Goal: Transaction & Acquisition: Purchase product/service

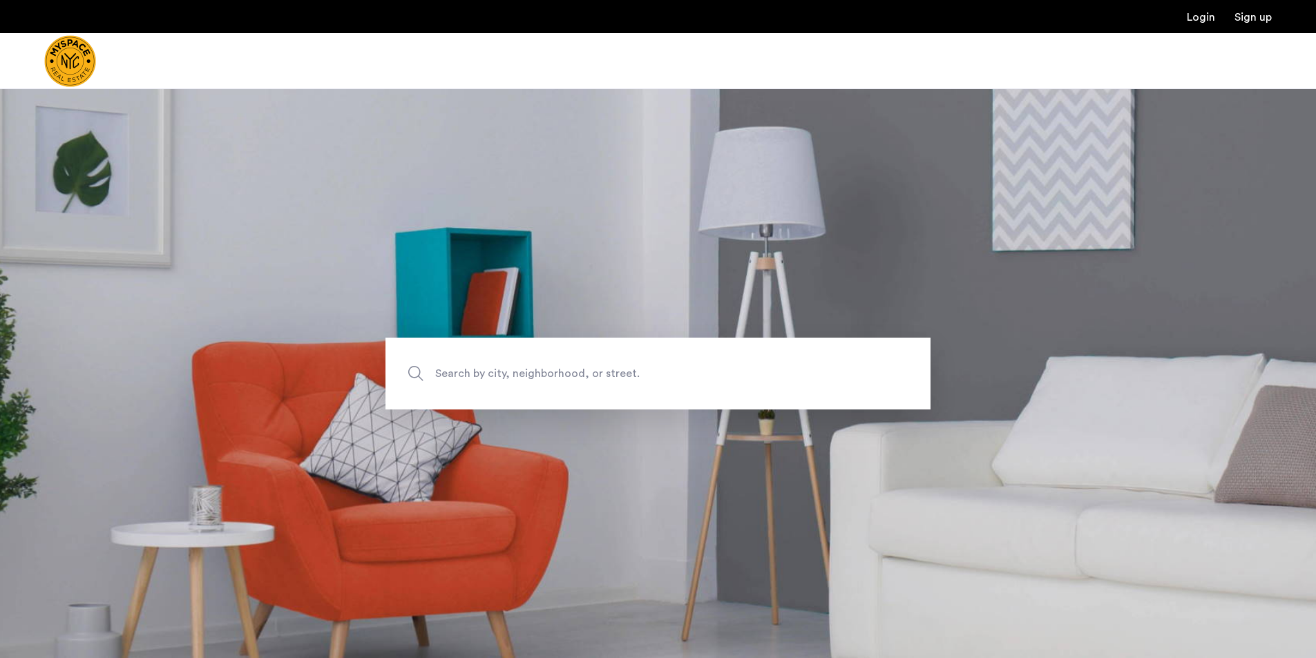
click at [563, 368] on span "Search by city, neighborhood, or street." at bounding box center [625, 373] width 381 height 19
click at [563, 368] on input "Search by city, neighborhood, or street." at bounding box center [658, 374] width 545 height 72
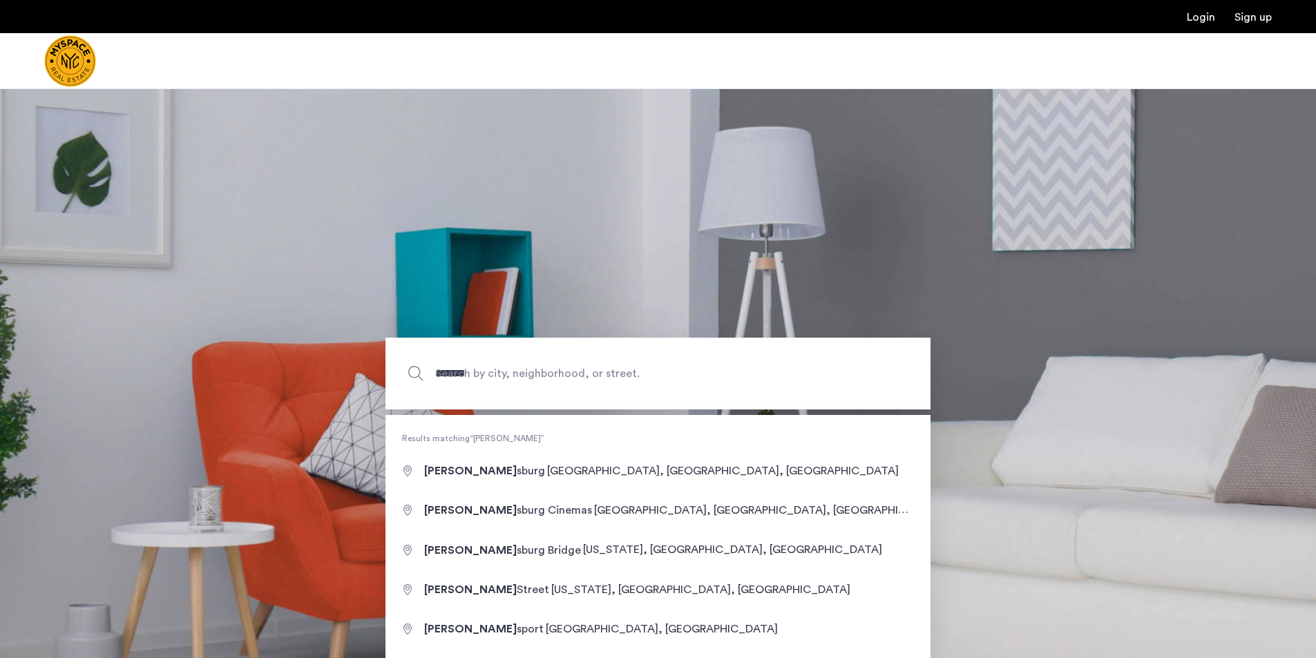
type input "**********"
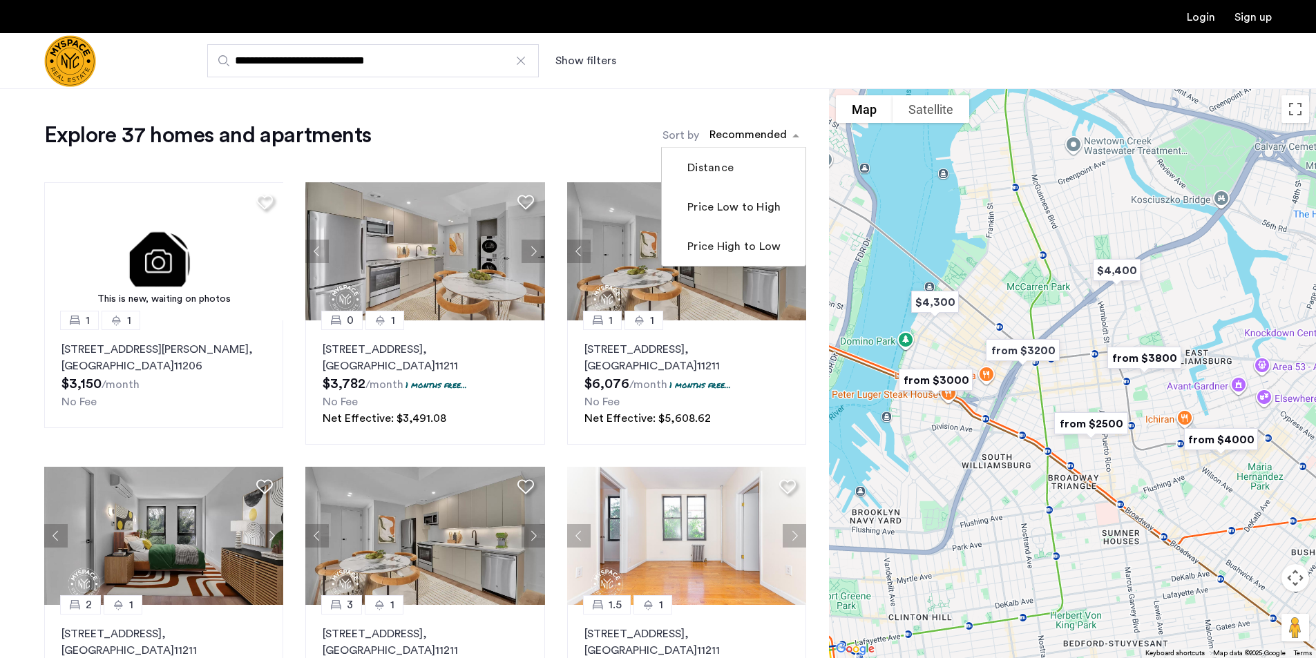
click at [772, 132] on div "sort-apartment" at bounding box center [749, 137] width 82 height 19
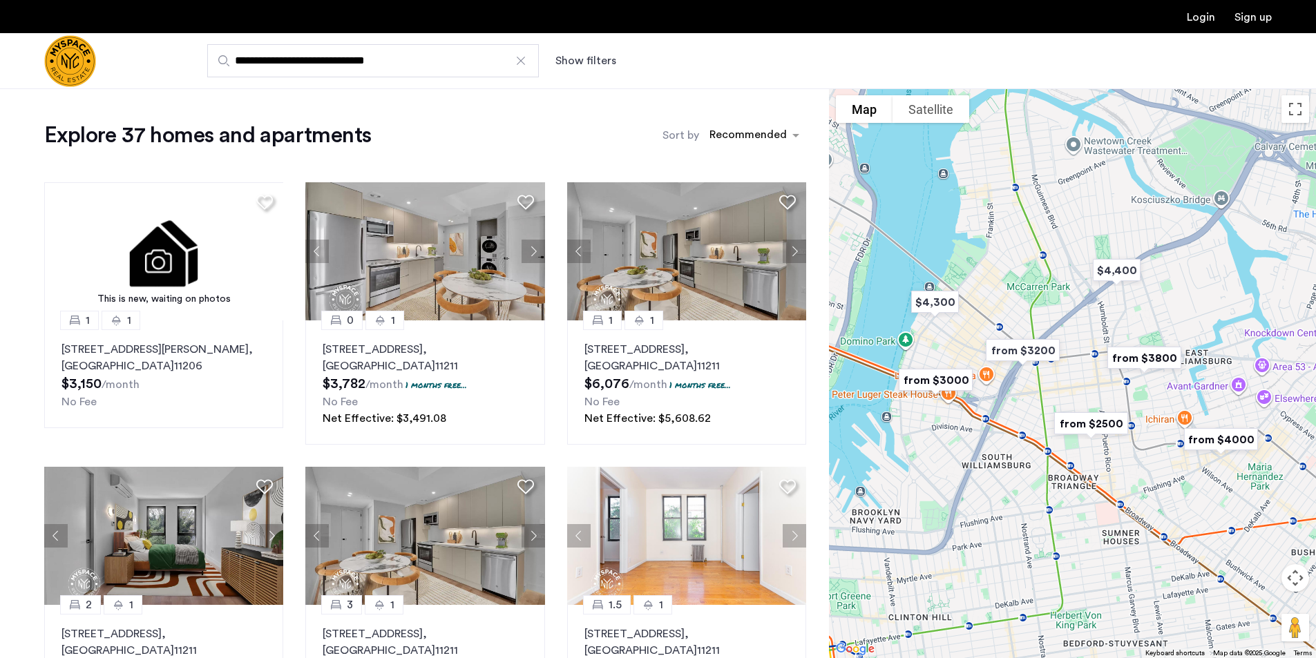
click at [597, 59] on button "Show filters" at bounding box center [586, 61] width 61 height 17
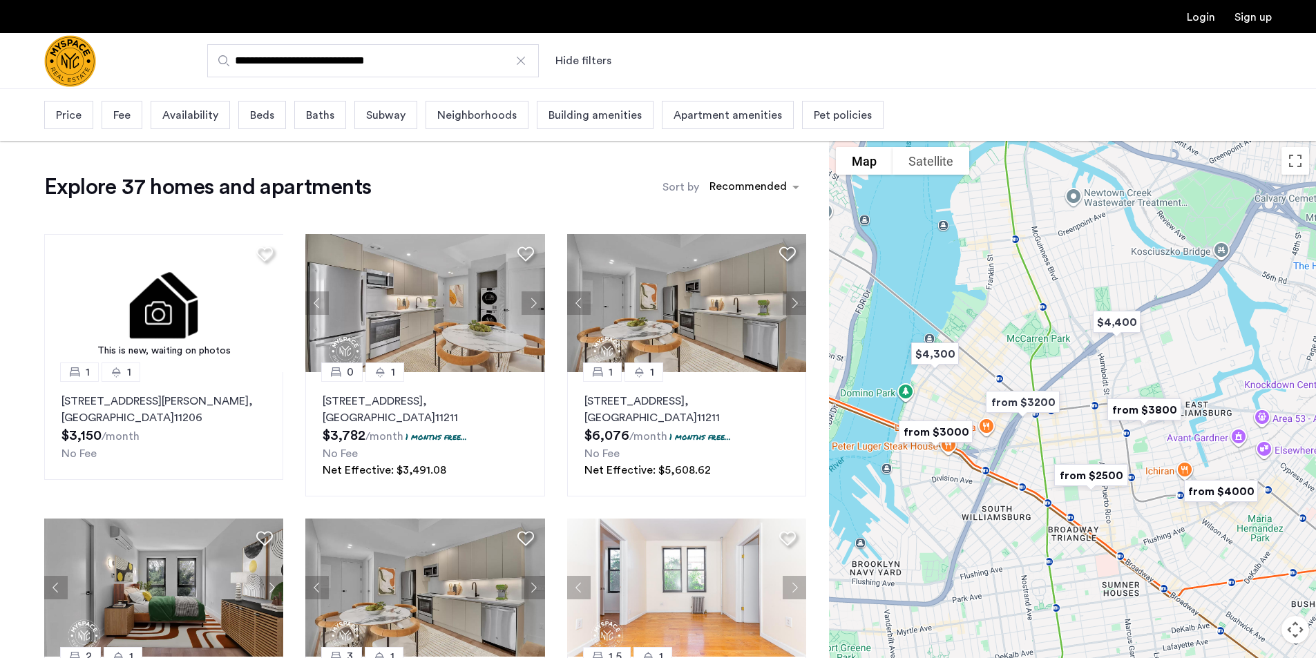
click at [264, 116] on span "Beds" at bounding box center [262, 115] width 24 height 17
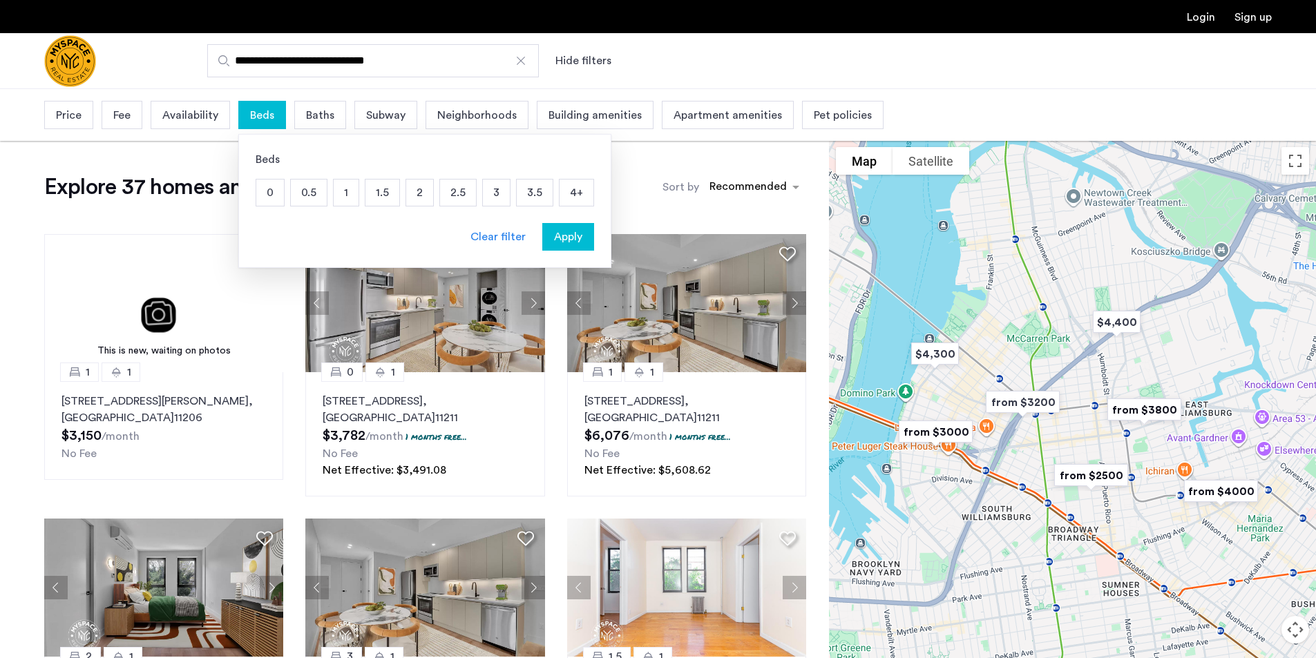
click at [381, 196] on p "1.5" at bounding box center [383, 193] width 34 height 26
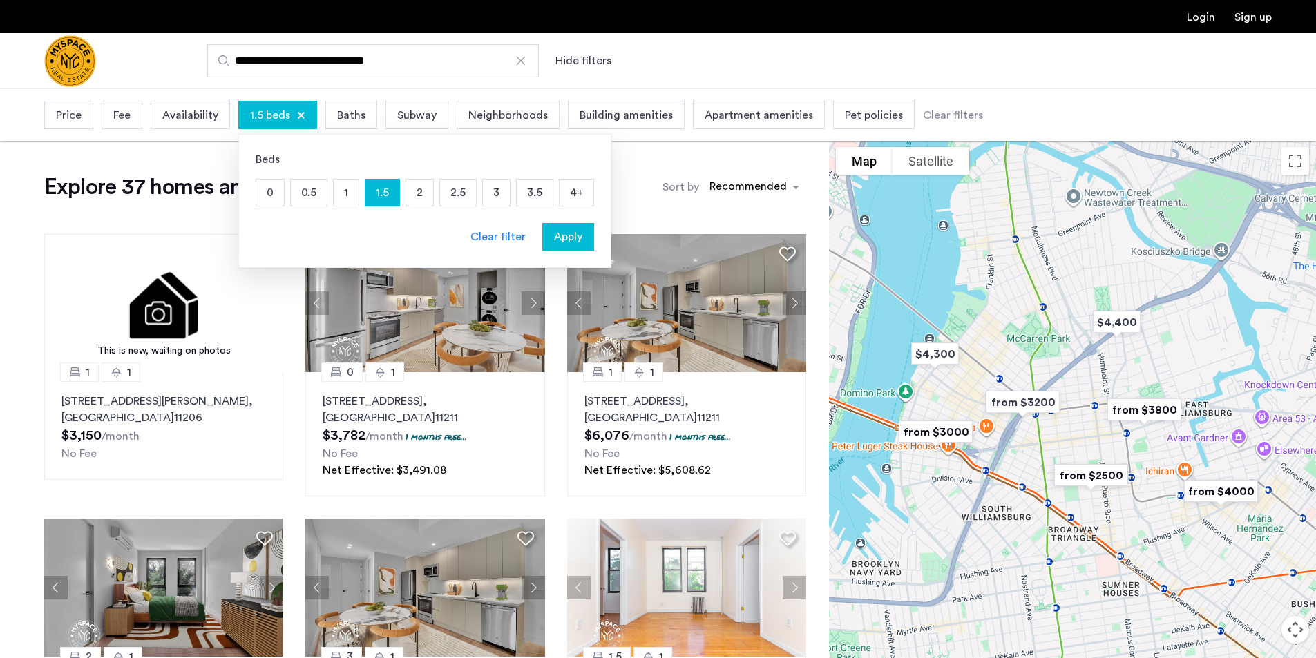
click at [421, 193] on p "2" at bounding box center [419, 193] width 27 height 26
click at [451, 191] on p "2.5" at bounding box center [458, 193] width 36 height 26
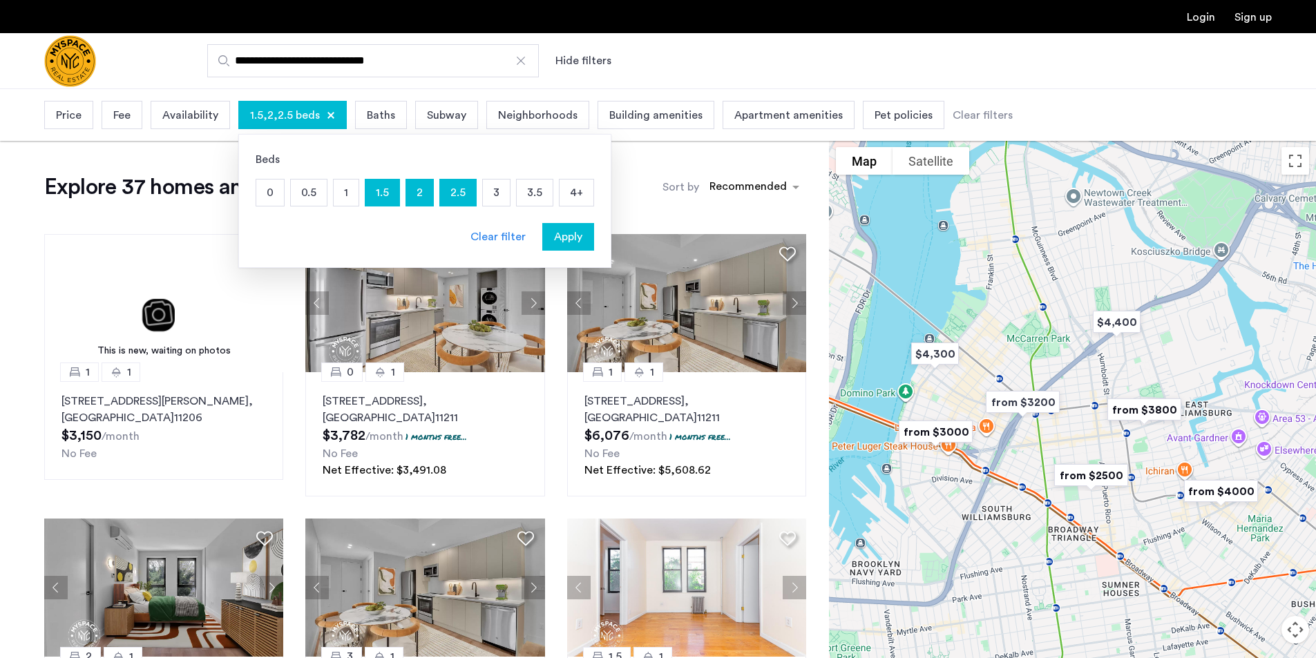
click at [561, 229] on span "Apply" at bounding box center [568, 237] width 28 height 17
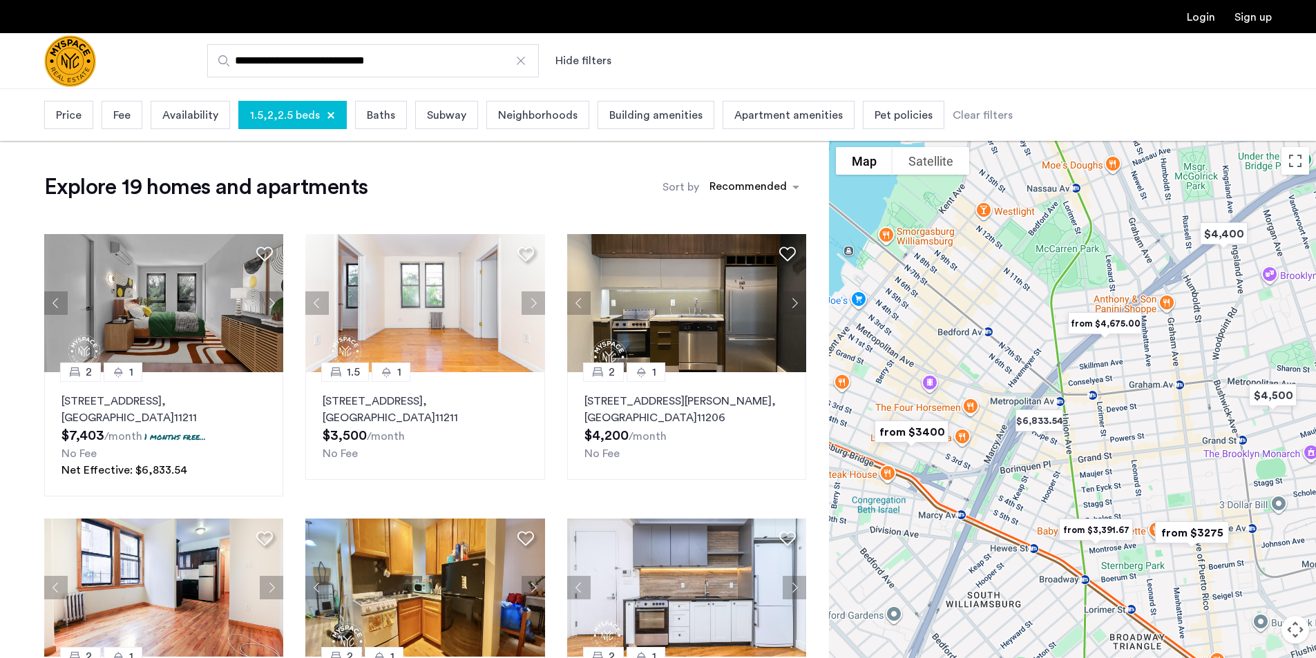
click at [77, 115] on span "Price" at bounding box center [69, 115] width 26 height 17
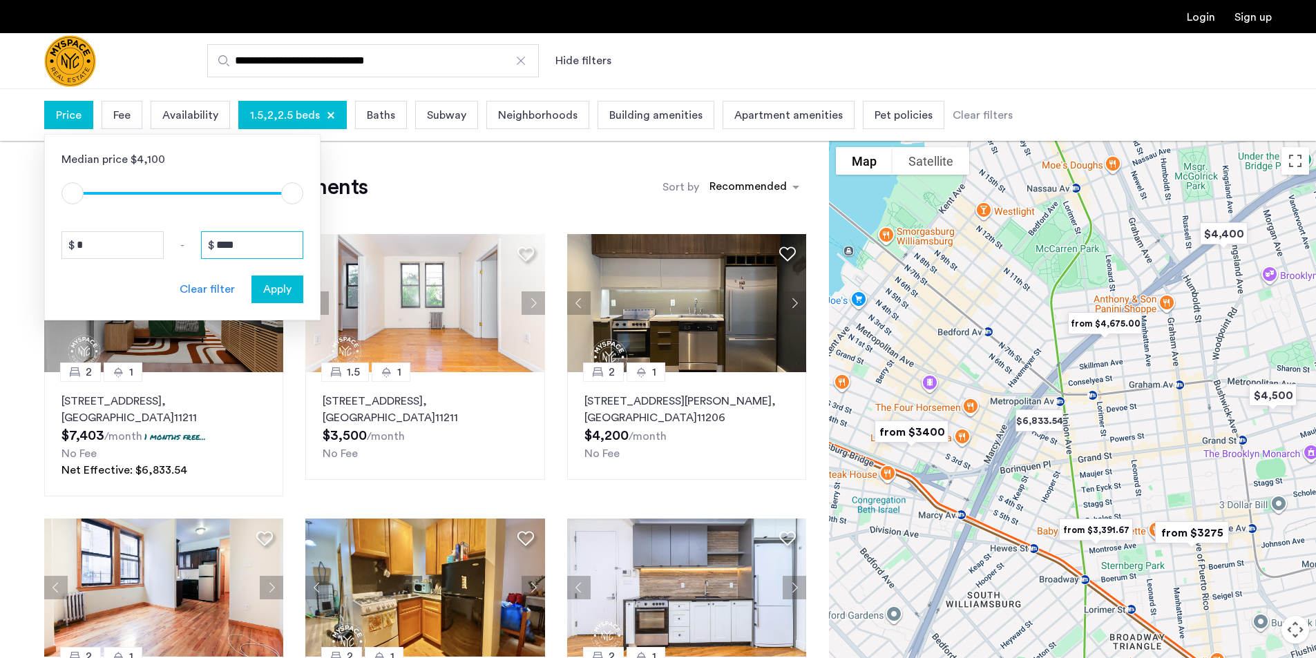
drag, startPoint x: 248, startPoint y: 245, endPoint x: 180, endPoint y: 247, distance: 67.7
click at [180, 247] on div "* - ****" at bounding box center [182, 245] width 242 height 28
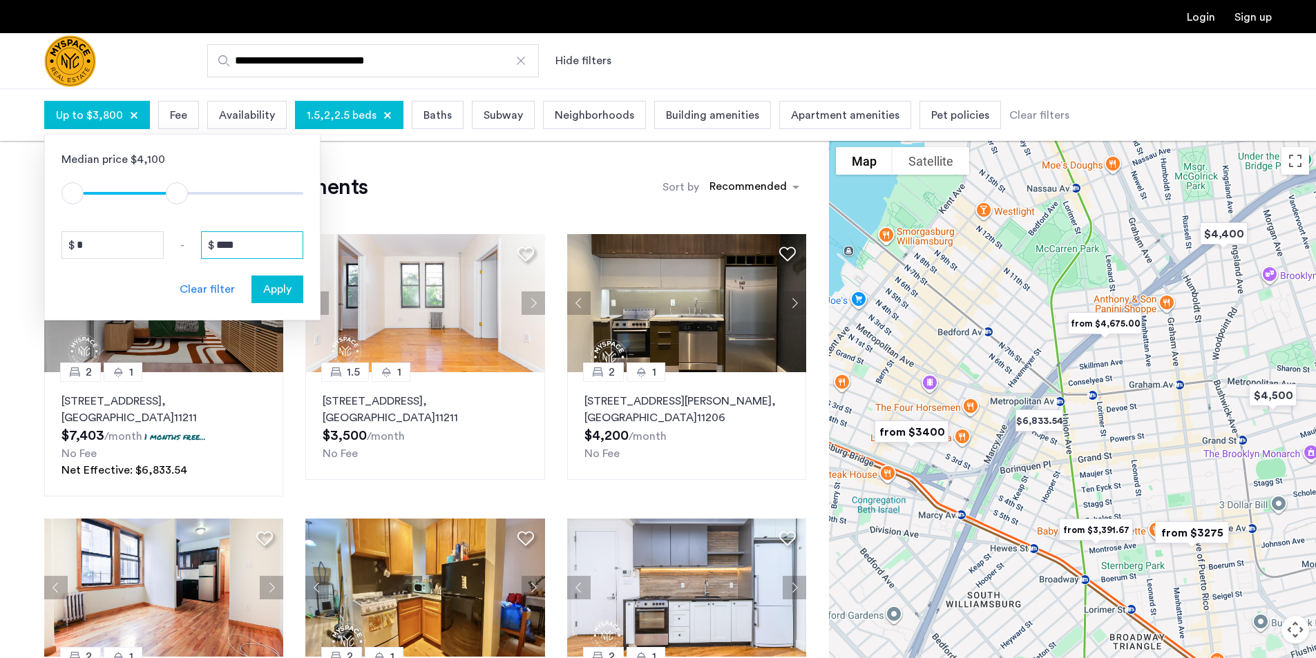
type input "****"
click at [272, 281] on span "Apply" at bounding box center [277, 289] width 28 height 17
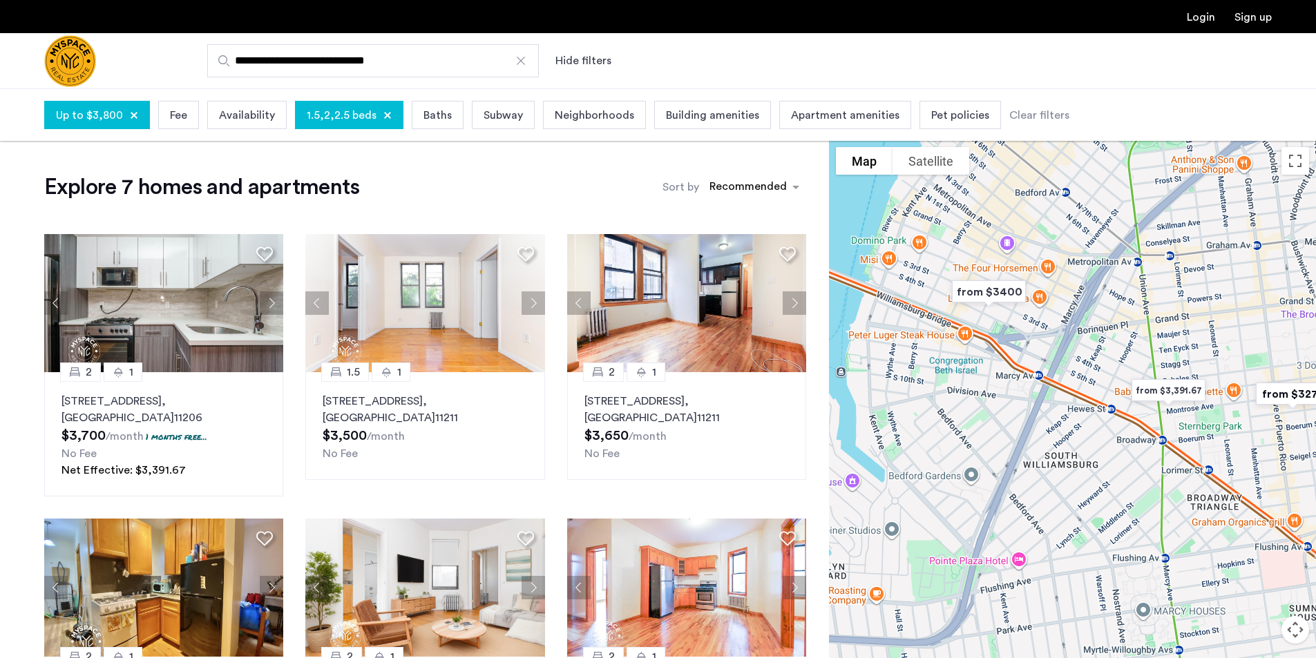
drag, startPoint x: 1065, startPoint y: 346, endPoint x: 1147, endPoint y: 267, distance: 113.9
click at [1147, 267] on div at bounding box center [1072, 425] width 487 height 570
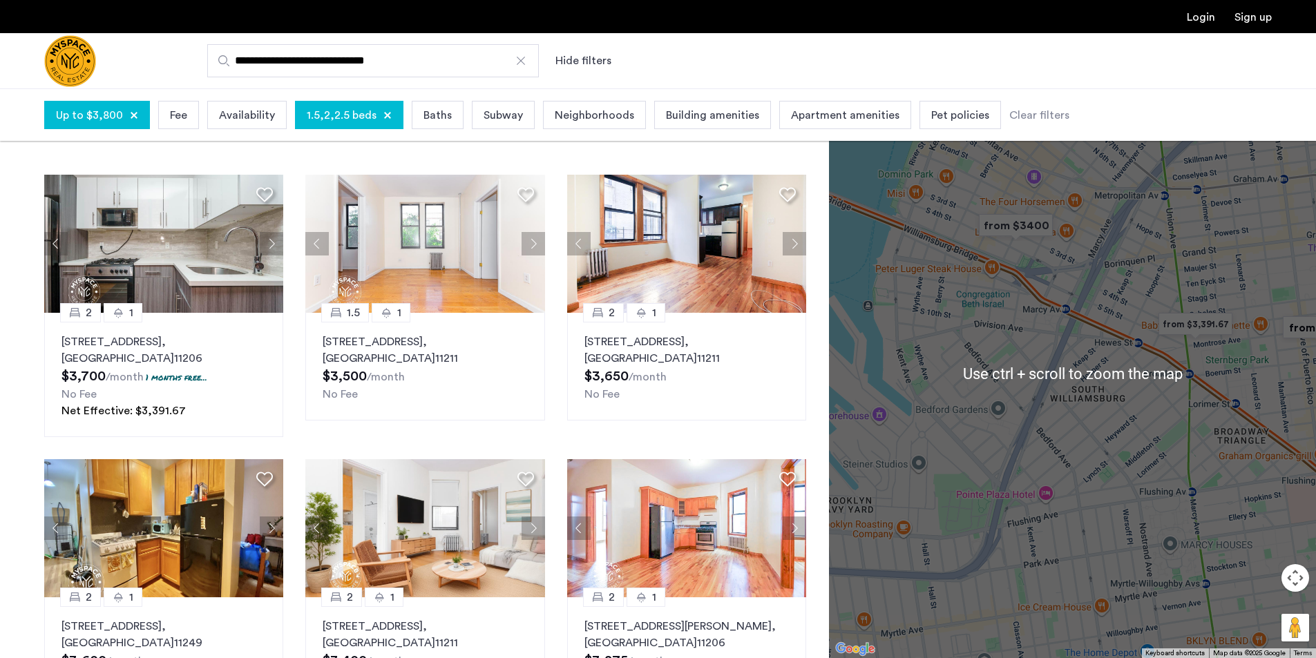
scroll to position [69, 0]
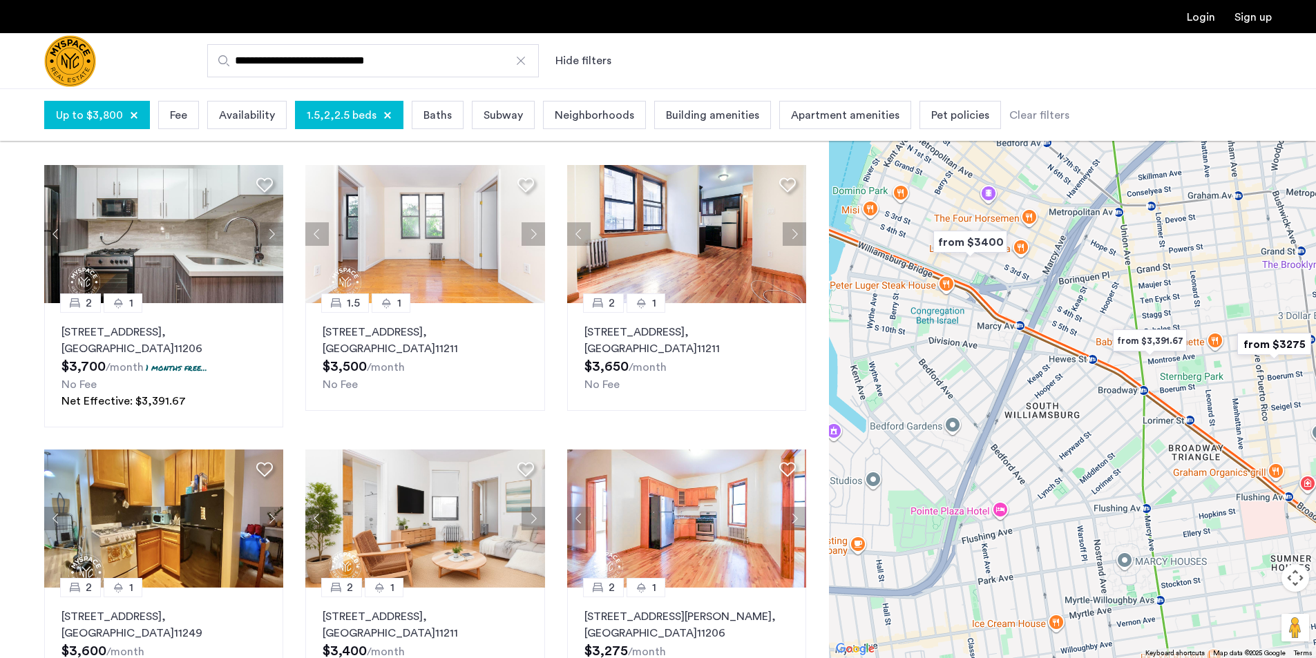
drag, startPoint x: 1141, startPoint y: 371, endPoint x: 1053, endPoint y: 402, distance: 93.8
click at [1053, 402] on div at bounding box center [1072, 373] width 487 height 570
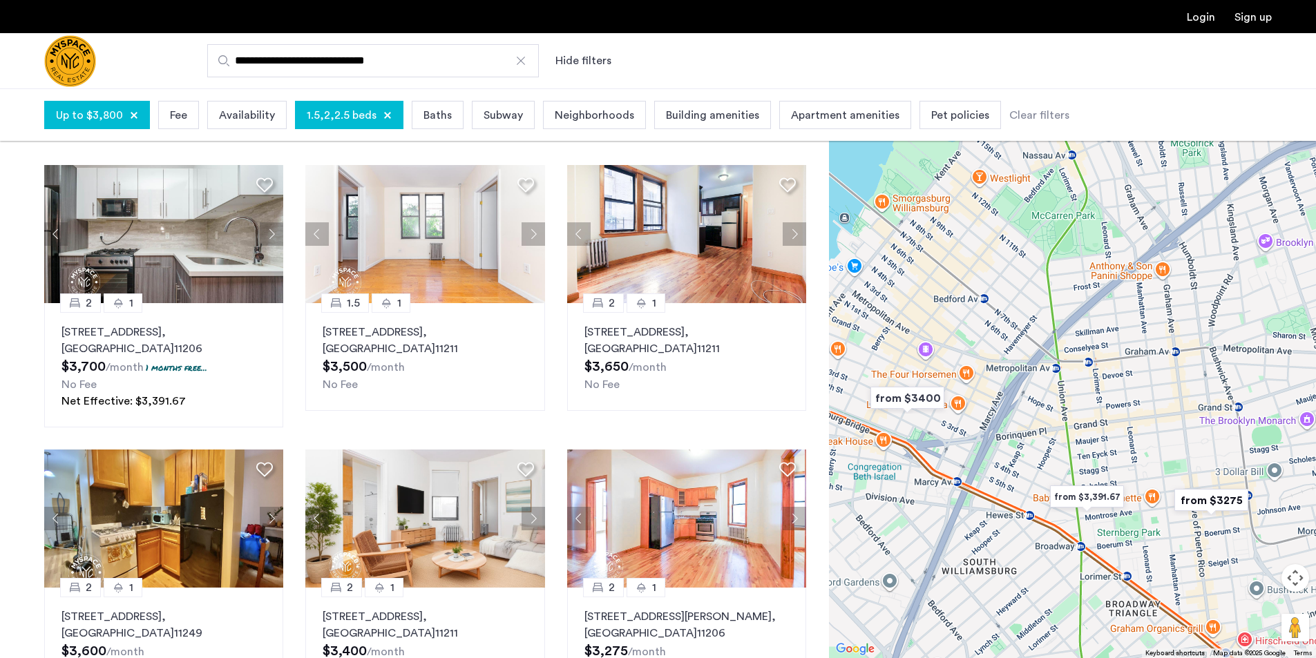
drag, startPoint x: 1123, startPoint y: 340, endPoint x: 1114, endPoint y: 498, distance: 158.5
click at [1114, 498] on img "from $3,391.67" at bounding box center [1087, 497] width 96 height 42
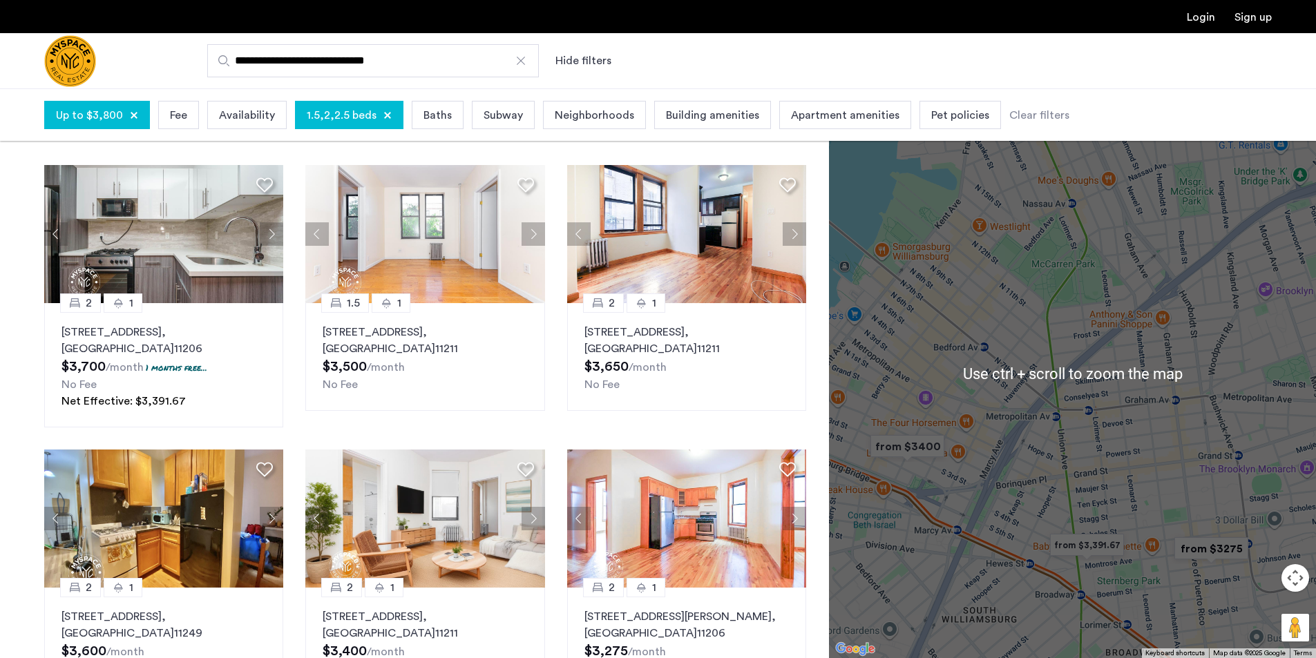
scroll to position [138, 0]
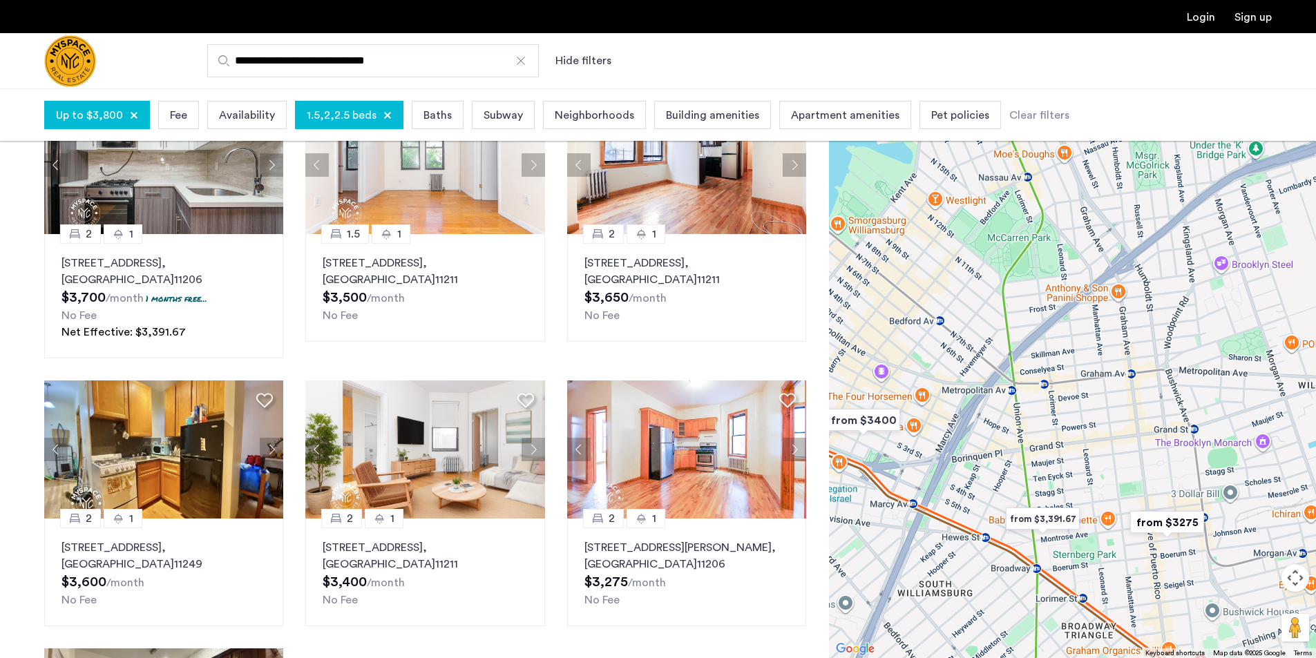
drag, startPoint x: 1211, startPoint y: 497, endPoint x: 1076, endPoint y: 424, distance: 153.6
click at [1076, 424] on div "To navigate, press the arrow keys." at bounding box center [1072, 373] width 487 height 570
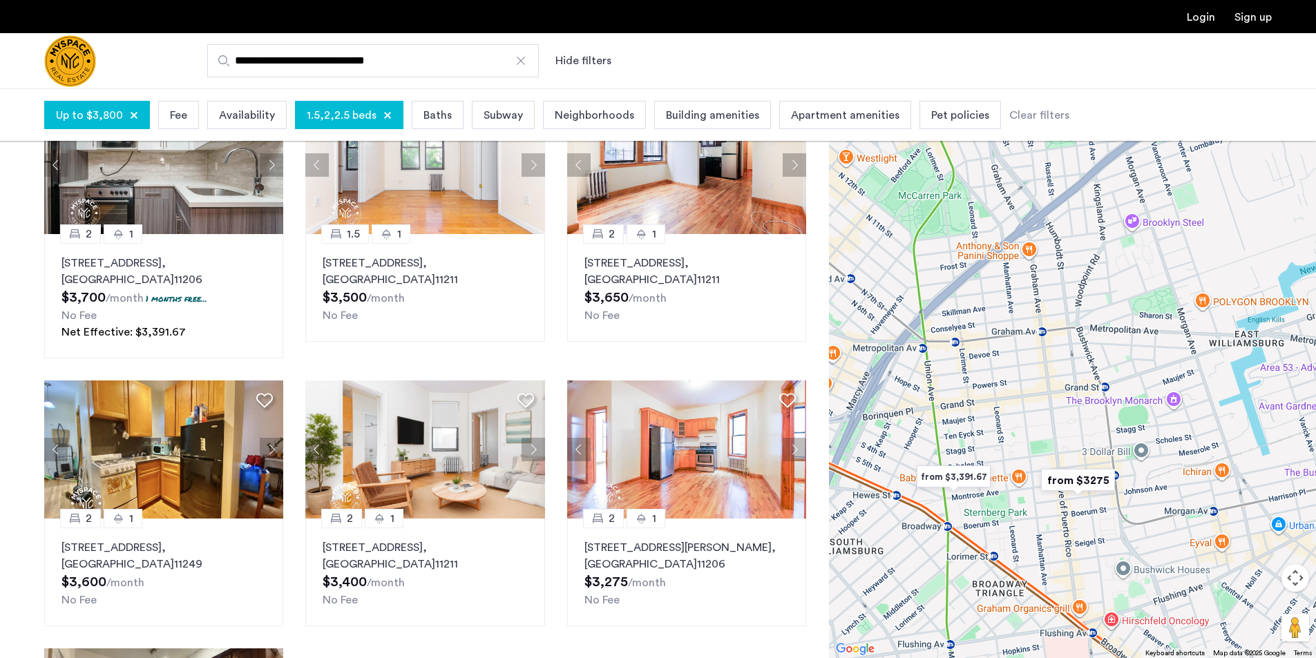
click at [1083, 479] on img "from $3275" at bounding box center [1078, 480] width 96 height 42
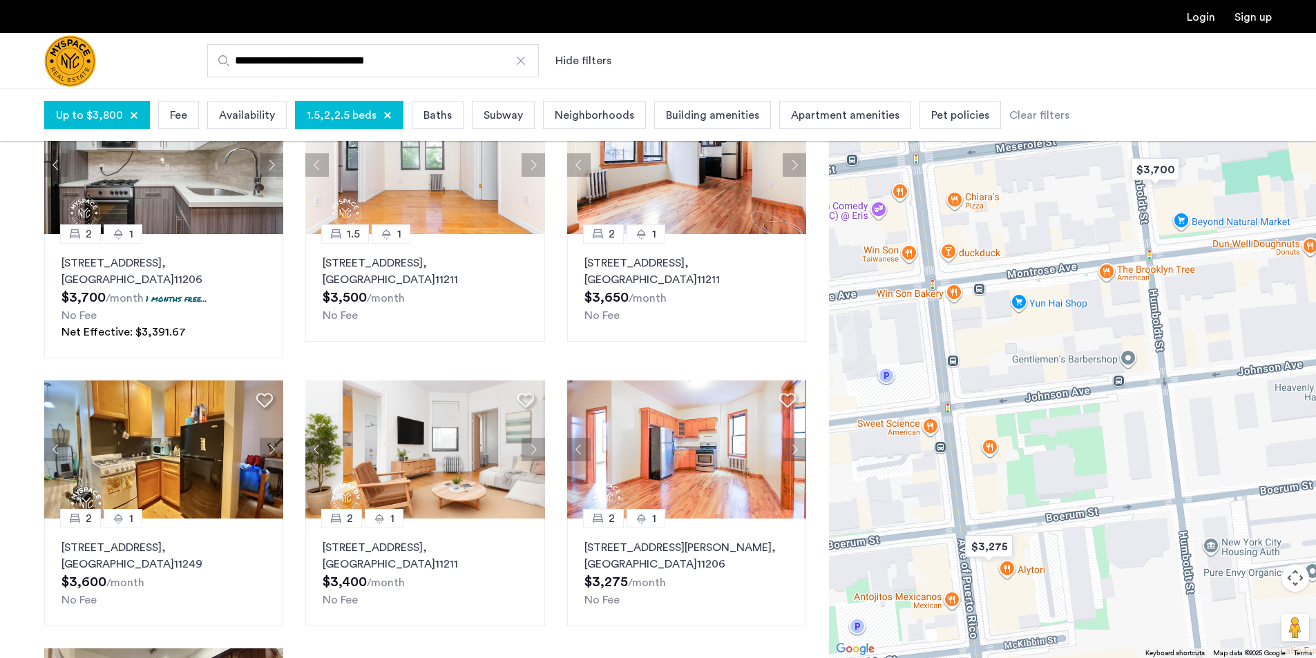
drag, startPoint x: 1116, startPoint y: 385, endPoint x: 1148, endPoint y: 410, distance: 40.8
click at [1148, 410] on div "To navigate, press the arrow keys." at bounding box center [1072, 373] width 487 height 570
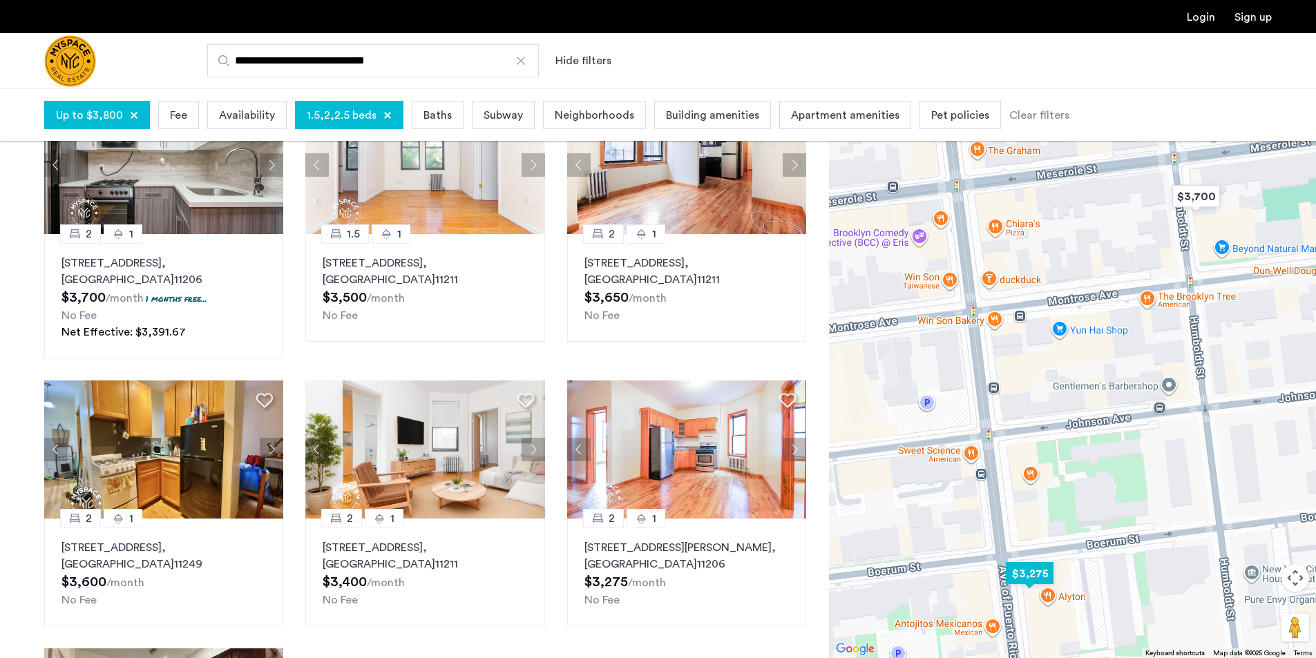
click at [1026, 580] on img "$3,275" at bounding box center [1030, 574] width 70 height 42
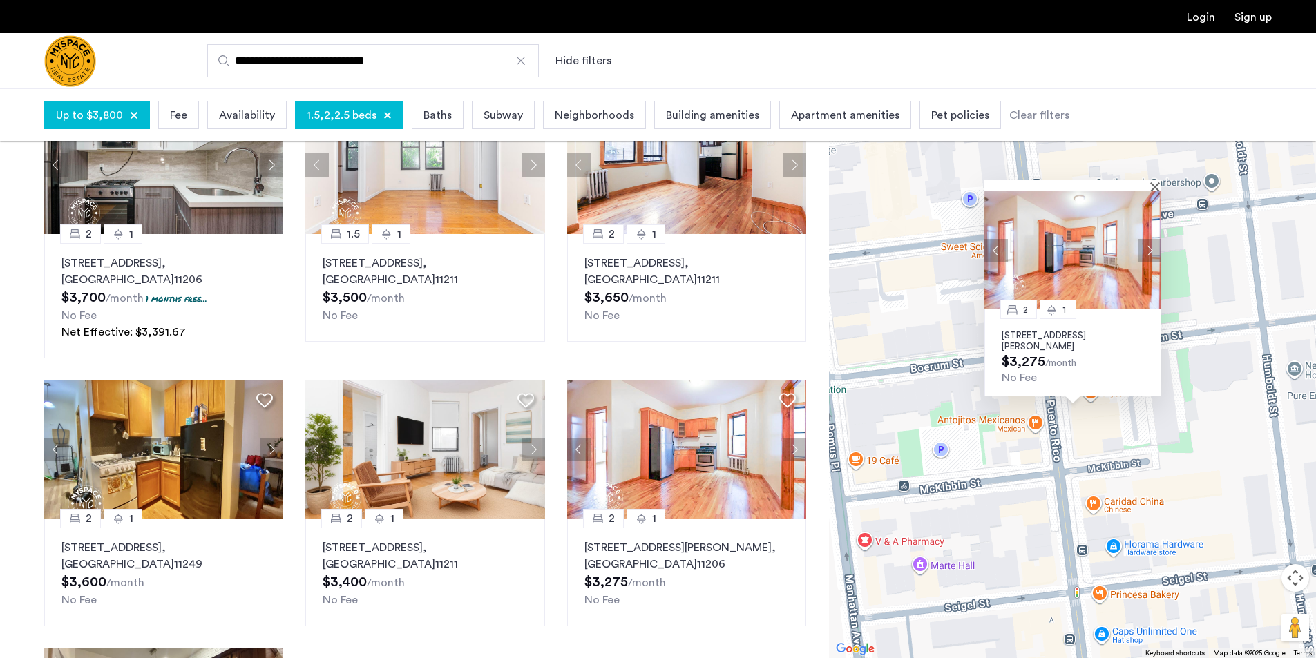
click at [1107, 253] on img at bounding box center [1073, 250] width 177 height 118
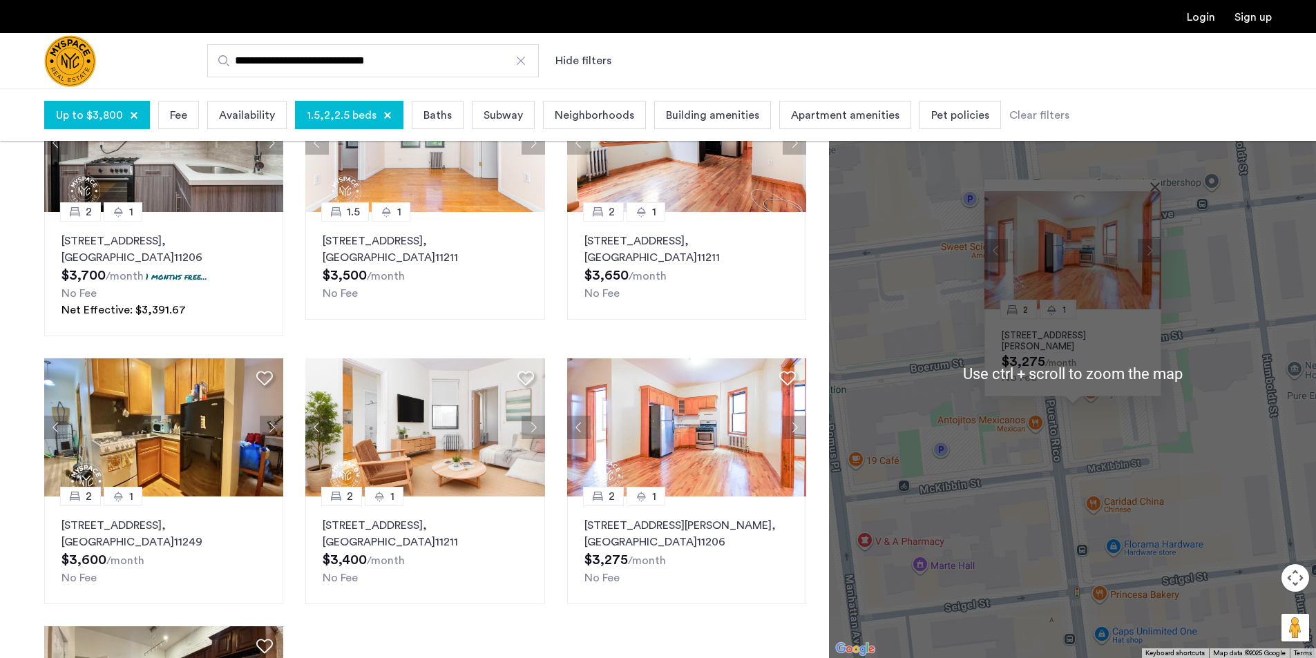
scroll to position [276, 0]
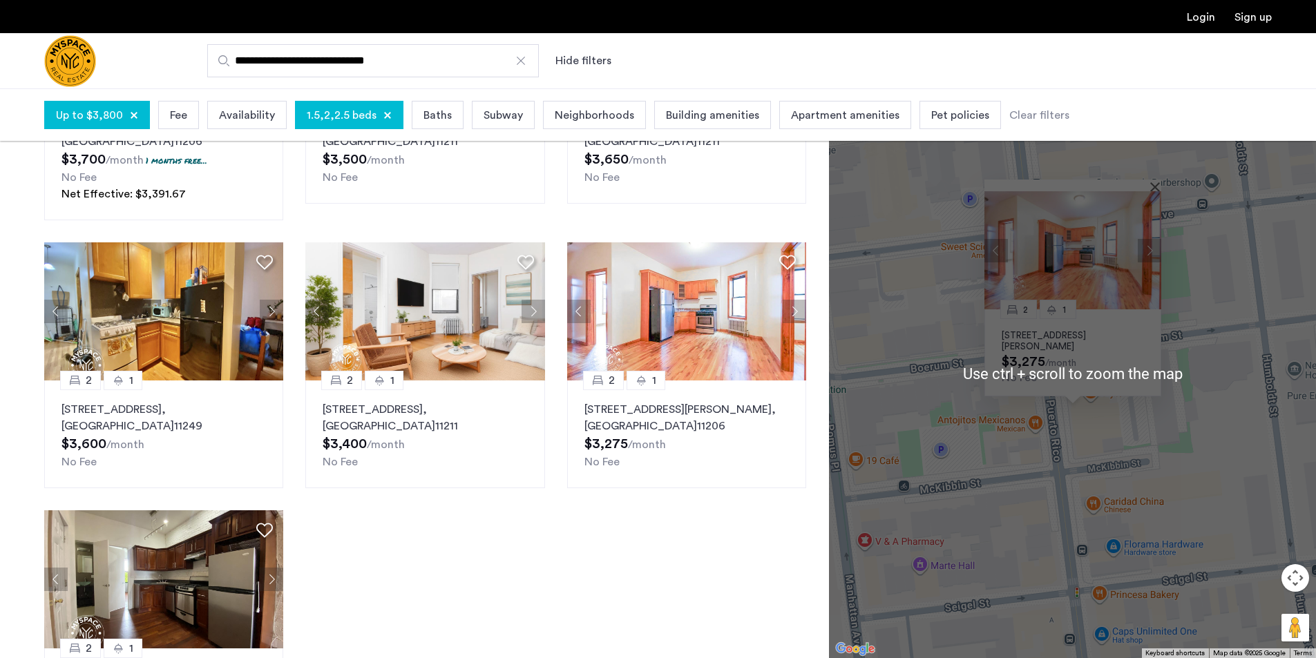
click at [1186, 518] on div "2 1 126 Graham Ave, Unit 3A, Brooklyn, NY 11206 $3,275 /month No Fee" at bounding box center [1072, 373] width 487 height 570
click at [1289, 550] on div "2 1 126 Graham Ave, Unit 3A, Brooklyn, NY 11206 $3,275 /month No Fee" at bounding box center [1072, 373] width 487 height 570
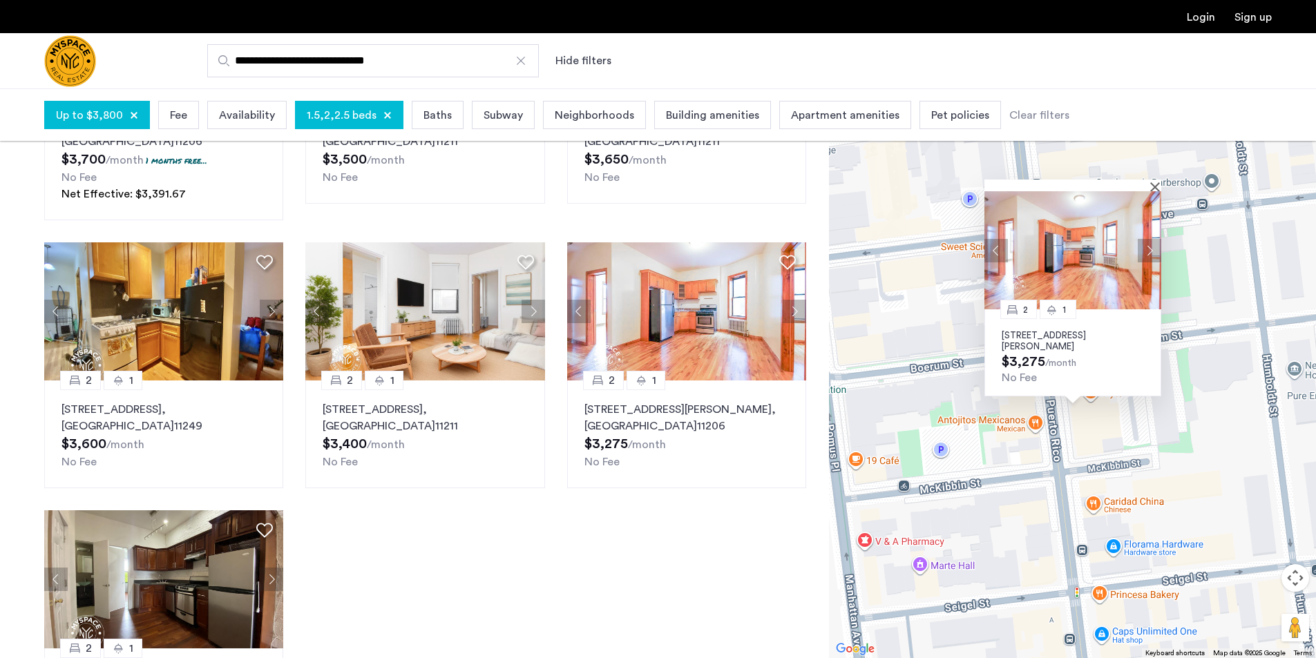
click at [1302, 582] on button "Map camera controls" at bounding box center [1296, 579] width 28 height 28
click at [1269, 614] on button "Zoom out" at bounding box center [1261, 613] width 28 height 28
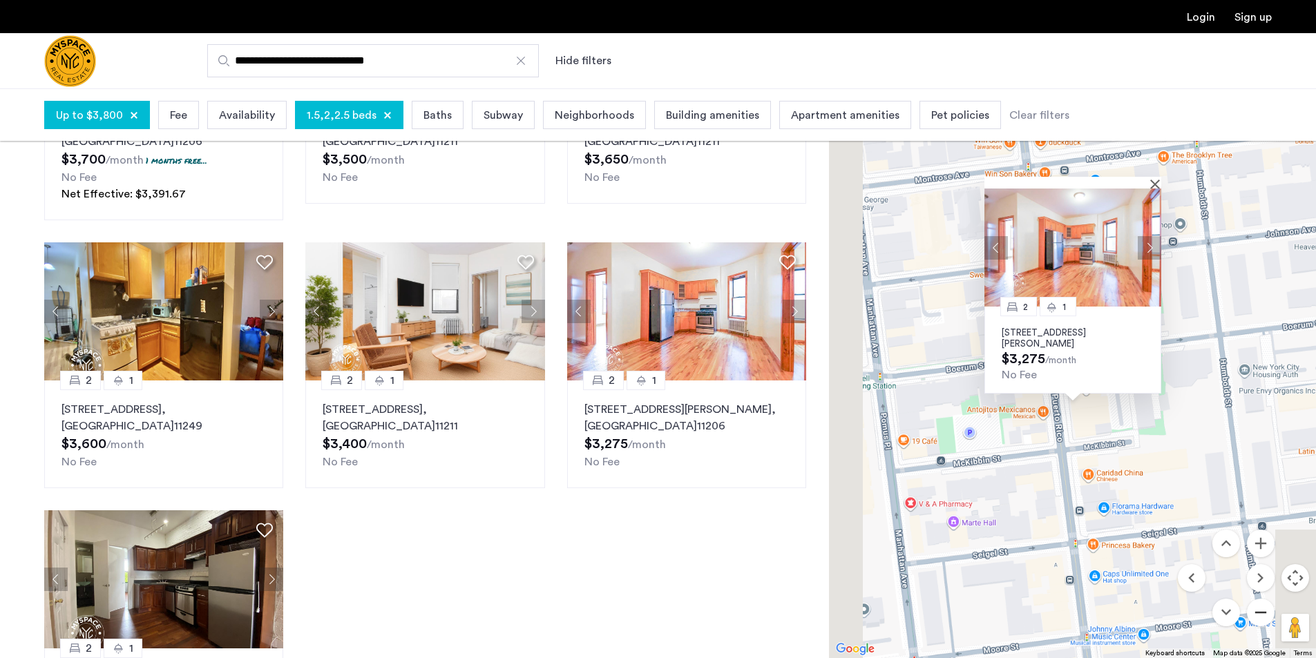
click at [1269, 614] on button "Zoom out" at bounding box center [1261, 613] width 28 height 28
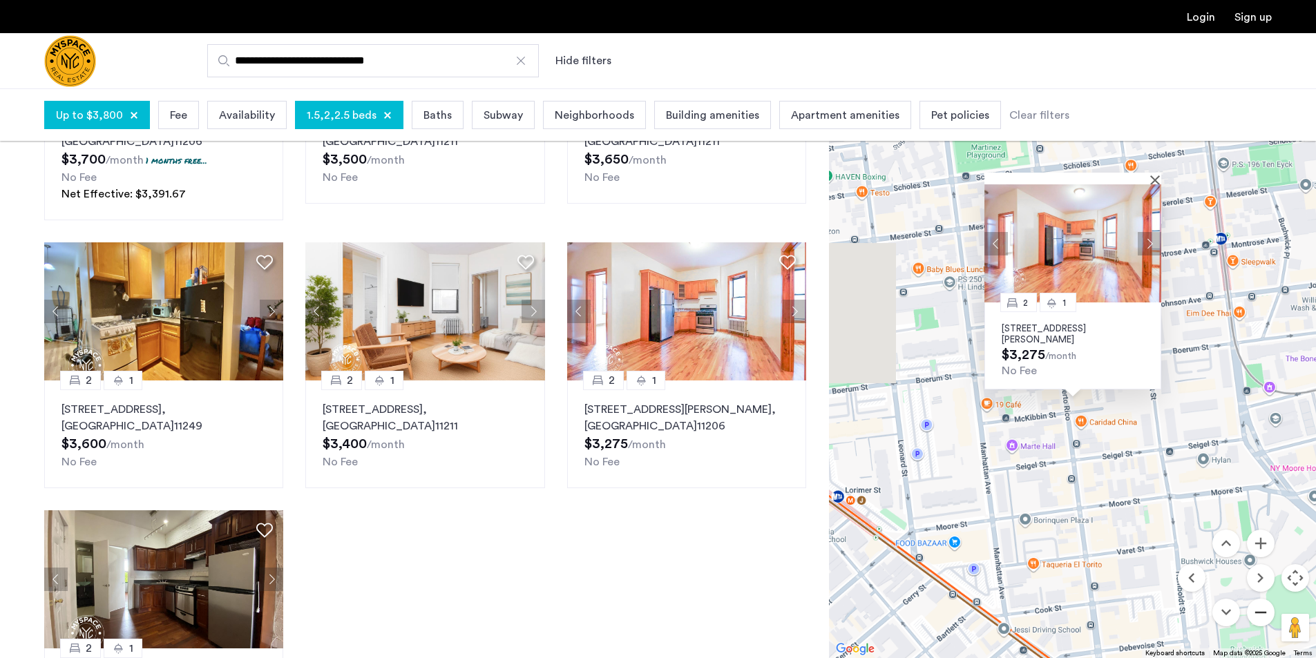
click at [1269, 614] on button "Zoom out" at bounding box center [1261, 613] width 28 height 28
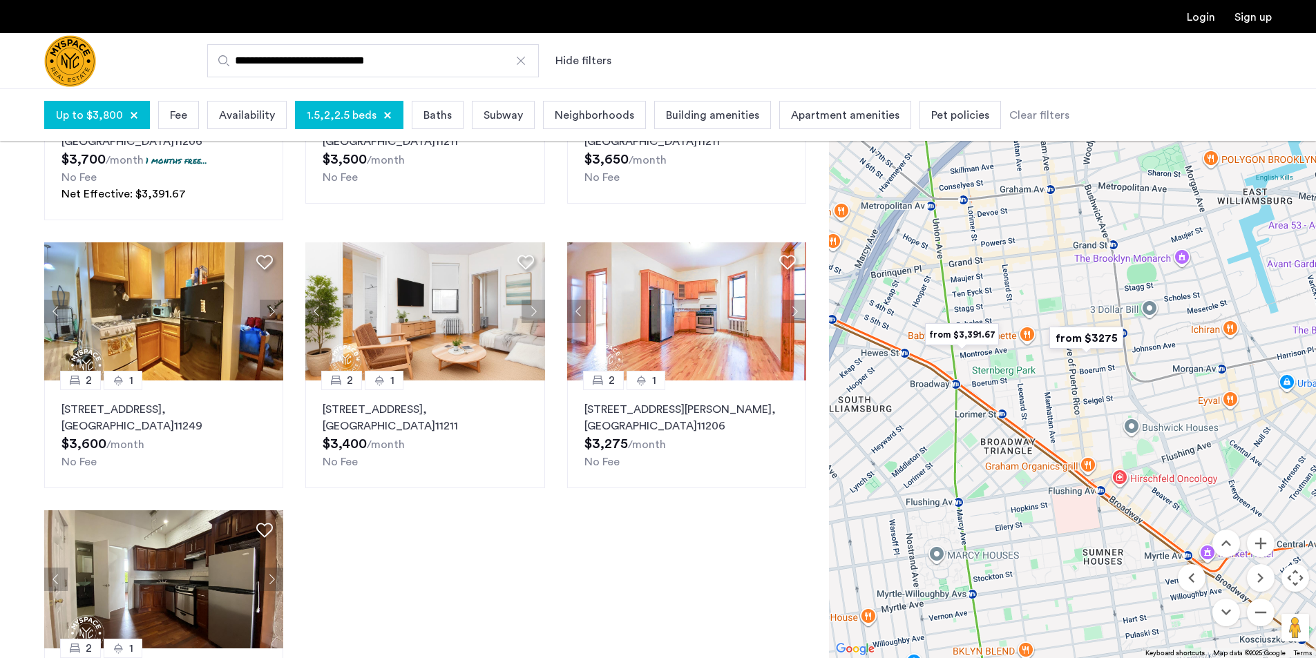
drag, startPoint x: 949, startPoint y: 392, endPoint x: 1057, endPoint y: 487, distance: 144.4
click at [1057, 487] on div at bounding box center [1072, 373] width 487 height 570
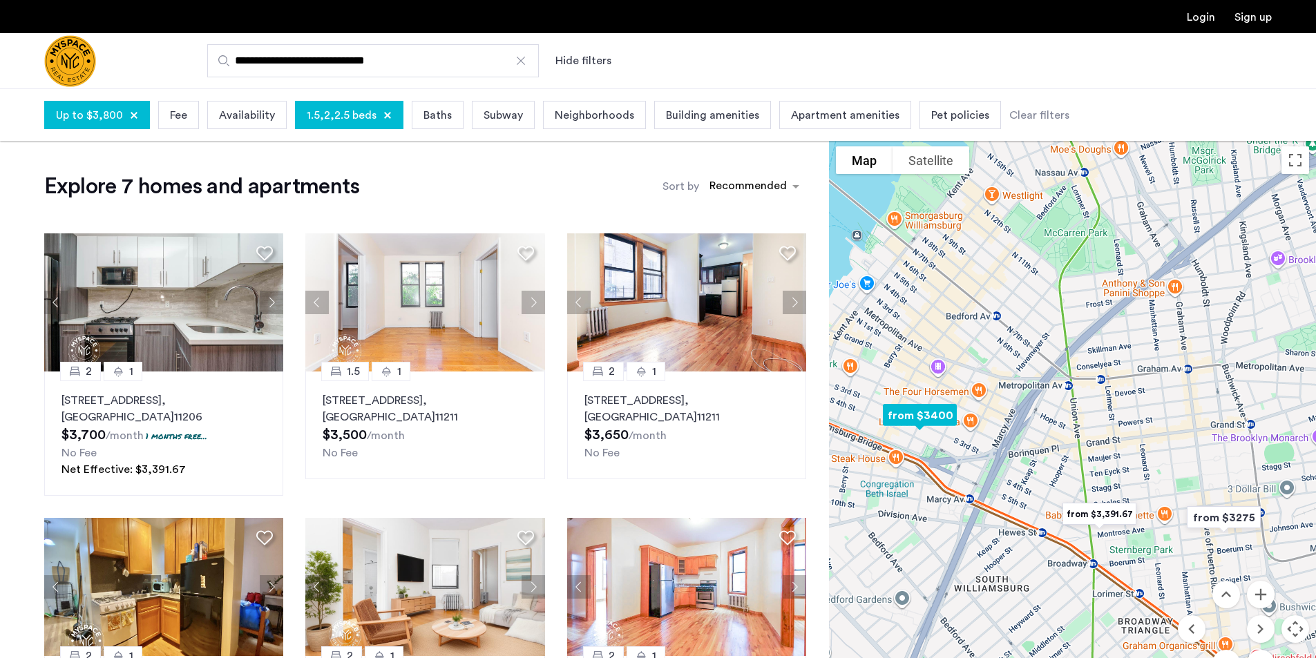
scroll to position [0, 0]
click at [729, 186] on div "sort-apartment" at bounding box center [749, 189] width 82 height 19
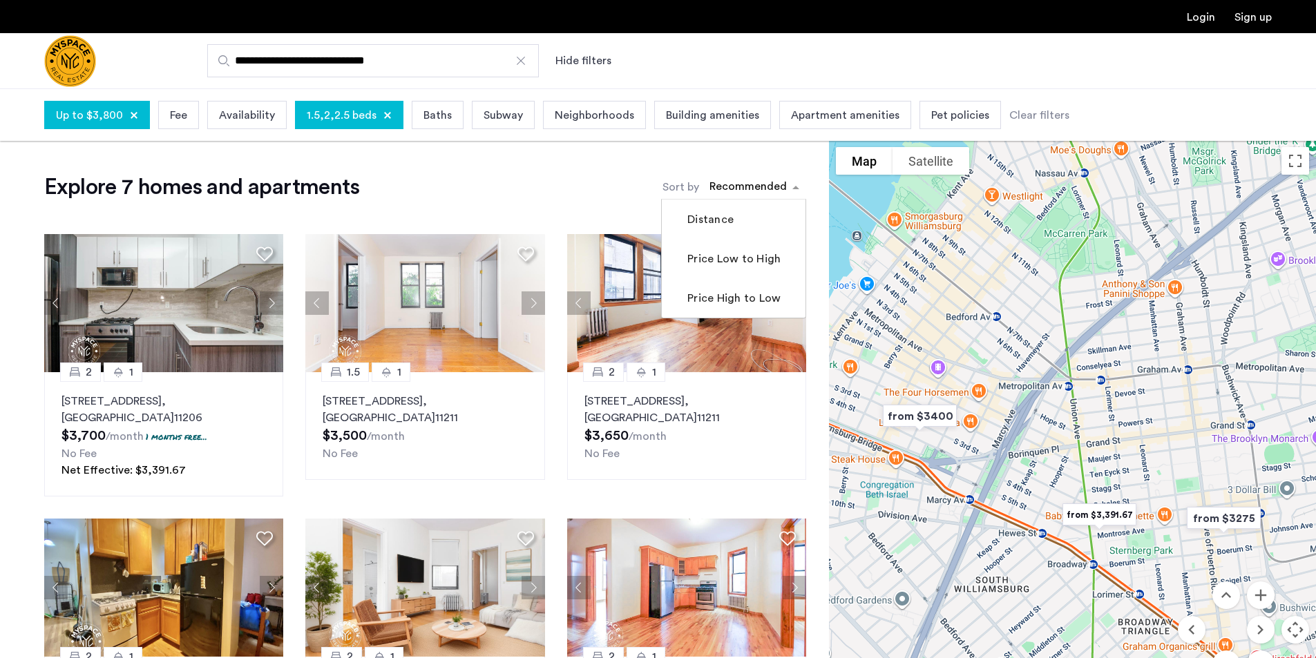
click at [729, 259] on label "Price Low to High" at bounding box center [733, 259] width 96 height 17
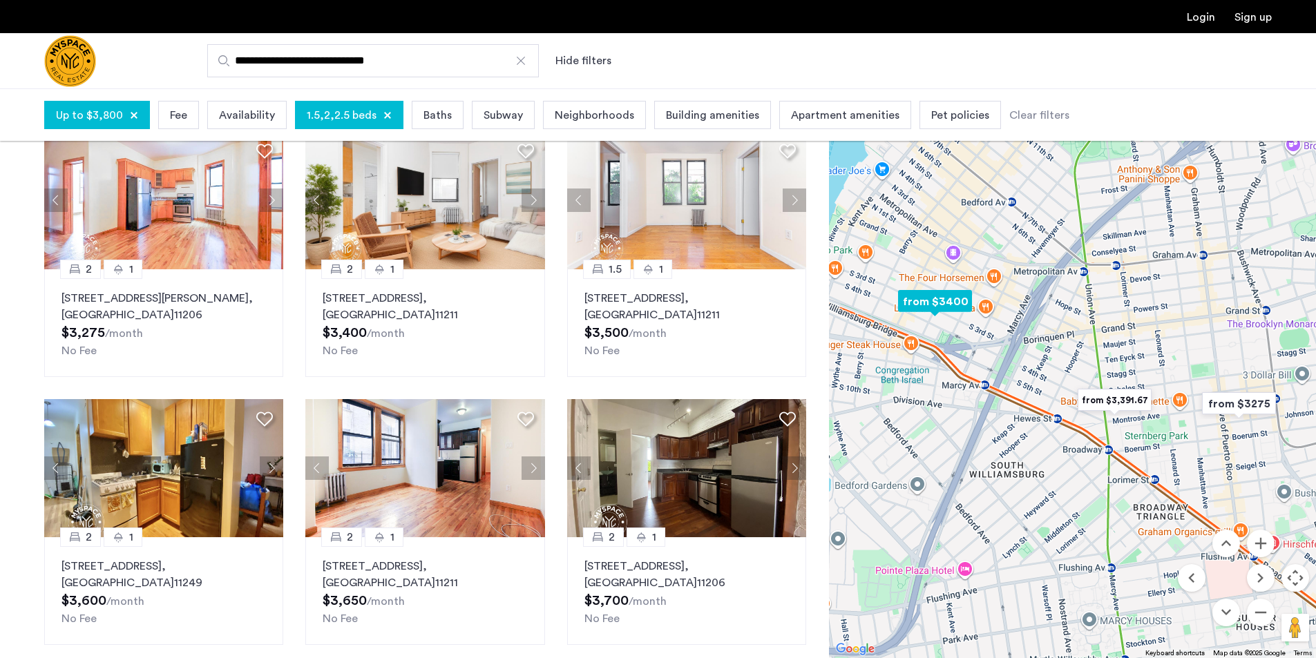
scroll to position [138, 0]
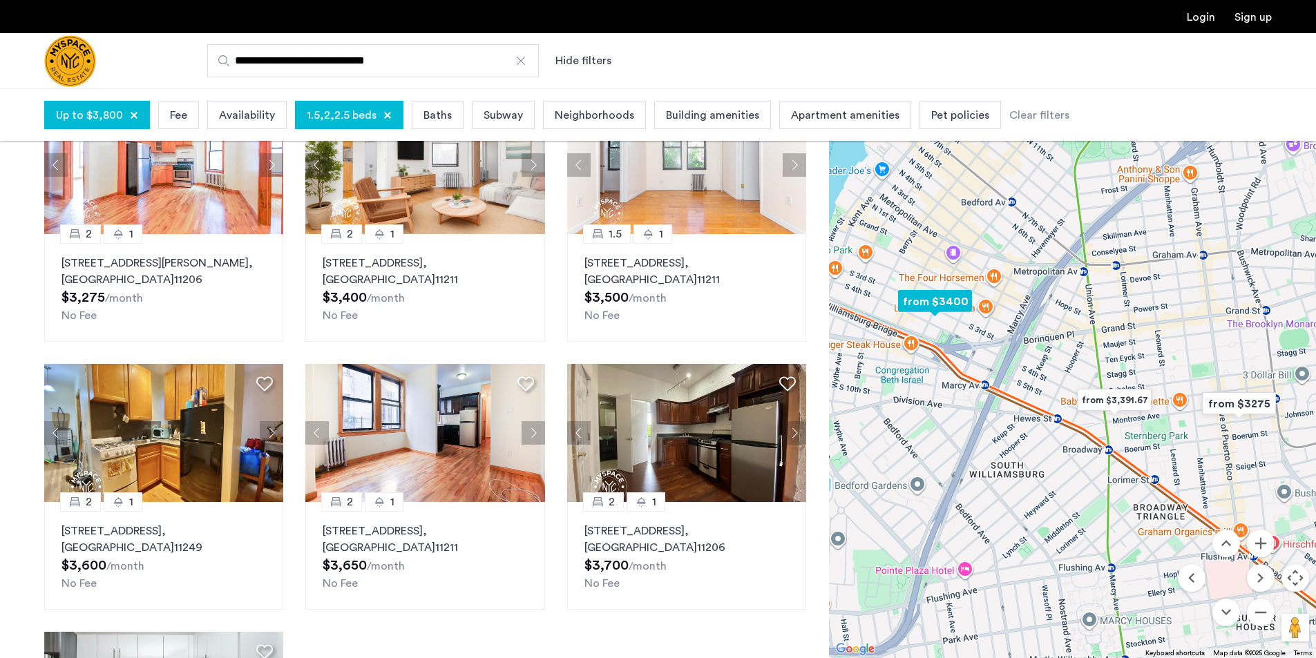
click at [267, 434] on button "Next apartment" at bounding box center [271, 432] width 23 height 23
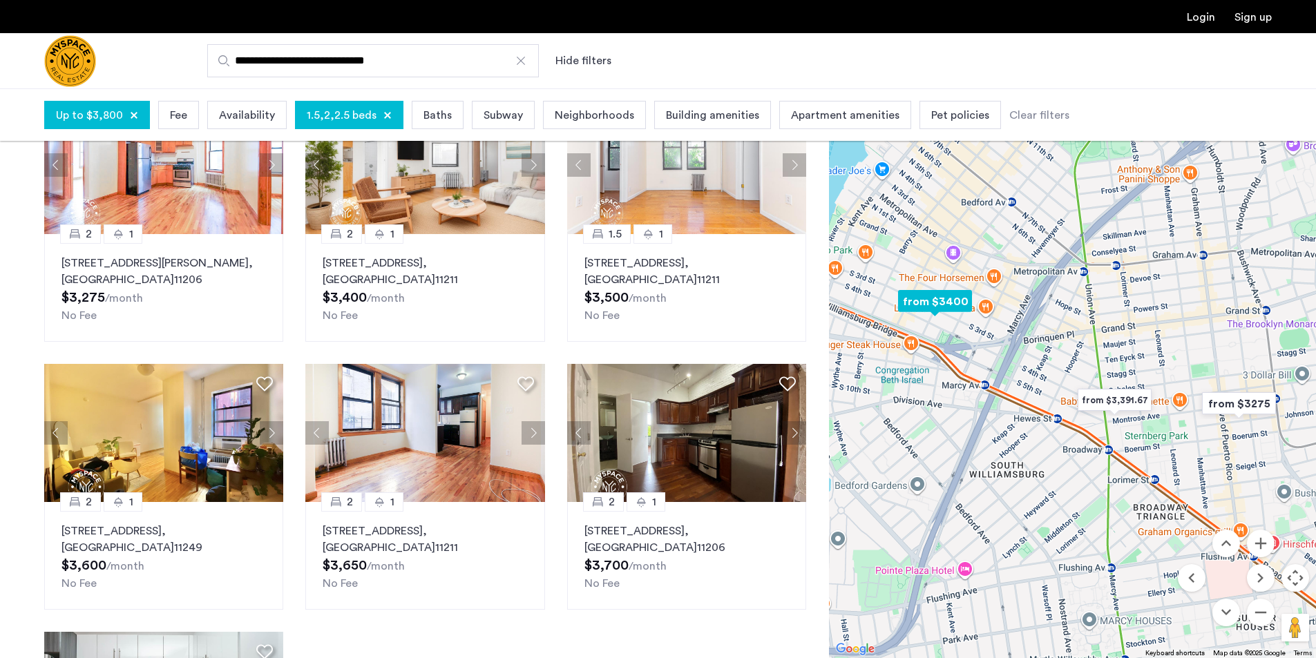
click at [267, 434] on button "Next apartment" at bounding box center [271, 432] width 23 height 23
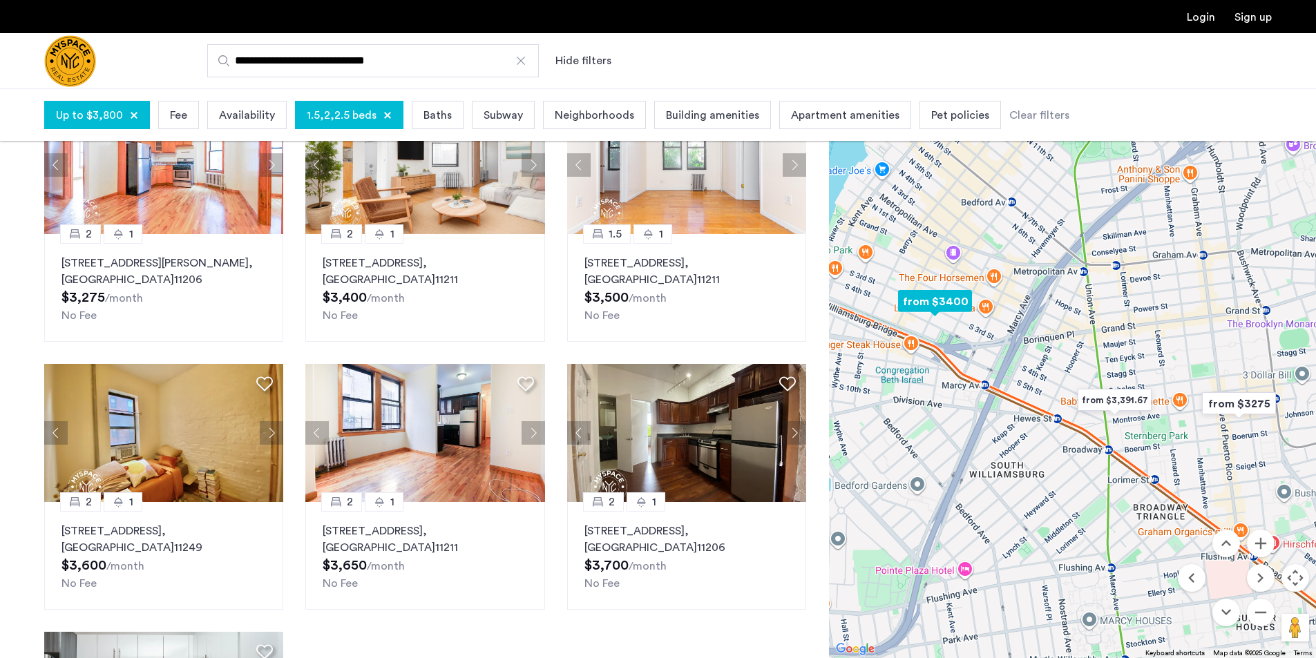
click at [55, 439] on button "Previous apartment" at bounding box center [55, 432] width 23 height 23
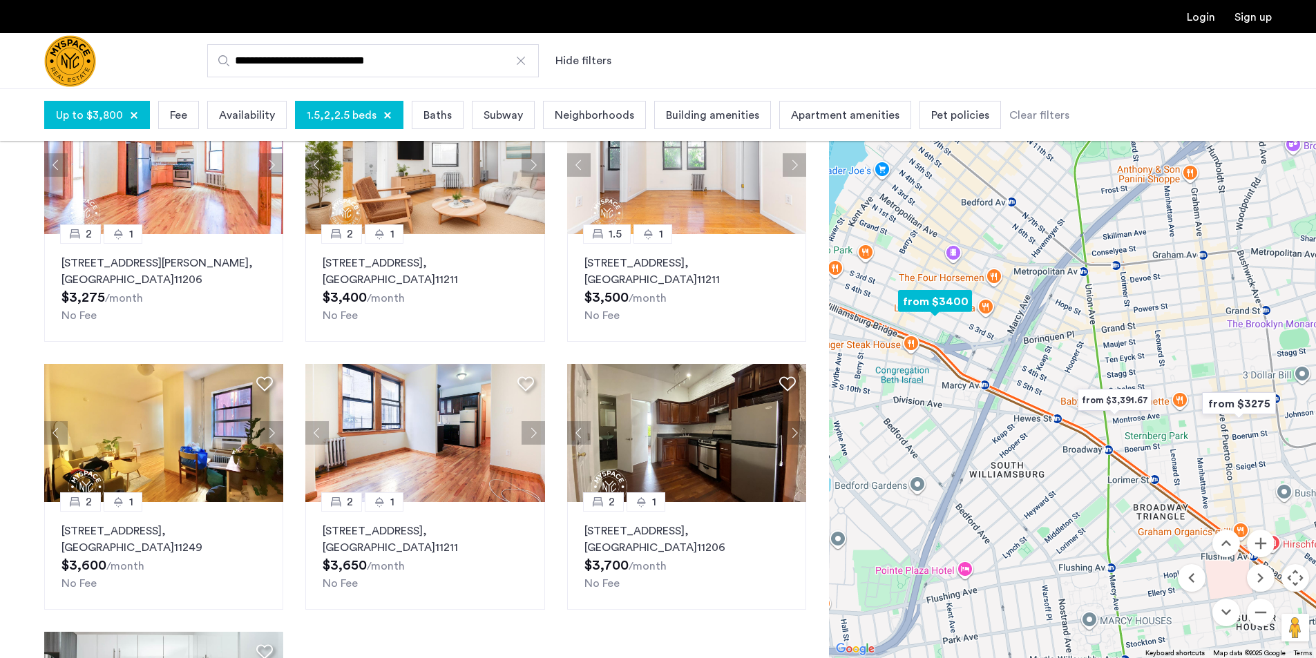
click at [55, 439] on button "Previous apartment" at bounding box center [55, 432] width 23 height 23
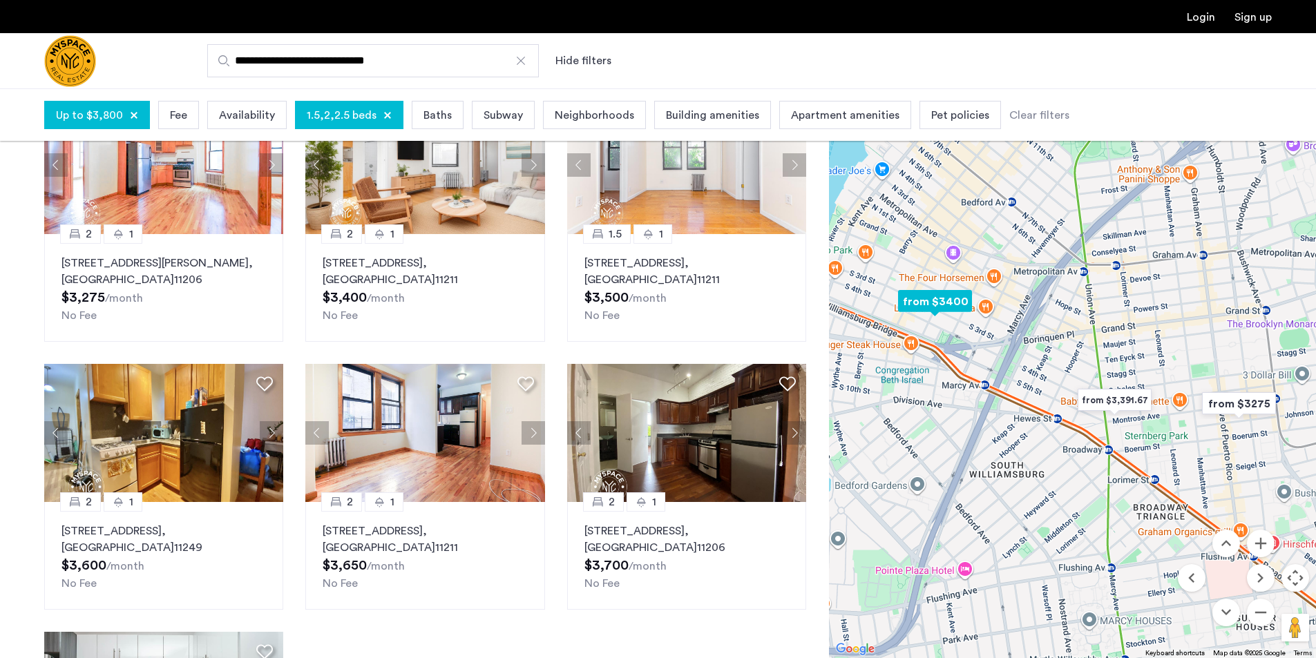
click at [160, 453] on img at bounding box center [164, 433] width 240 height 138
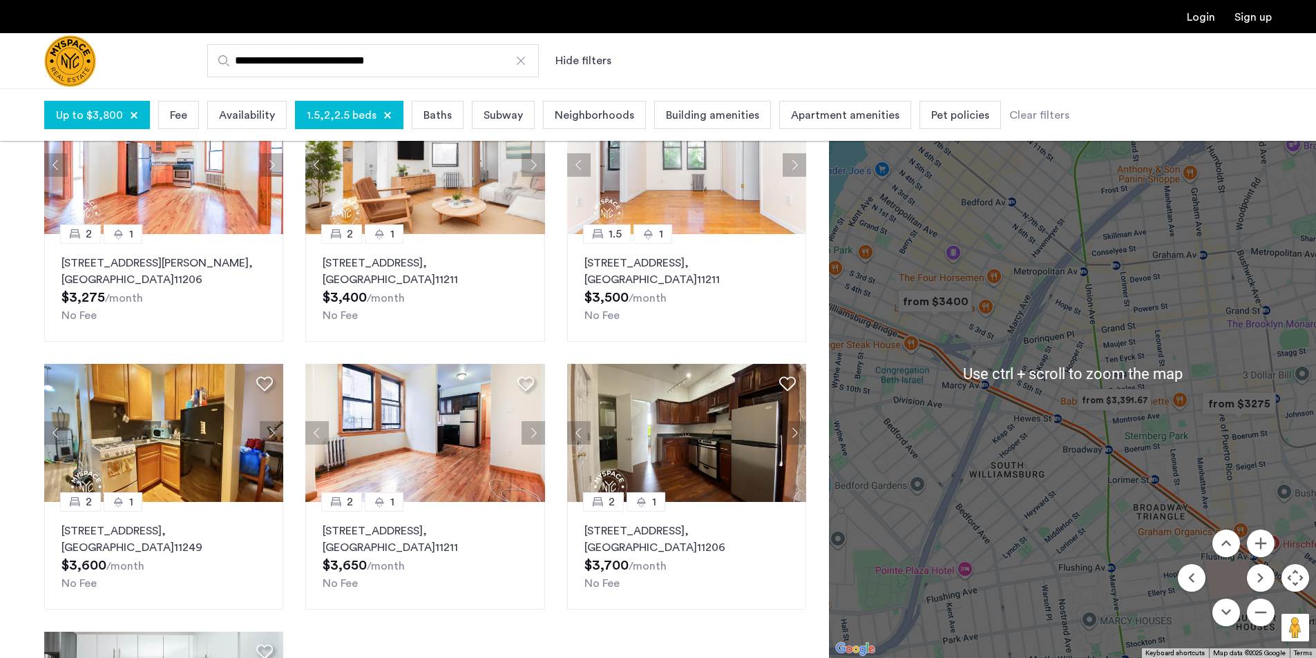
scroll to position [207, 0]
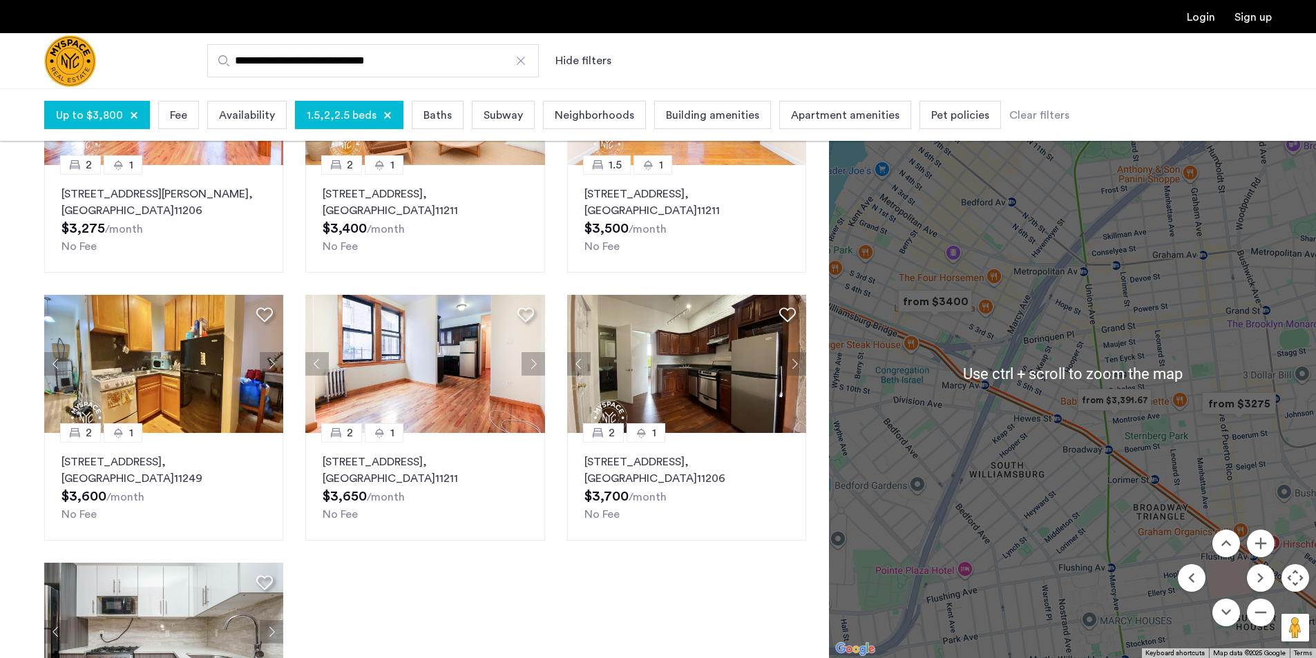
click at [913, 284] on img "from $3400" at bounding box center [935, 302] width 96 height 42
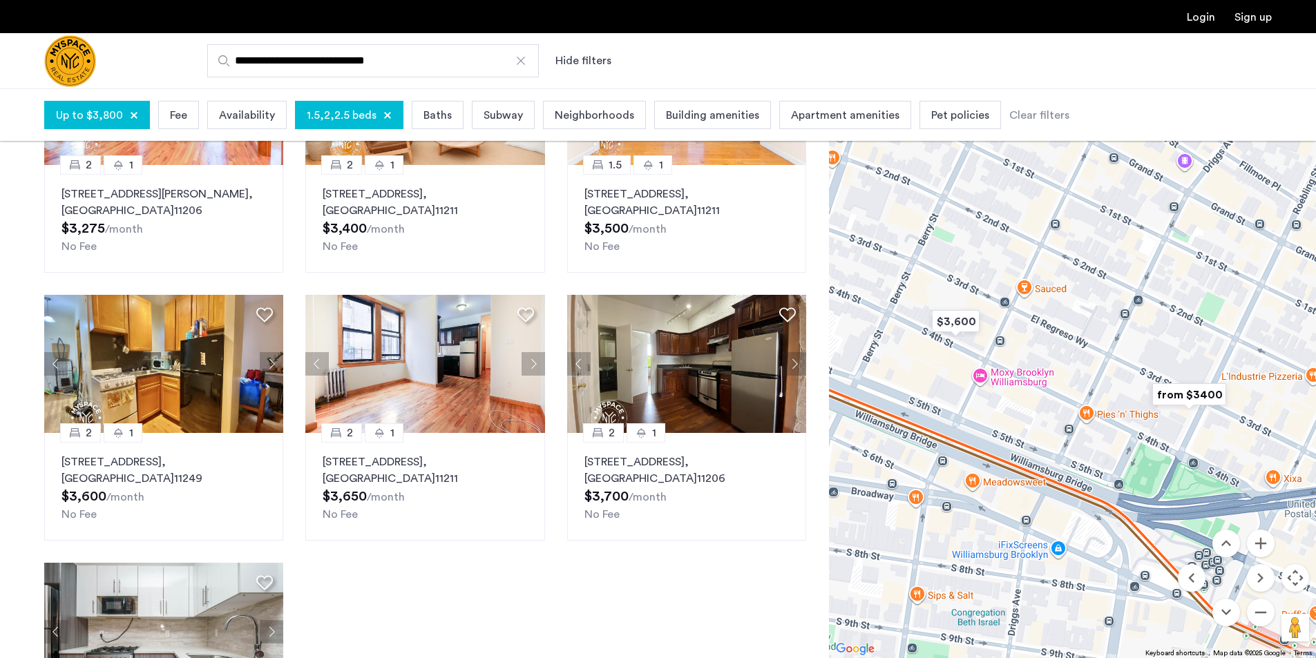
click at [1183, 386] on img "from $3400" at bounding box center [1189, 395] width 96 height 42
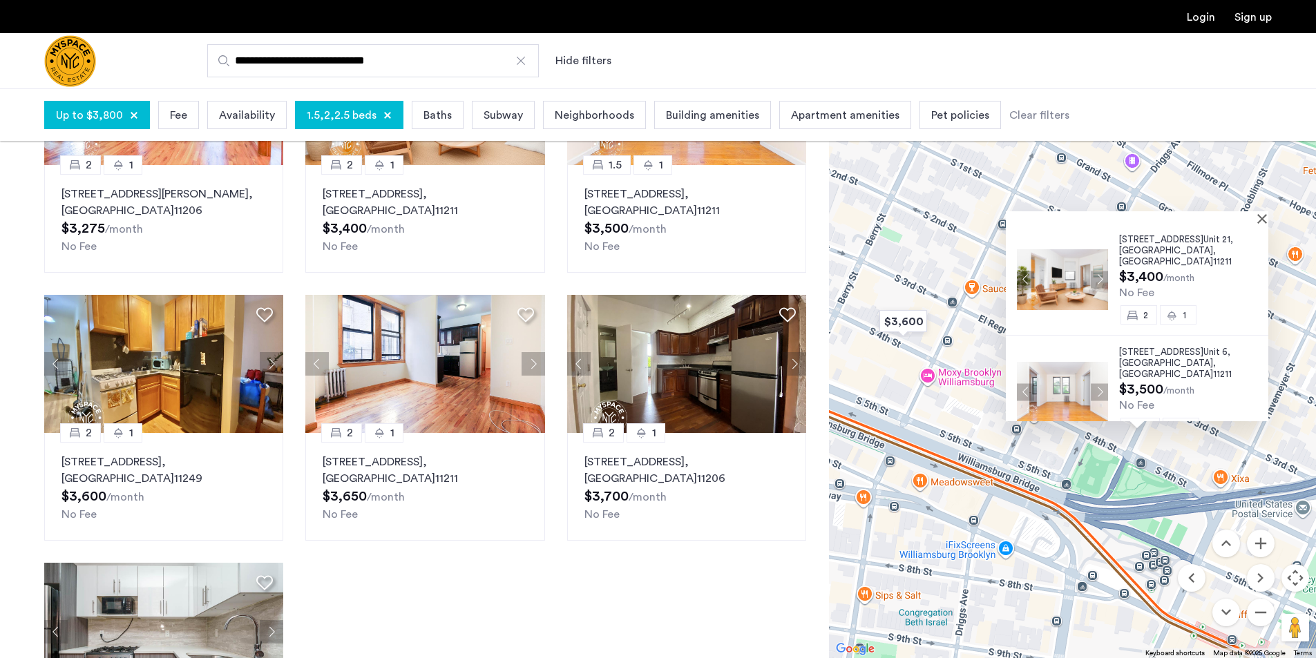
click at [945, 359] on div "244 Roebling St, Unit 21, Brooklyn , NY 11211 $3,400 /month No Fee 2 1 244 Roeb…" at bounding box center [1072, 373] width 487 height 570
click at [911, 329] on img "$3,600" at bounding box center [904, 322] width 70 height 42
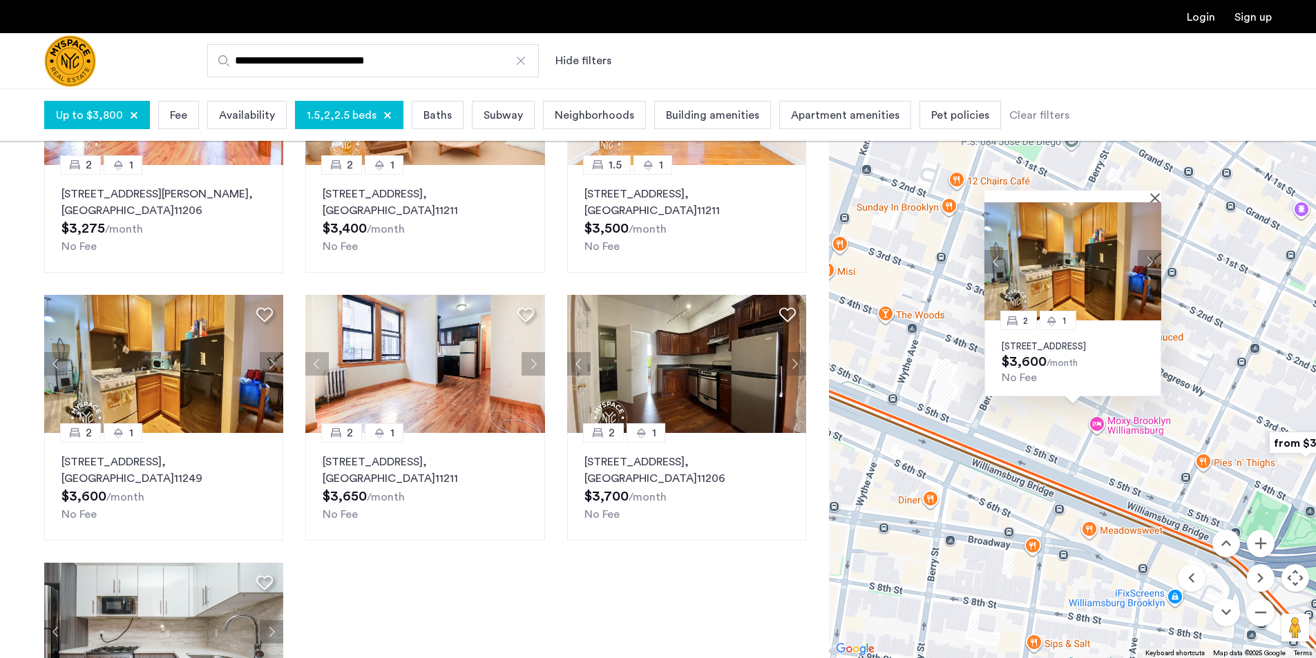
click at [1166, 450] on div "2 1 117 S 4th St, Unit BL, Brooklyn, NY 11249 $3,600 /month No Fee" at bounding box center [1072, 373] width 487 height 570
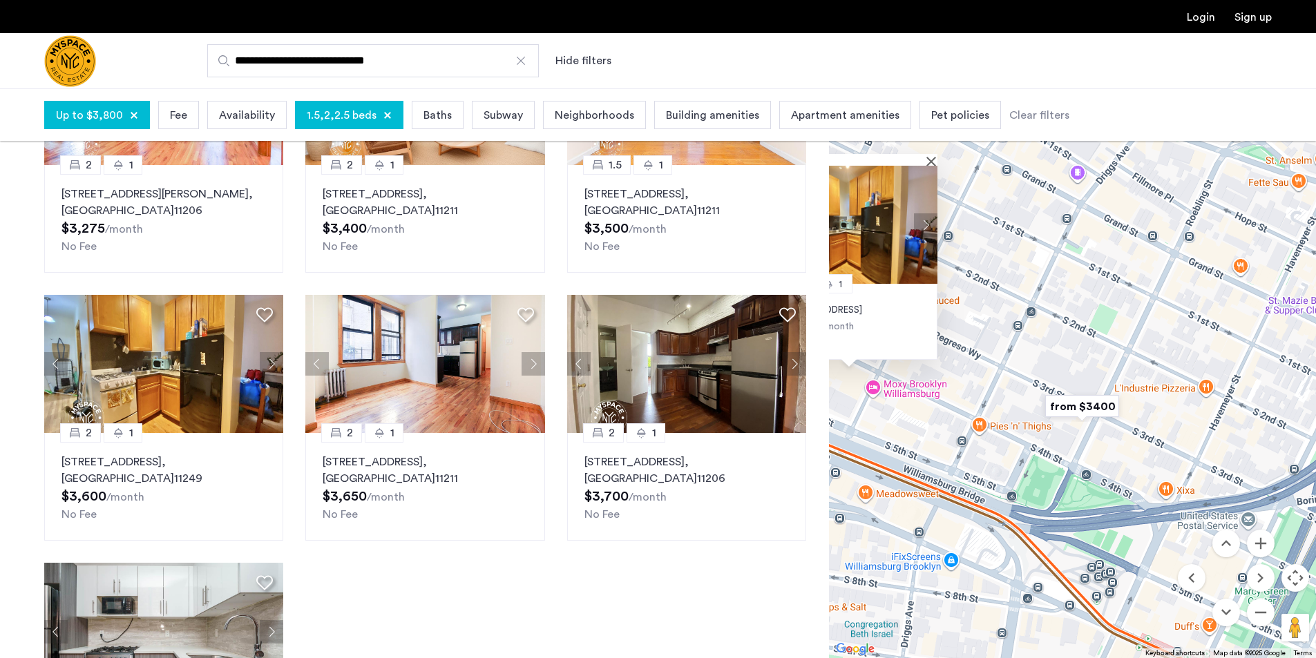
drag, startPoint x: 1209, startPoint y: 375, endPoint x: 1035, endPoint y: 350, distance: 175.2
click at [1035, 350] on div "2 1 117 S 4th St, Unit BL, Brooklyn, NY 11249 $3,600 /month No Fee" at bounding box center [1072, 373] width 487 height 570
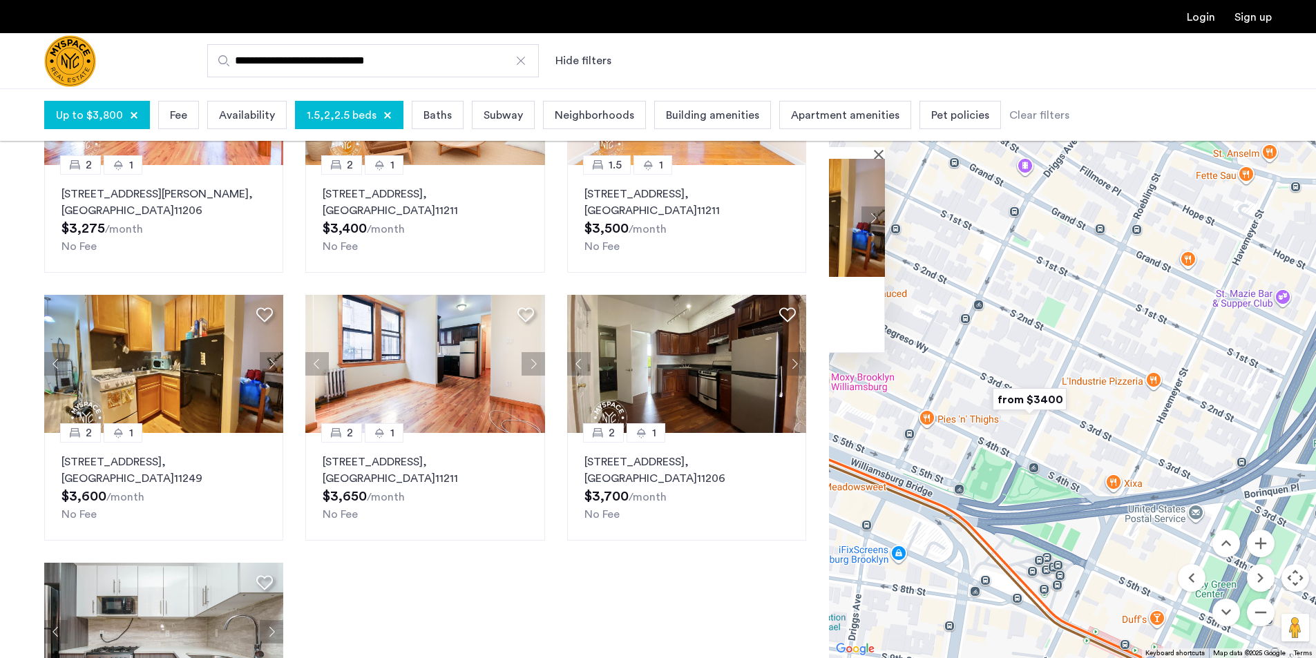
click at [1047, 399] on img "from $3400" at bounding box center [1030, 400] width 96 height 42
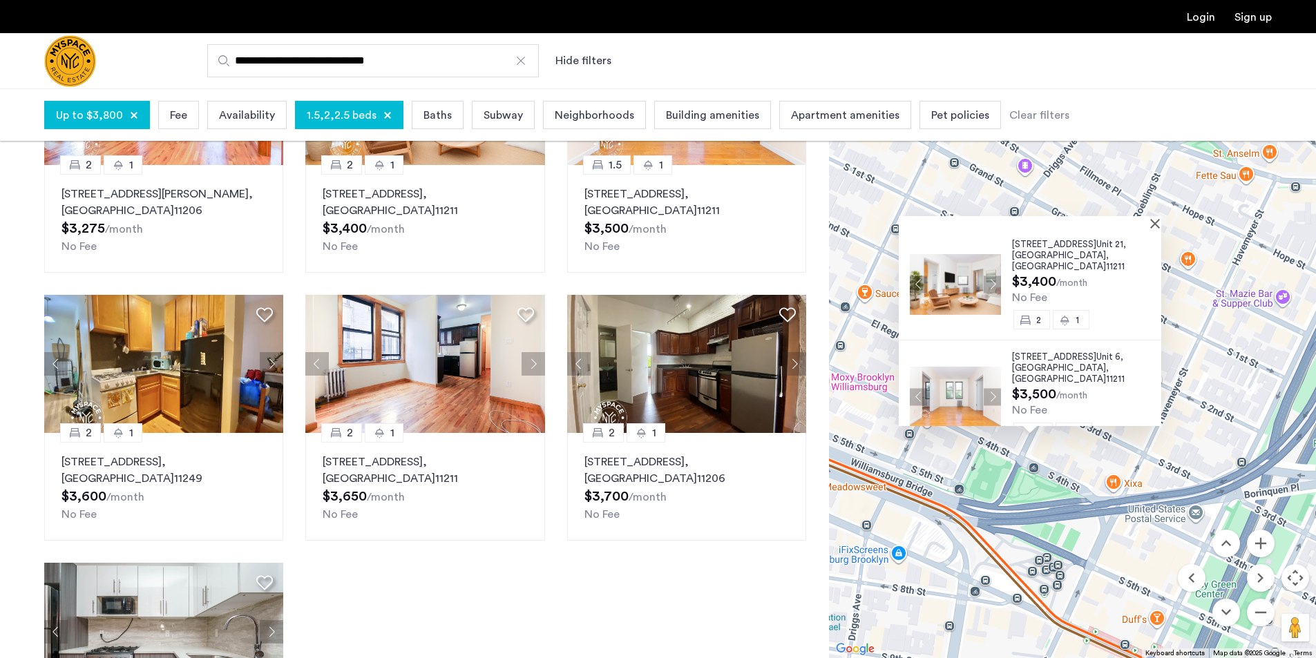
click at [1112, 476] on div "244 Roebling St, Unit 21, Brooklyn , NY 11211 $3,400 /month No Fee 2 1 244 Roeb…" at bounding box center [1072, 373] width 487 height 570
click at [1262, 616] on button "Zoom out" at bounding box center [1261, 613] width 28 height 28
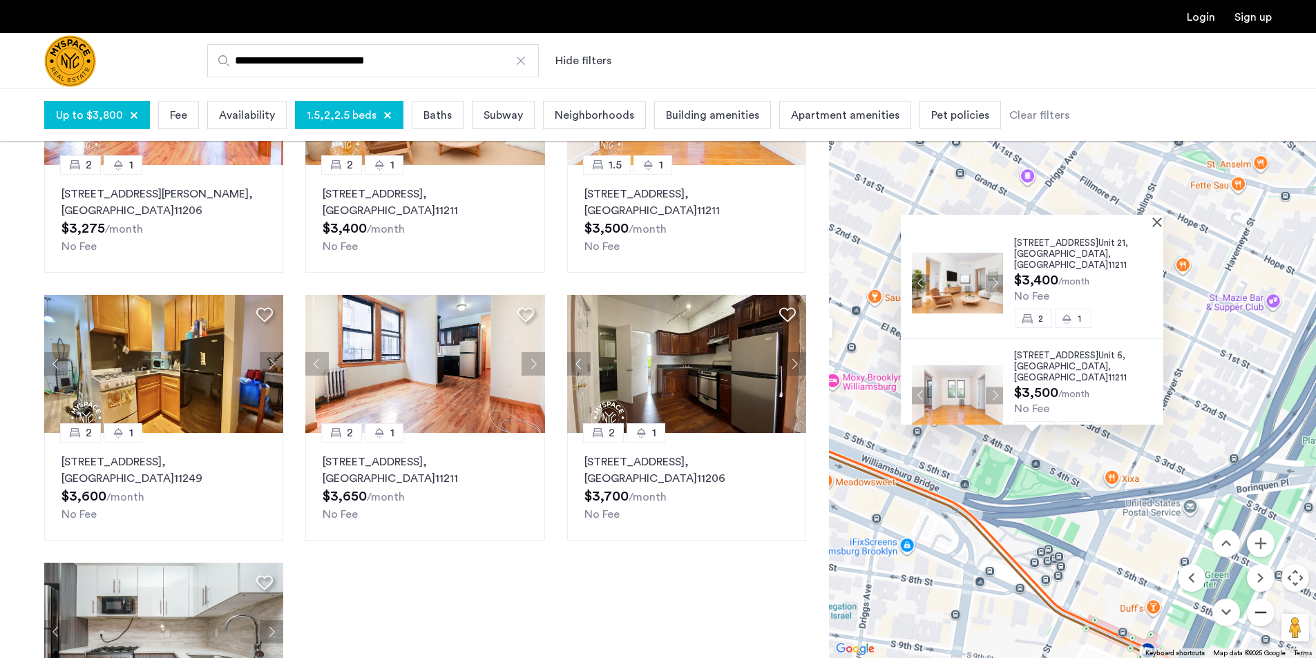
click at [1262, 616] on button "Zoom out" at bounding box center [1261, 613] width 28 height 28
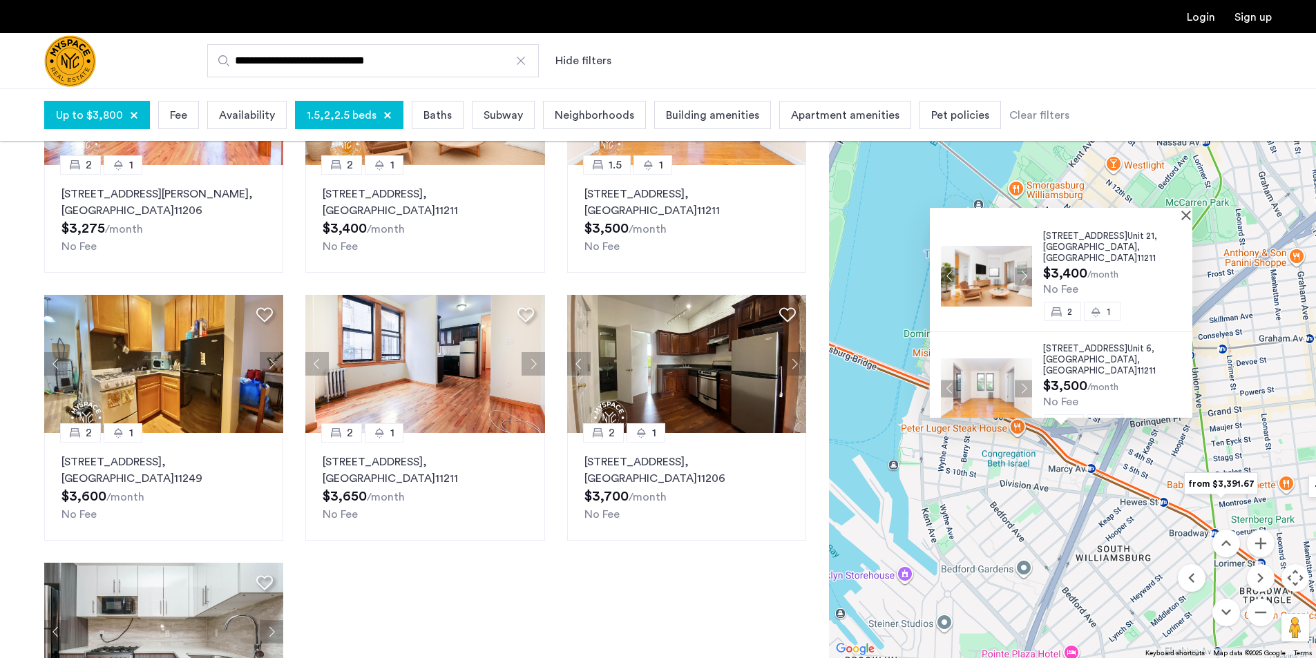
drag, startPoint x: 918, startPoint y: 444, endPoint x: 912, endPoint y: 532, distance: 87.9
click at [912, 532] on div "244 Roebling St, Unit 21, Brooklyn , NY 11211 $3,400 /month No Fee 2 1 244 Roeb…" at bounding box center [1072, 373] width 487 height 570
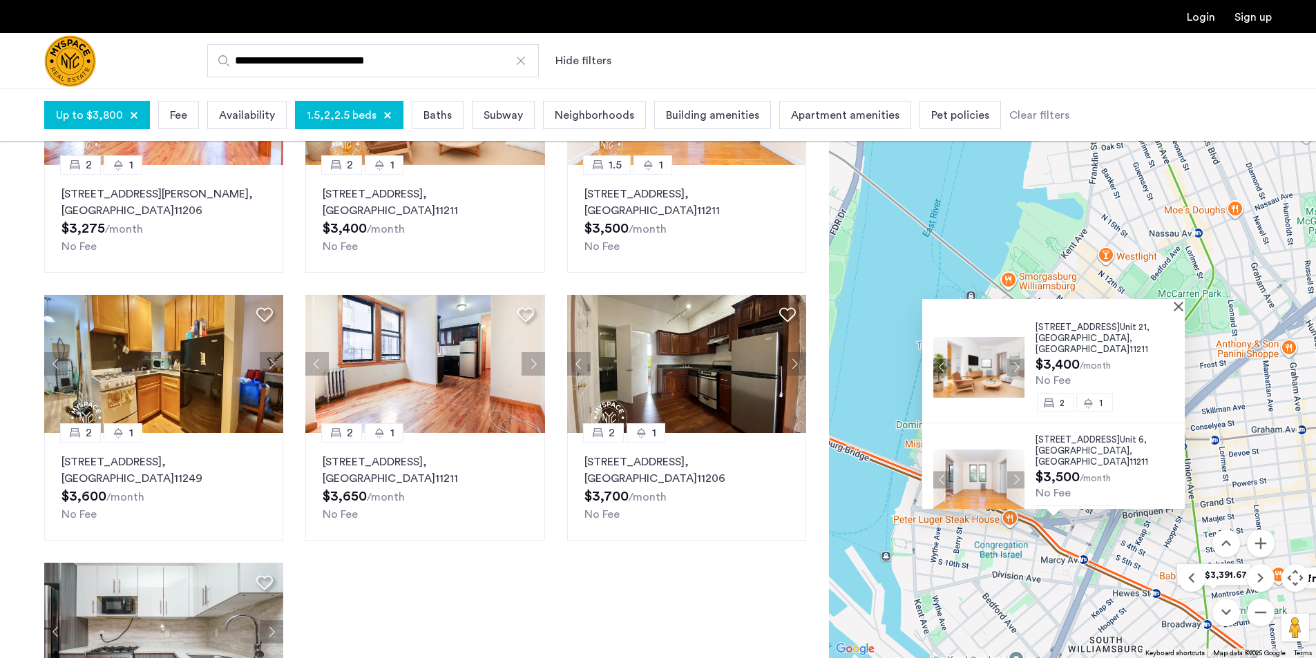
click at [1186, 310] on button "Close" at bounding box center [1182, 306] width 10 height 10
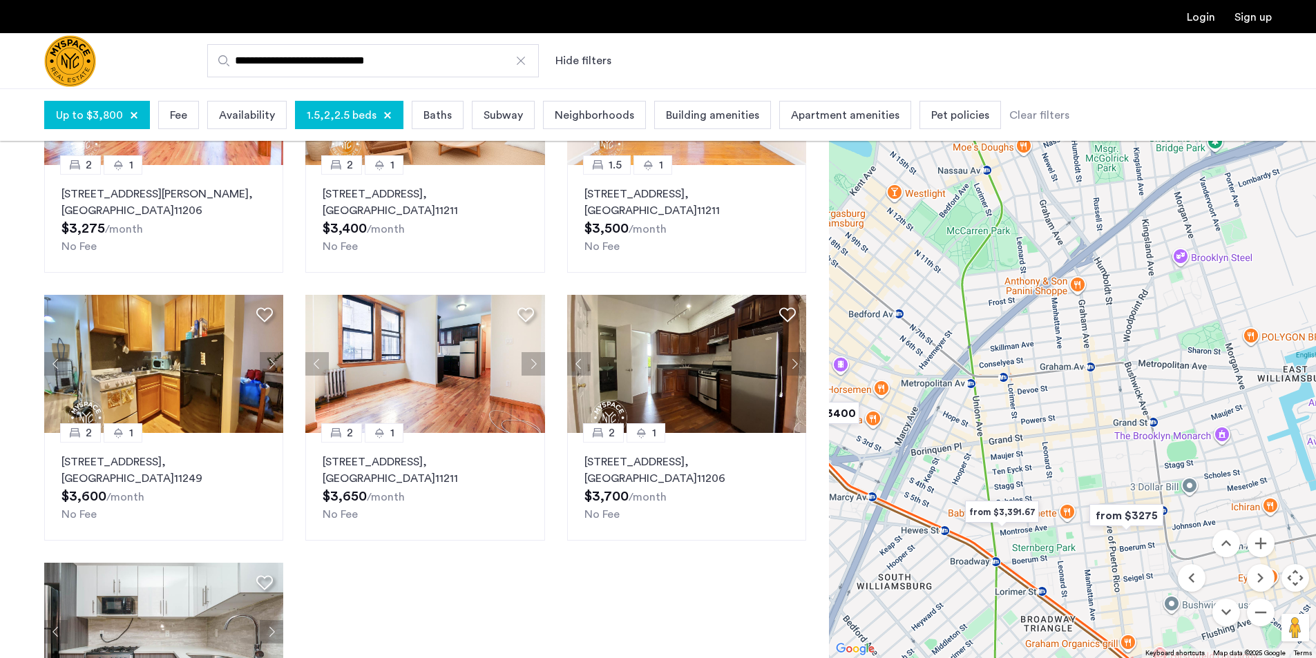
drag, startPoint x: 1120, startPoint y: 410, endPoint x: 905, endPoint y: 345, distance: 224.5
click at [905, 345] on div at bounding box center [1072, 373] width 487 height 570
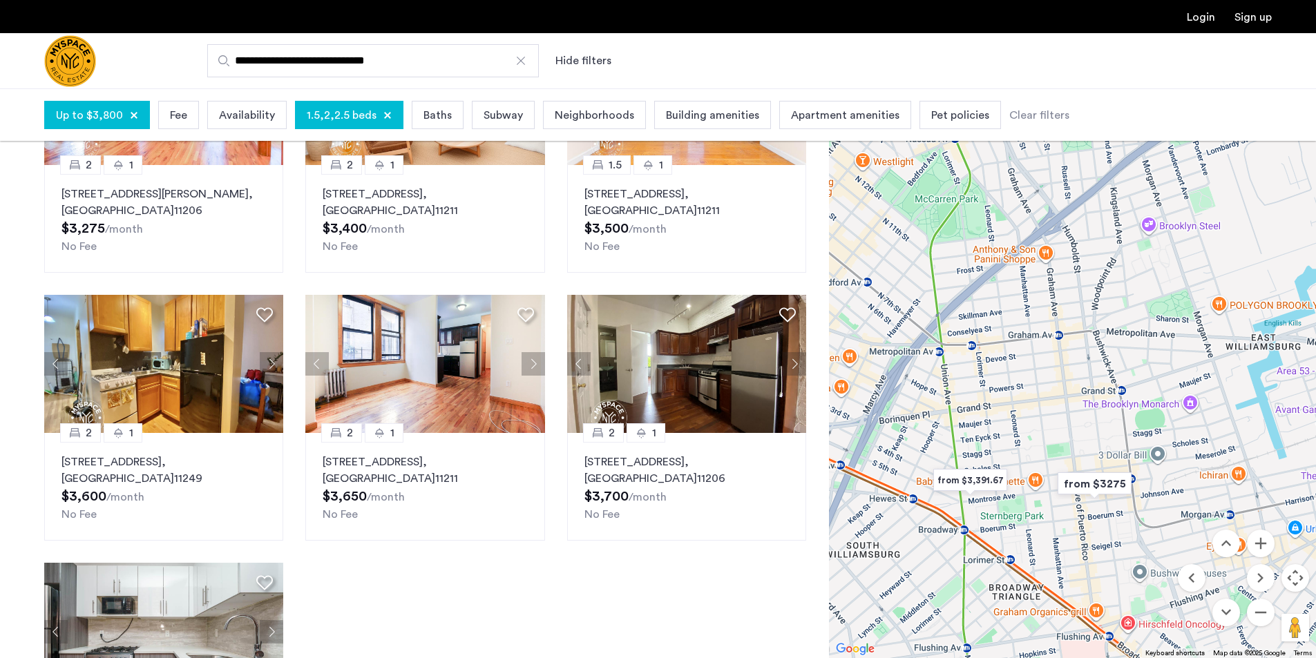
drag, startPoint x: 933, startPoint y: 354, endPoint x: 911, endPoint y: 321, distance: 39.5
click at [902, 323] on div at bounding box center [1072, 373] width 487 height 570
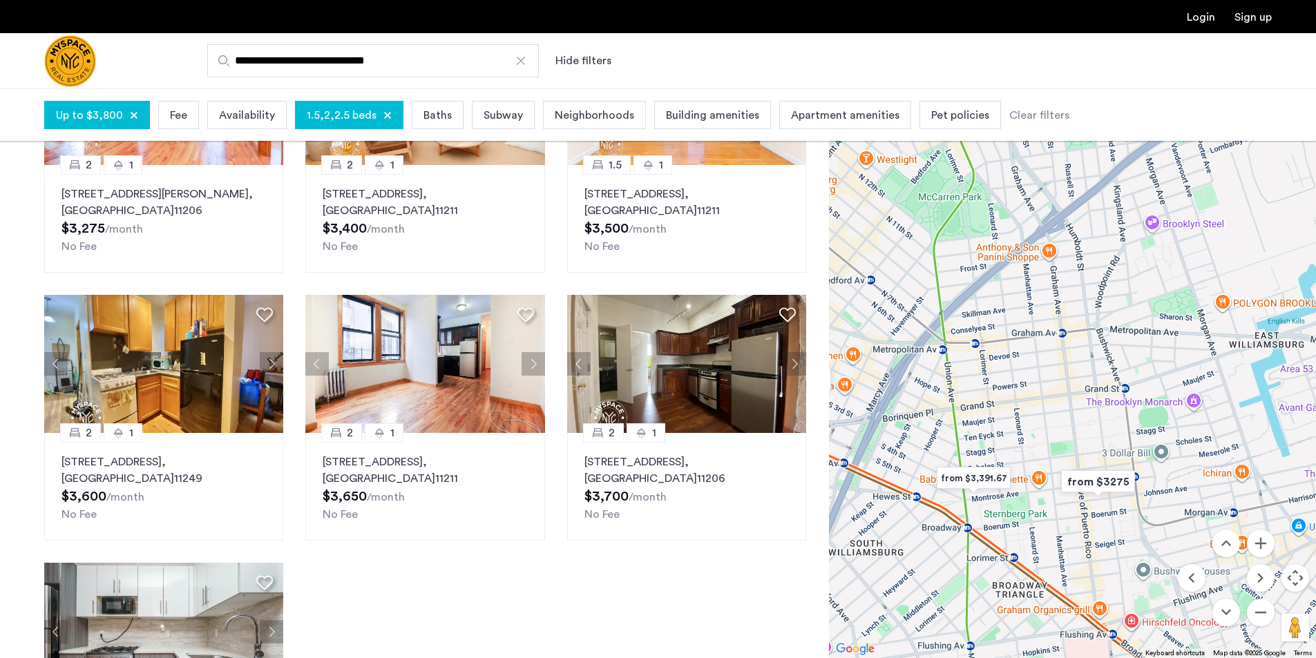
click at [989, 479] on img "from $3,391.67" at bounding box center [974, 478] width 96 height 42
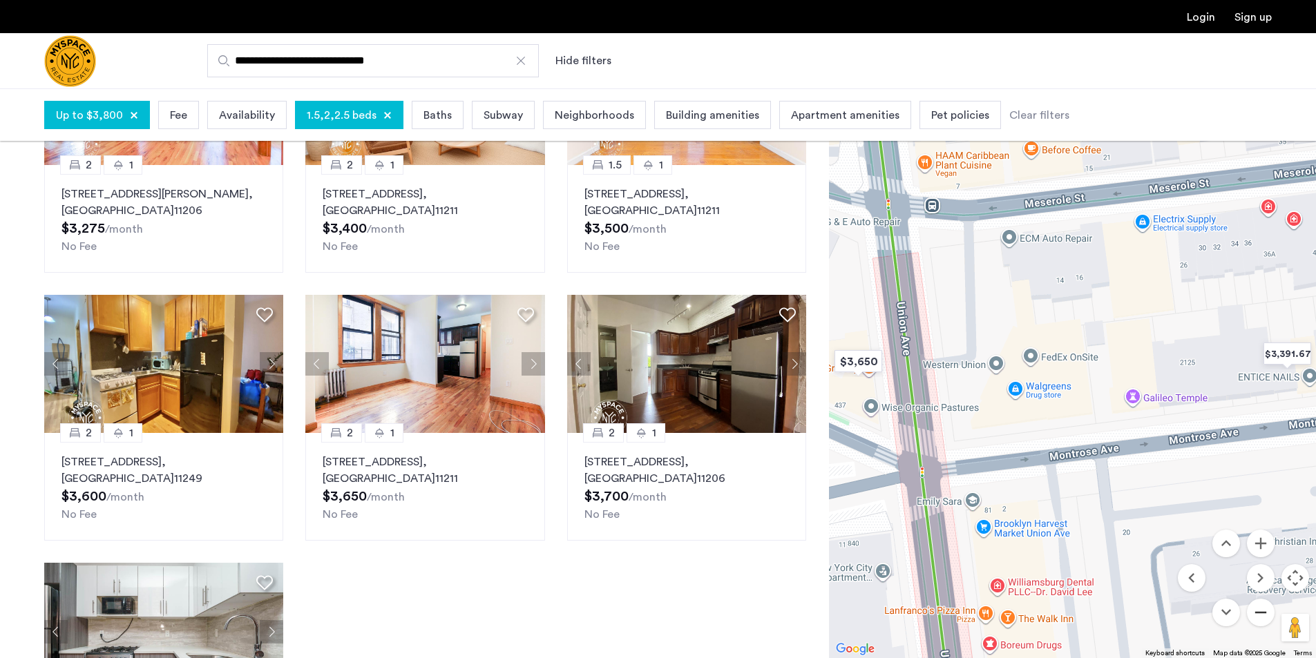
click at [1255, 618] on button "Zoom out" at bounding box center [1261, 613] width 28 height 28
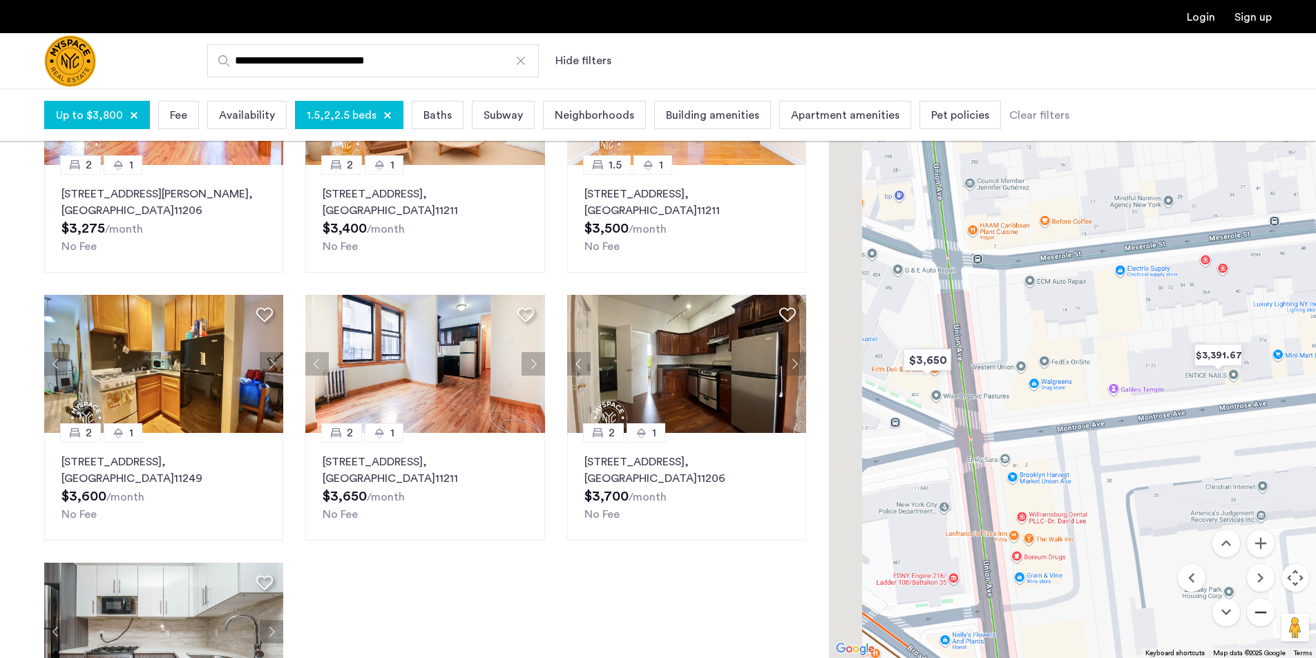
click at [1255, 618] on button "Zoom out" at bounding box center [1261, 613] width 28 height 28
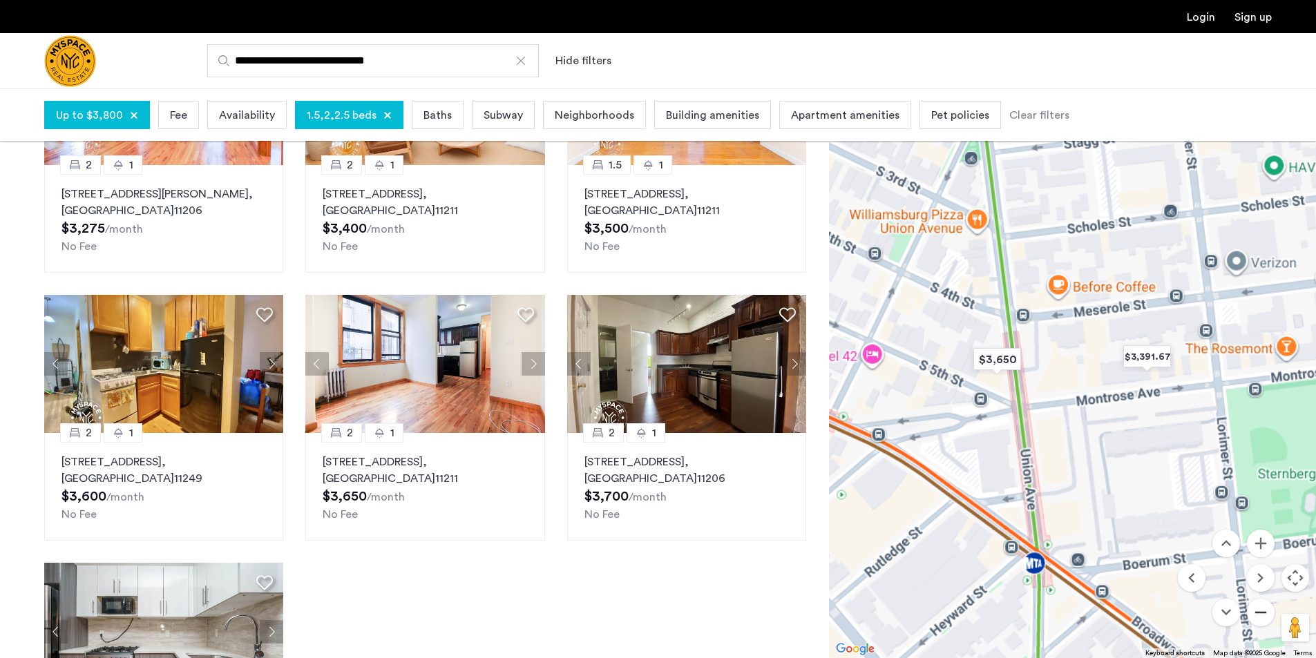
click at [1255, 618] on button "Zoom out" at bounding box center [1261, 613] width 28 height 28
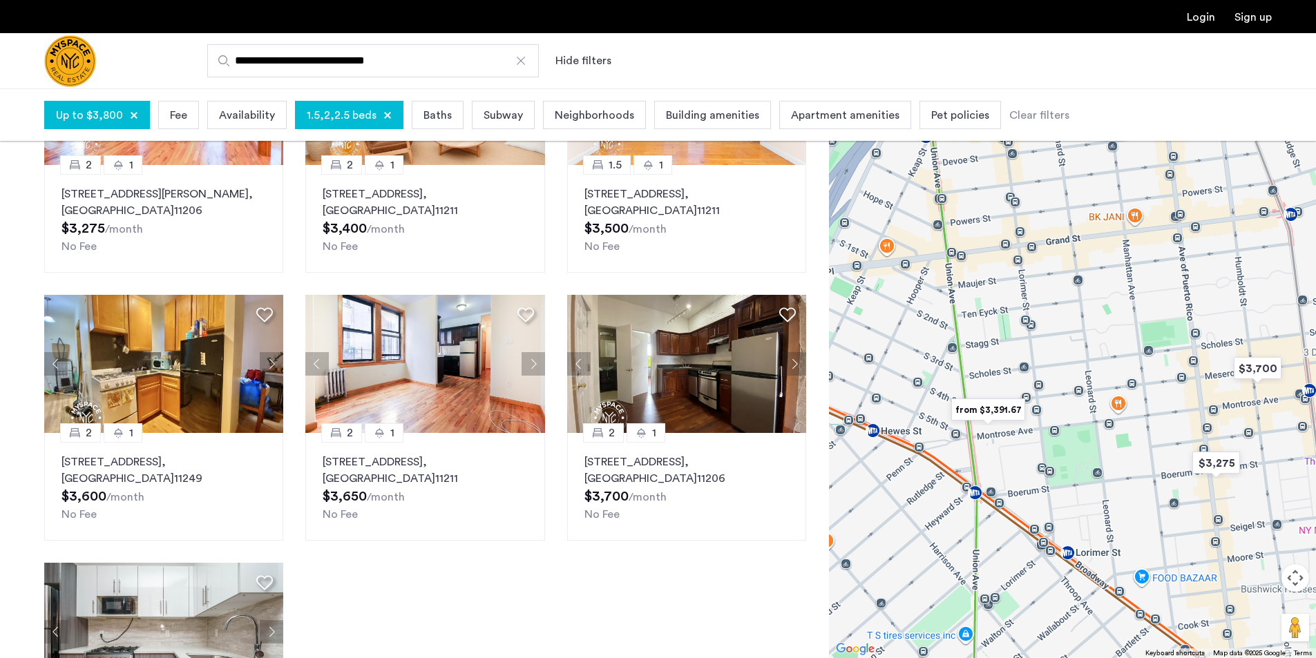
drag, startPoint x: 1195, startPoint y: 343, endPoint x: 1064, endPoint y: 409, distance: 146.2
click at [1064, 409] on div "To navigate, press the arrow keys." at bounding box center [1072, 373] width 487 height 570
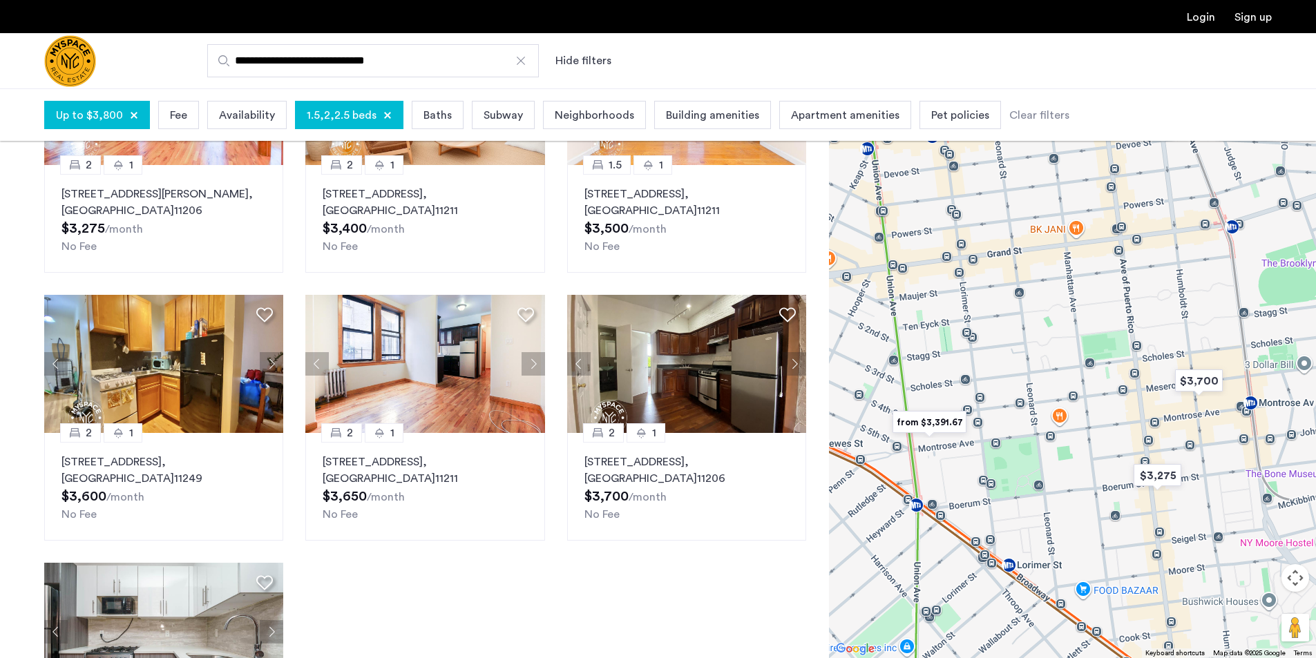
click at [920, 413] on img "from $3,391.67" at bounding box center [930, 422] width 96 height 42
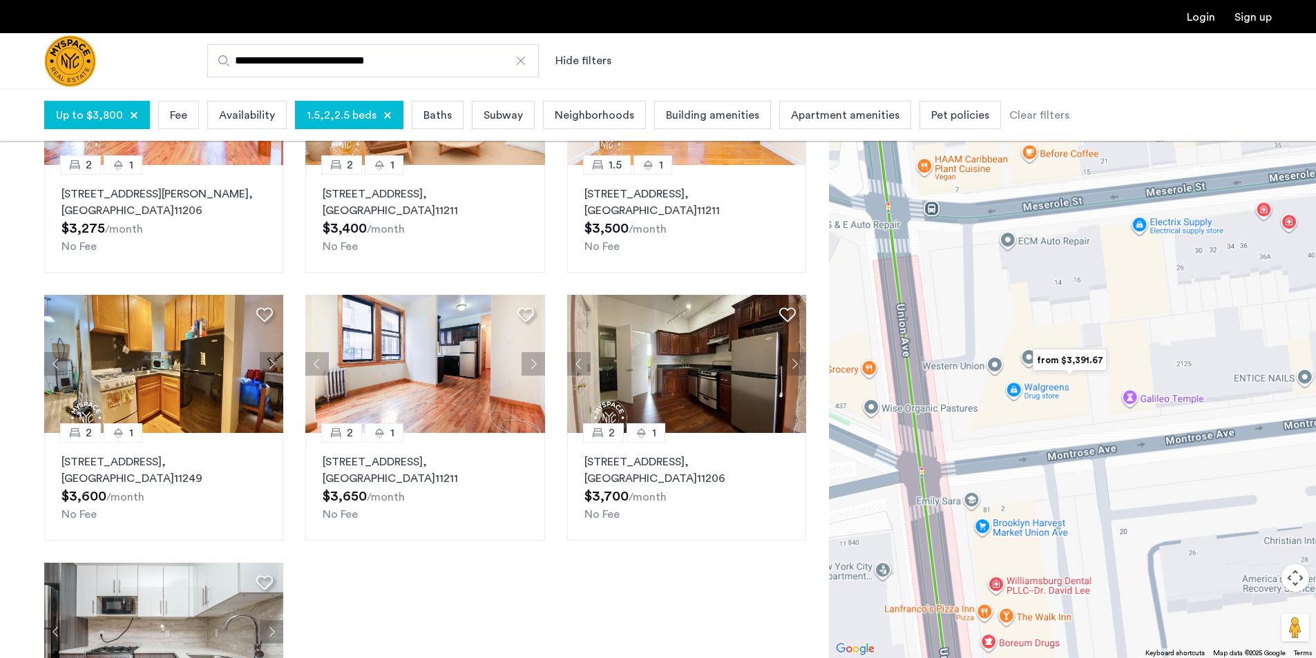
drag, startPoint x: 1002, startPoint y: 395, endPoint x: 1045, endPoint y: 373, distance: 48.2
click at [1003, 394] on div "To navigate, press the arrow keys." at bounding box center [1072, 373] width 487 height 570
click at [1061, 361] on img "from $3,391.67" at bounding box center [1071, 360] width 96 height 42
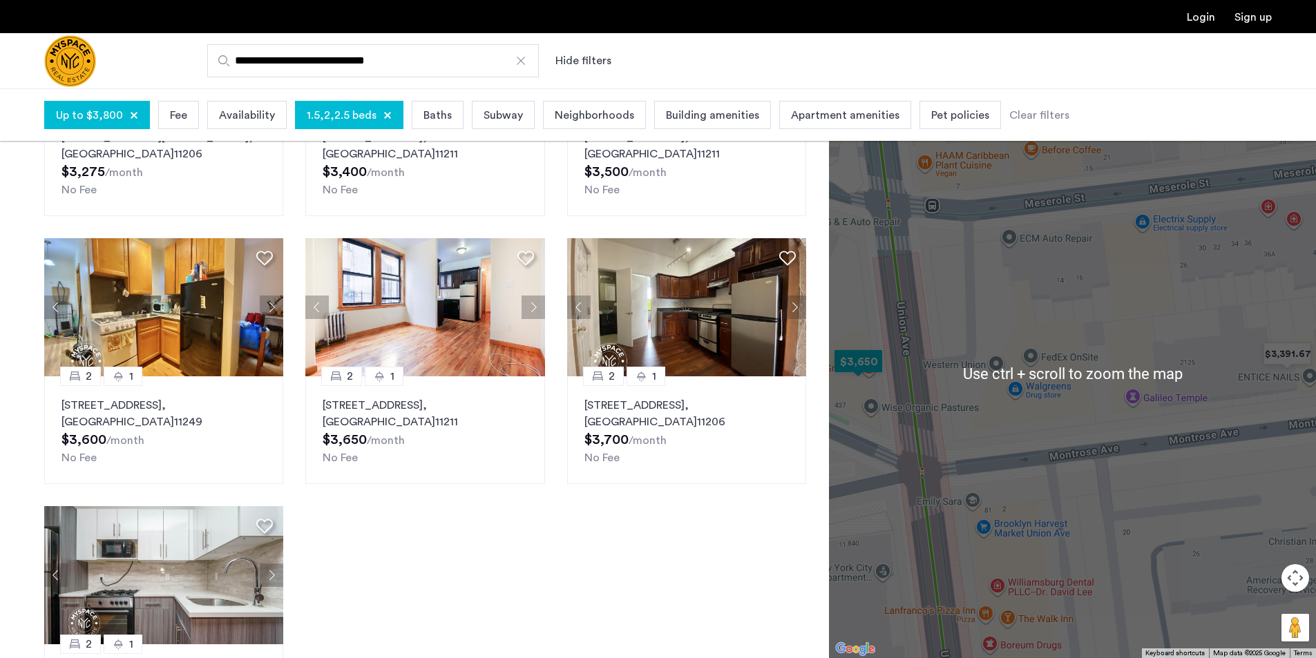
scroll to position [276, 0]
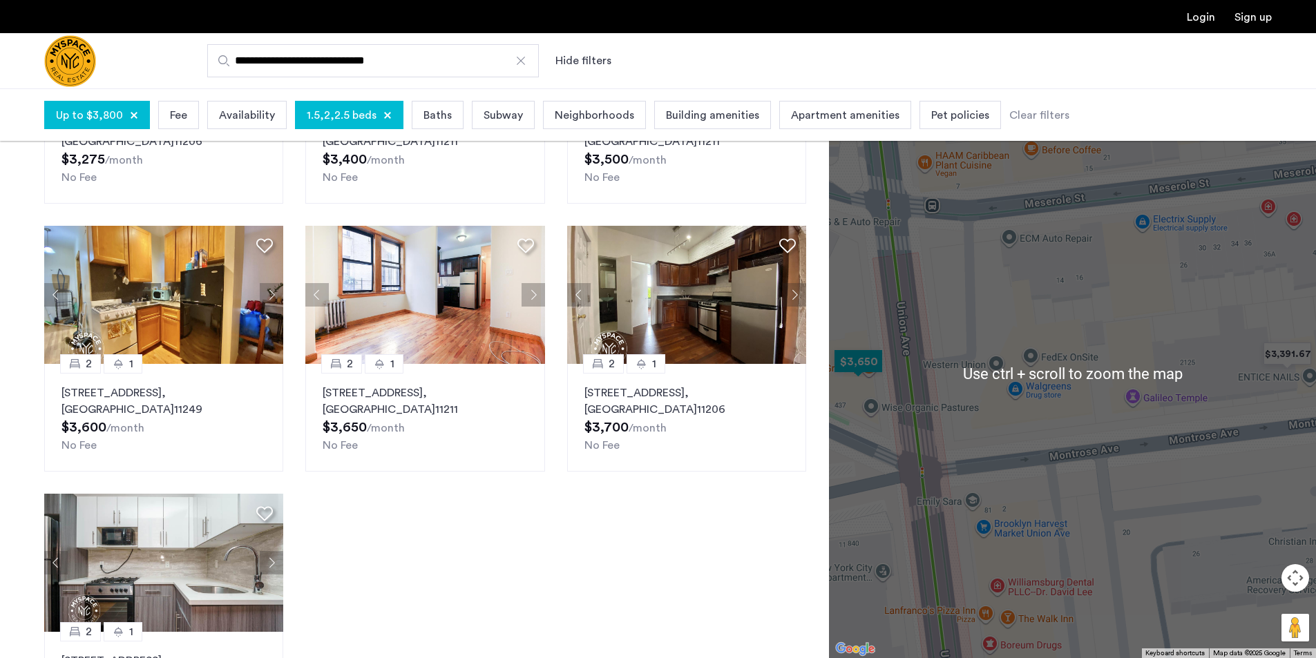
click at [877, 376] on img "$3,650" at bounding box center [859, 362] width 70 height 42
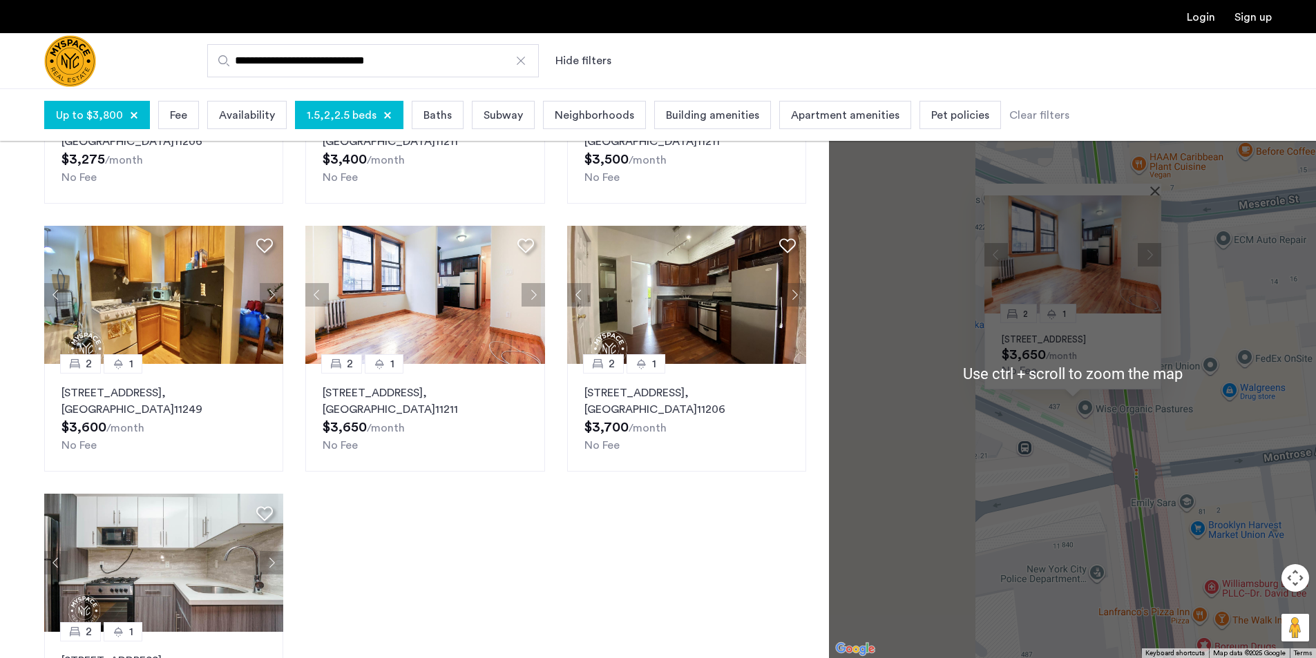
click at [855, 358] on div "2 1 213 Union Ave, Unit 0D, Brooklyn, NY 11211 $3,650 /month No Fee" at bounding box center [1072, 373] width 487 height 570
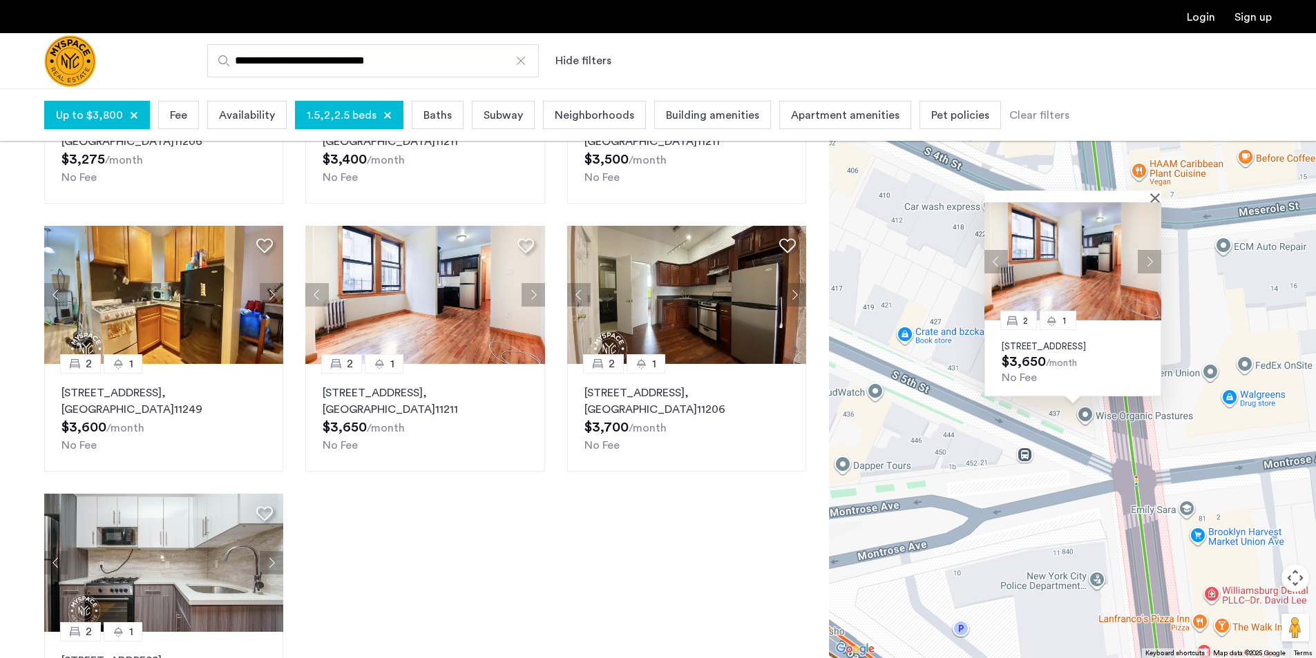
click at [1034, 538] on div "2 1 213 Union Ave, Unit 0D, Brooklyn, NY 11211 $3,650 /month No Fee" at bounding box center [1072, 373] width 487 height 570
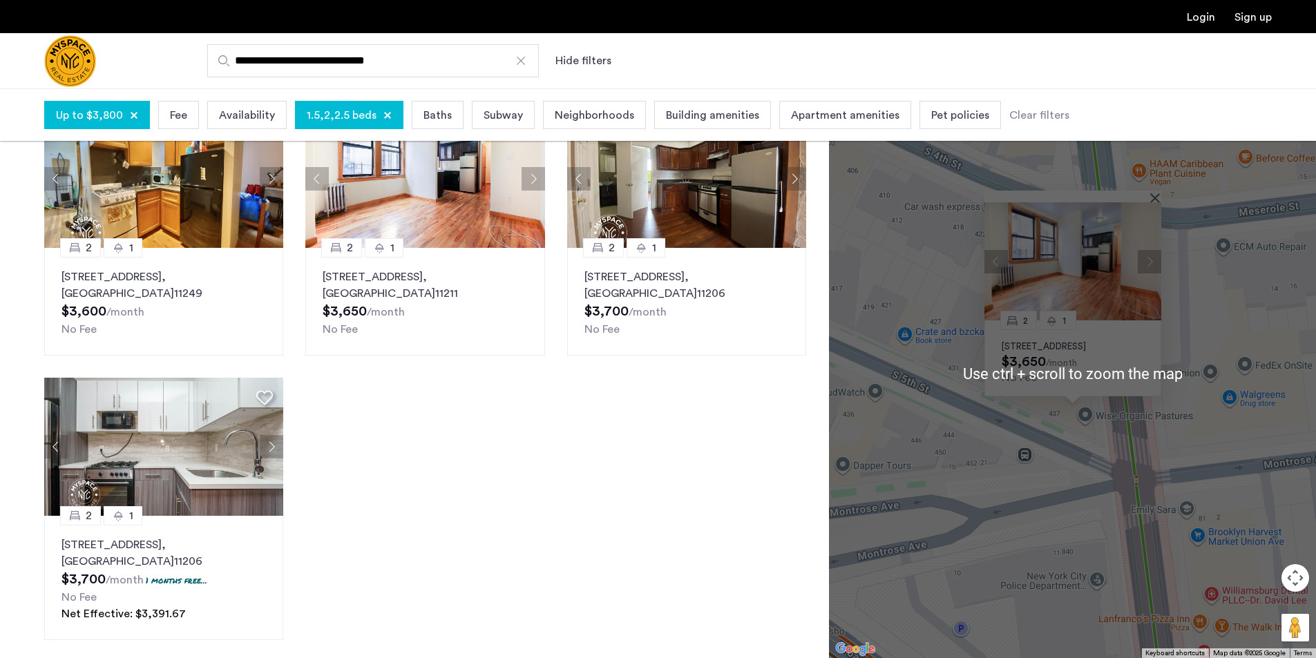
scroll to position [345, 0]
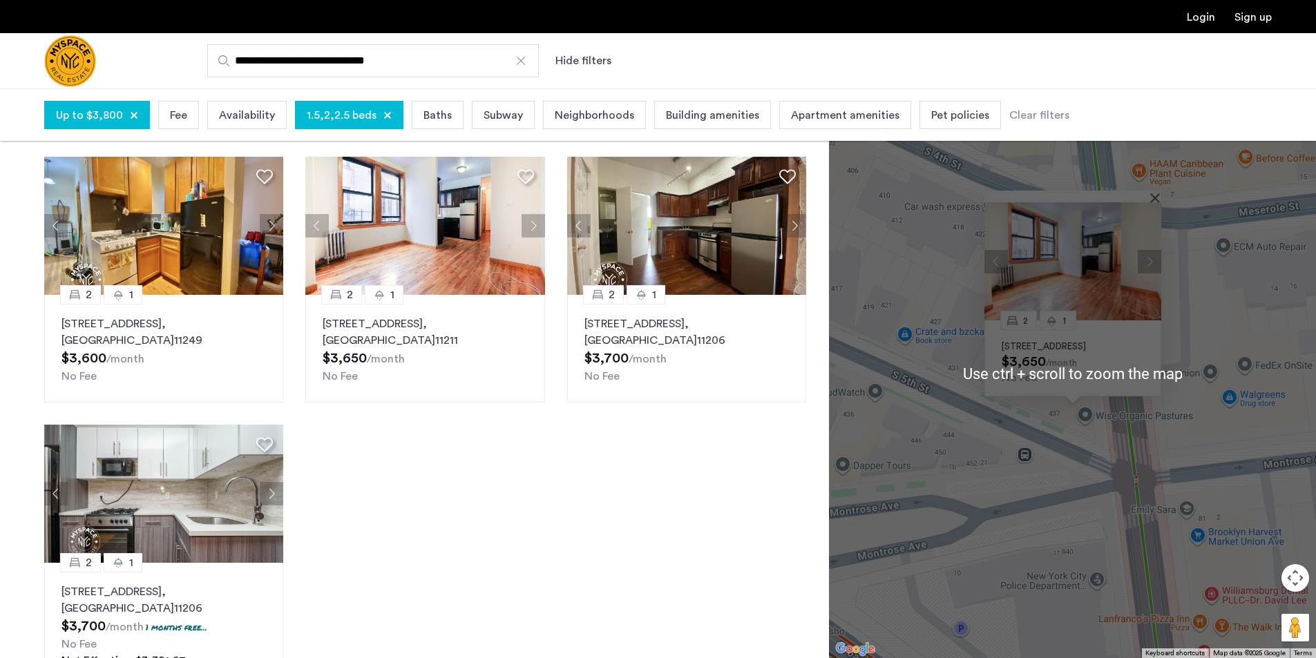
click at [1229, 461] on div "2 1 213 Union Ave, Unit 0D, Brooklyn, NY 11211 $3,650 /month No Fee" at bounding box center [1072, 373] width 487 height 570
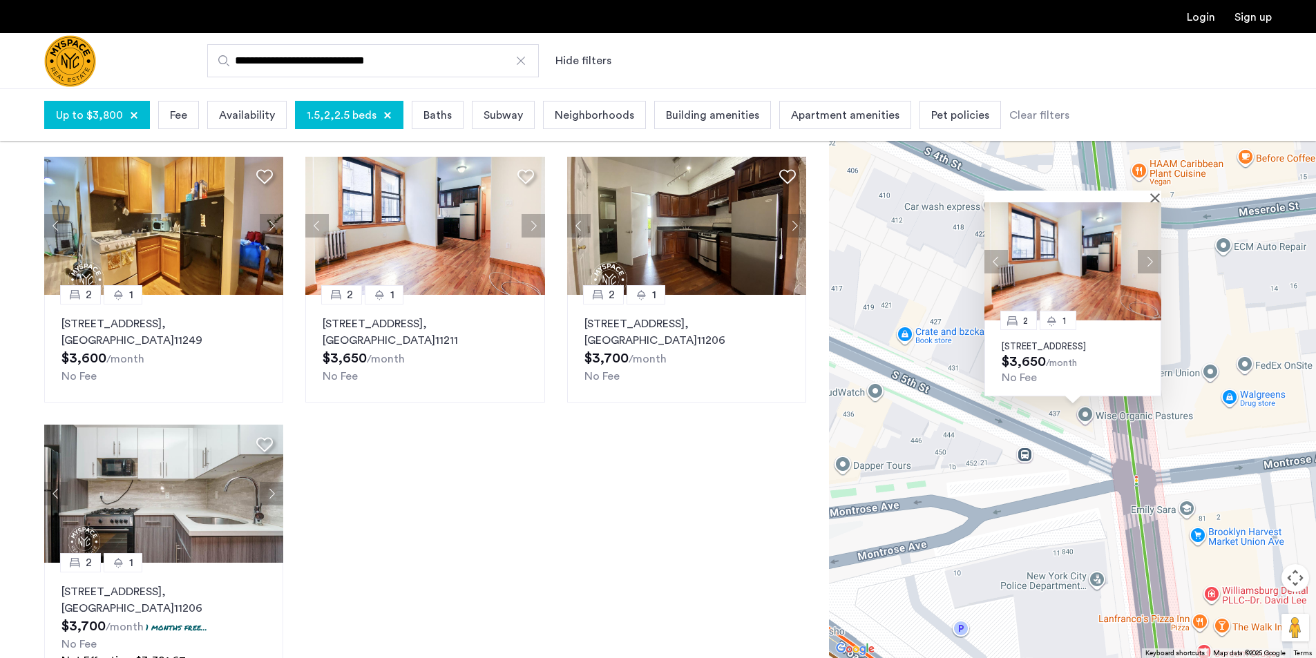
scroll to position [207, 0]
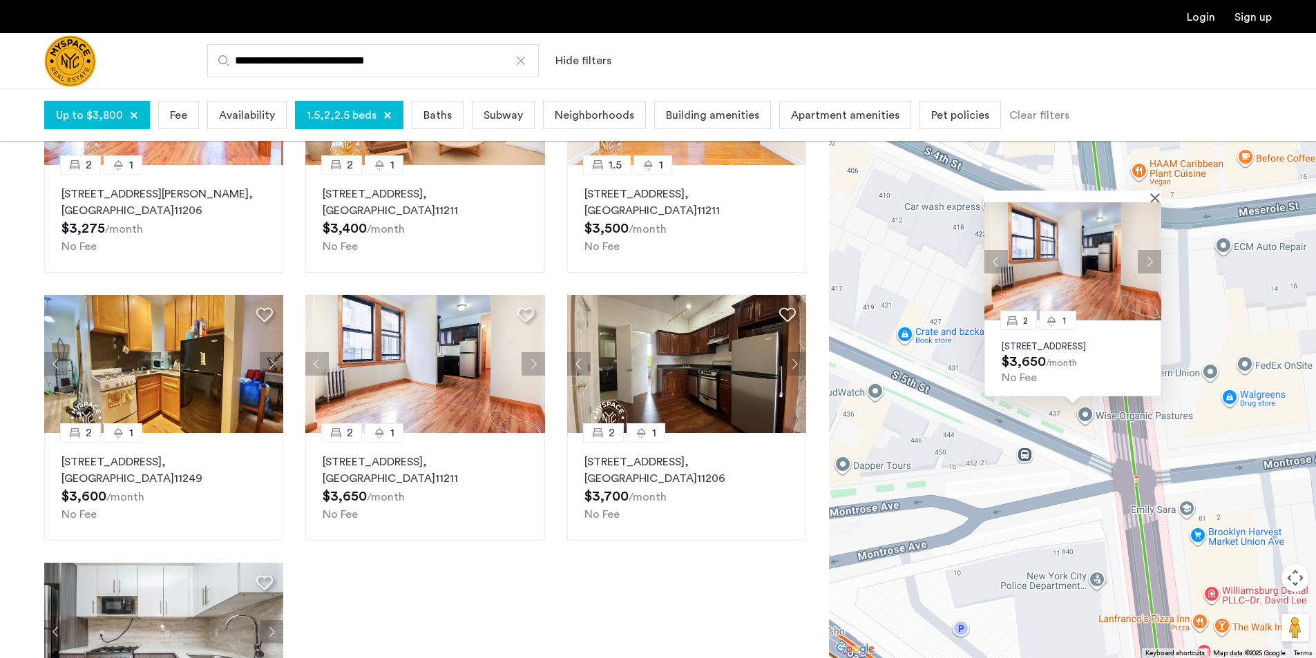
click at [794, 363] on button "Next apartment" at bounding box center [794, 363] width 23 height 23
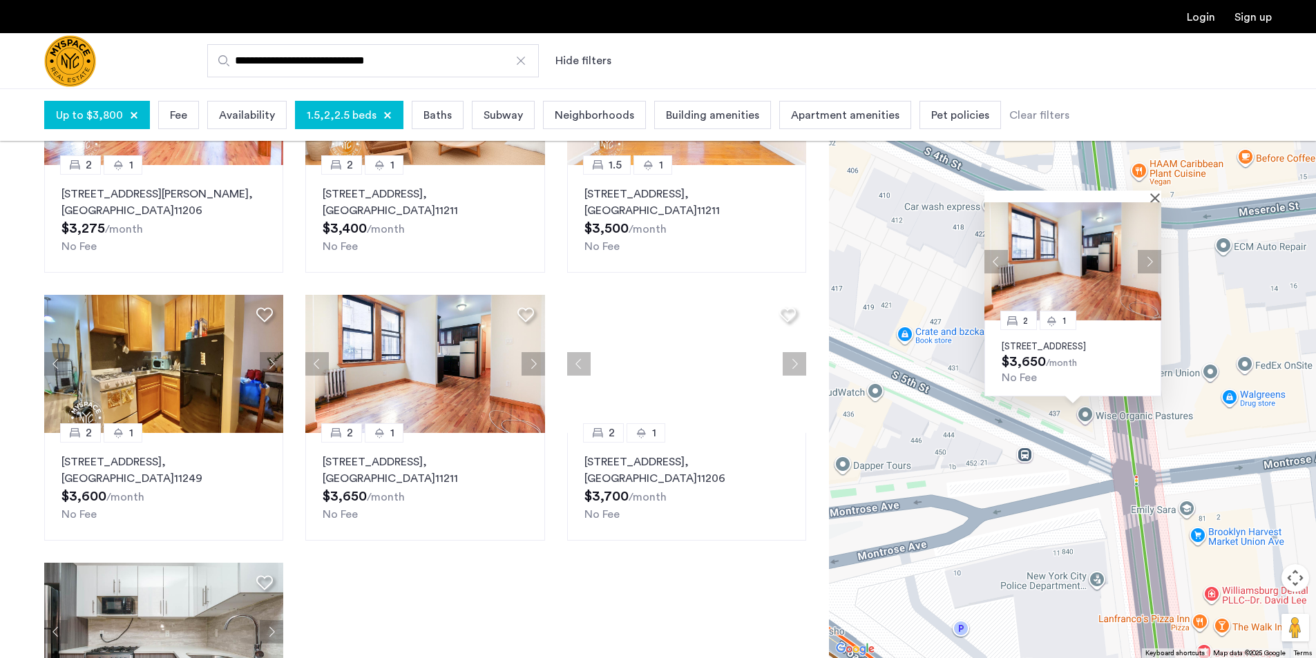
click at [794, 363] on div at bounding box center [686, 364] width 239 height 138
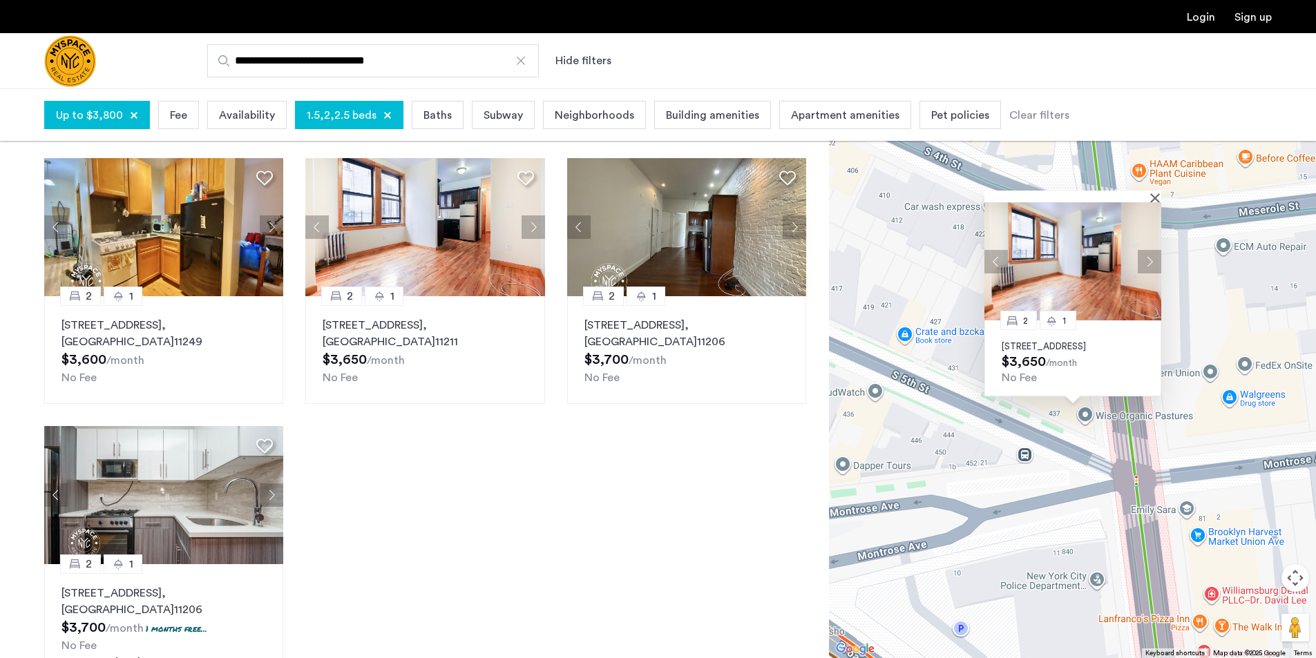
scroll to position [345, 0]
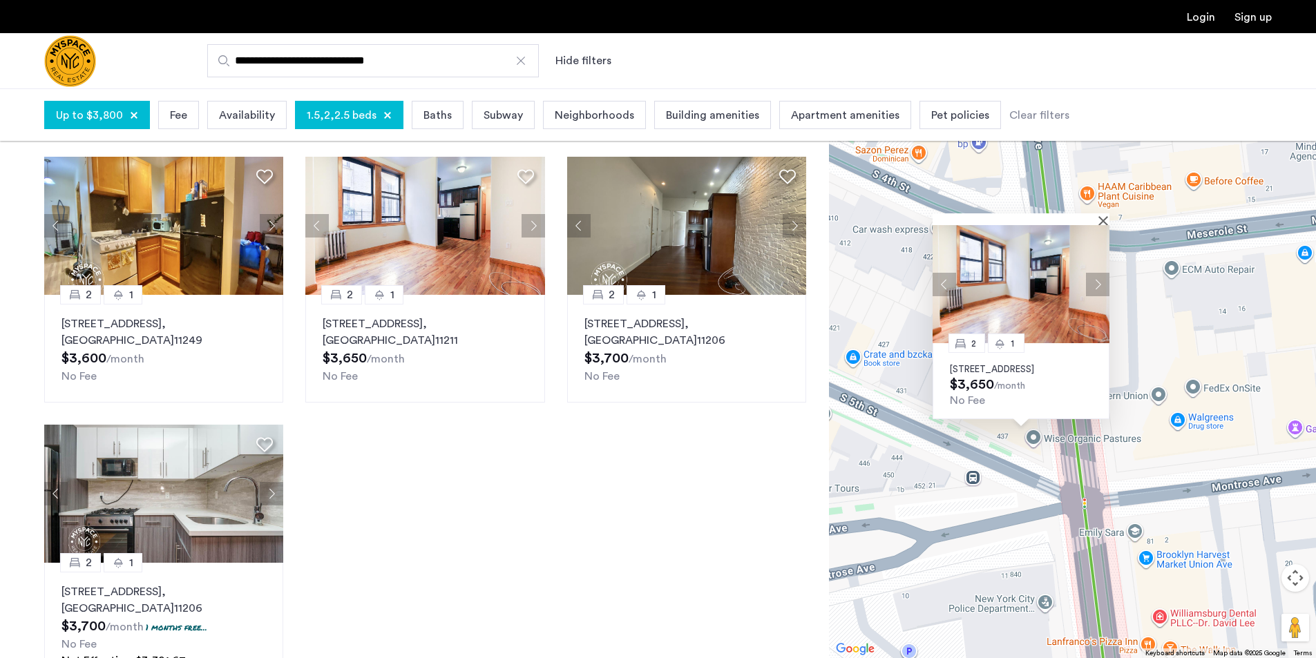
drag, startPoint x: 1000, startPoint y: 456, endPoint x: 805, endPoint y: 474, distance: 195.7
click at [805, 474] on div "Explore 7 homes and apartments Sort by Recommended × Price Low to High 2 1 126 …" at bounding box center [658, 260] width 1316 height 931
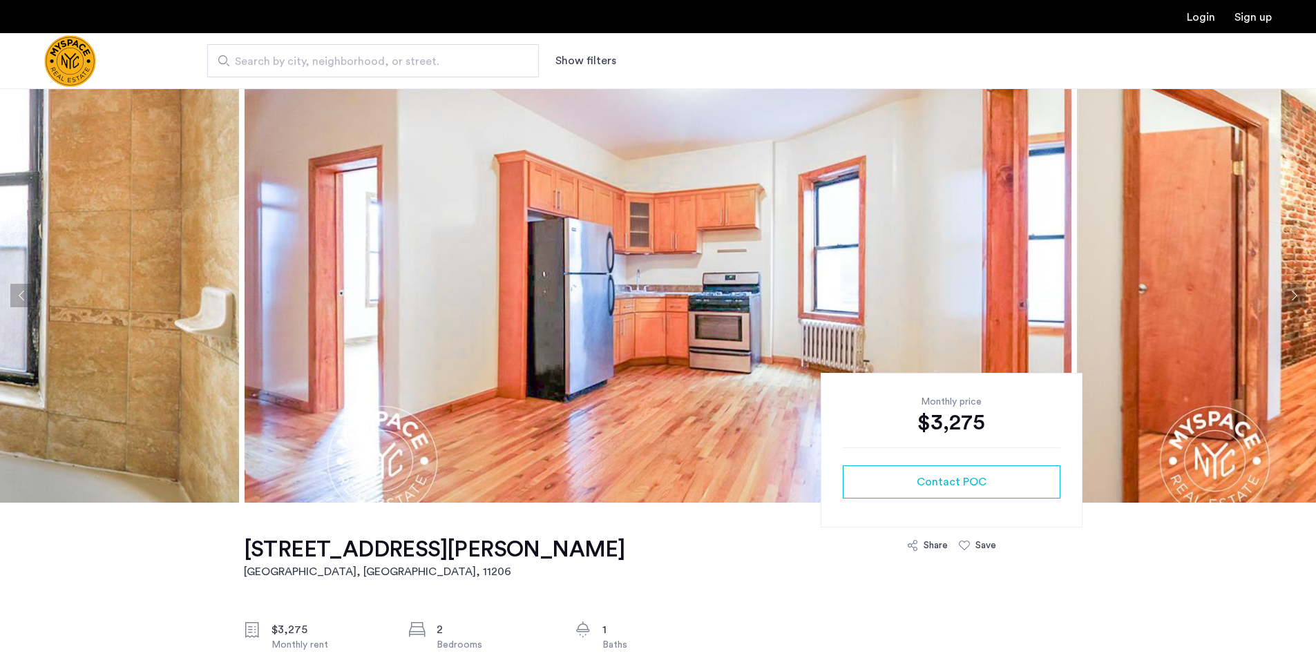
click at [19, 299] on button "Previous apartment" at bounding box center [21, 295] width 23 height 23
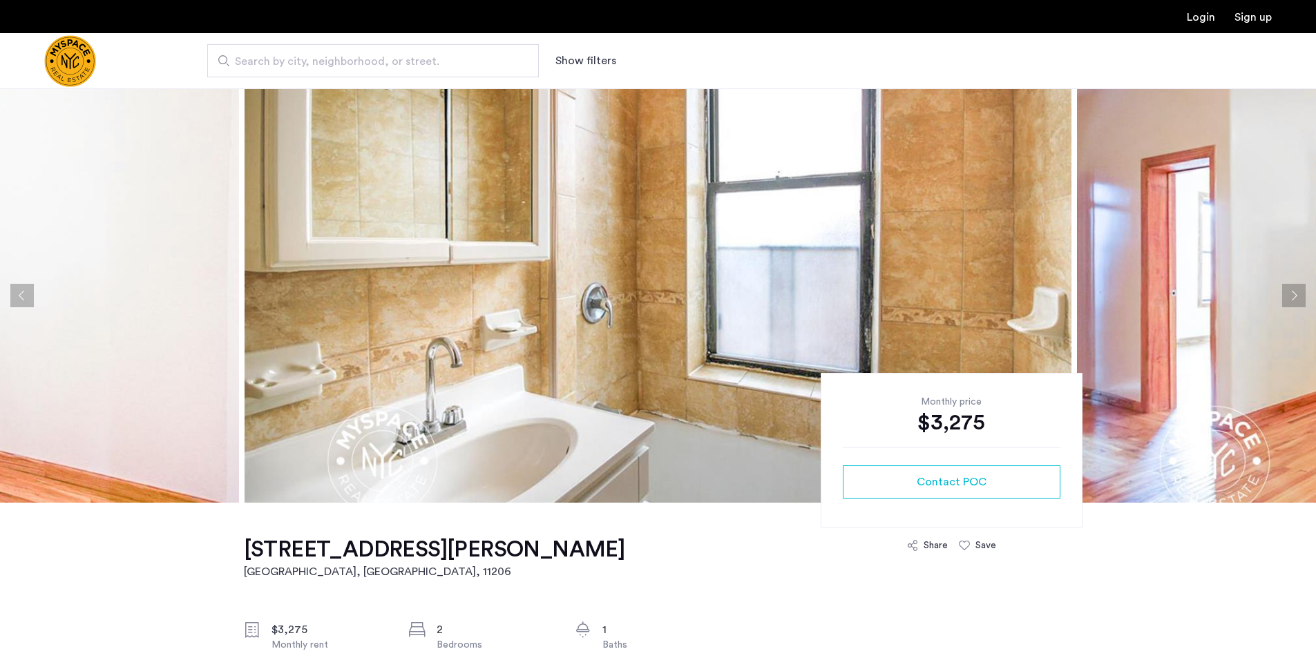
click at [19, 300] on button "Previous apartment" at bounding box center [21, 295] width 23 height 23
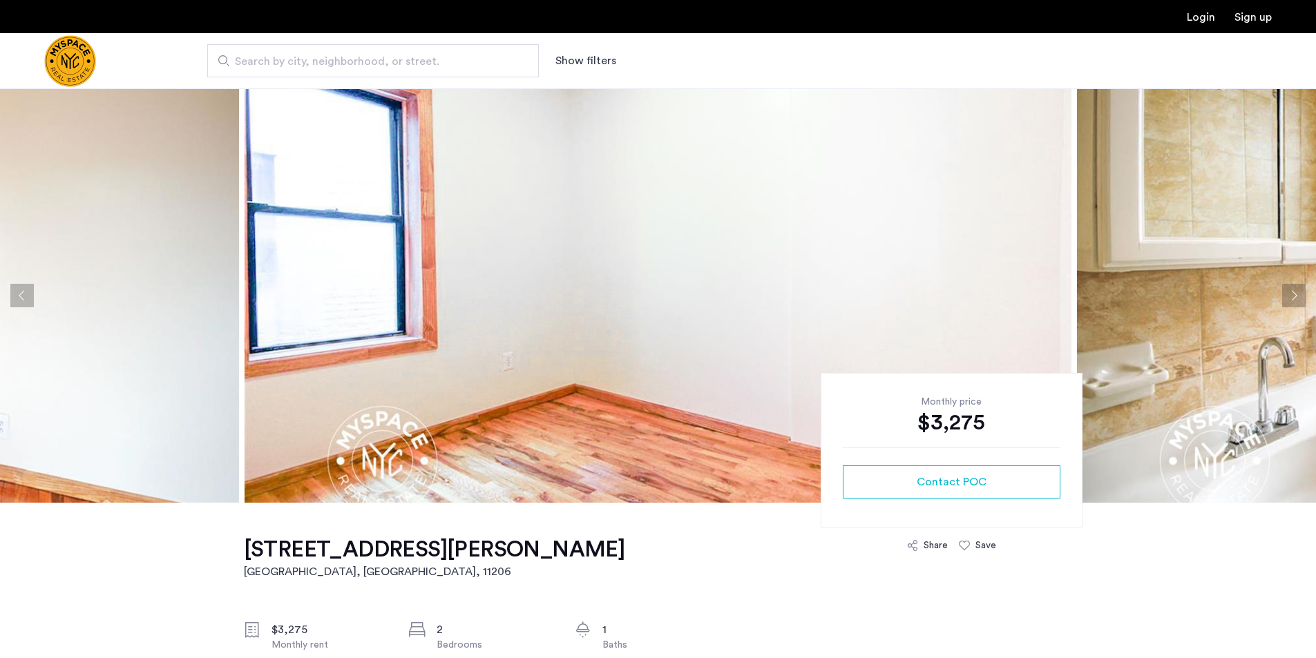
click at [19, 300] on button "Previous apartment" at bounding box center [21, 295] width 23 height 23
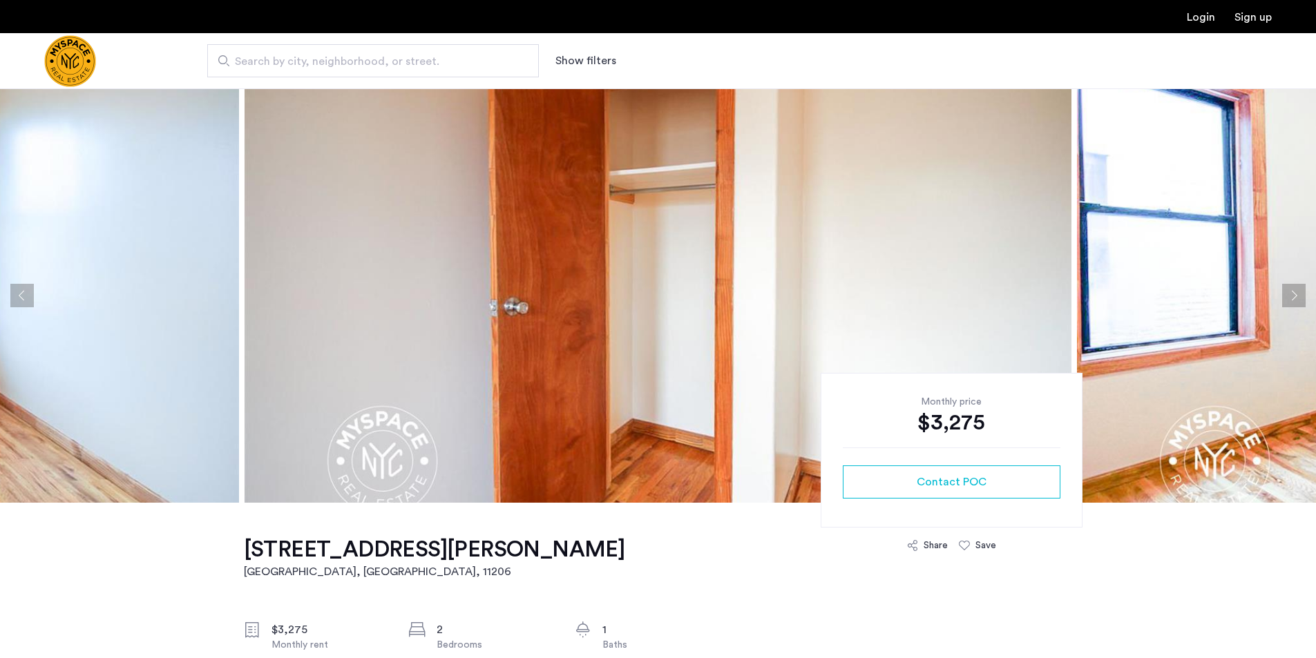
click at [19, 301] on button "Previous apartment" at bounding box center [21, 295] width 23 height 23
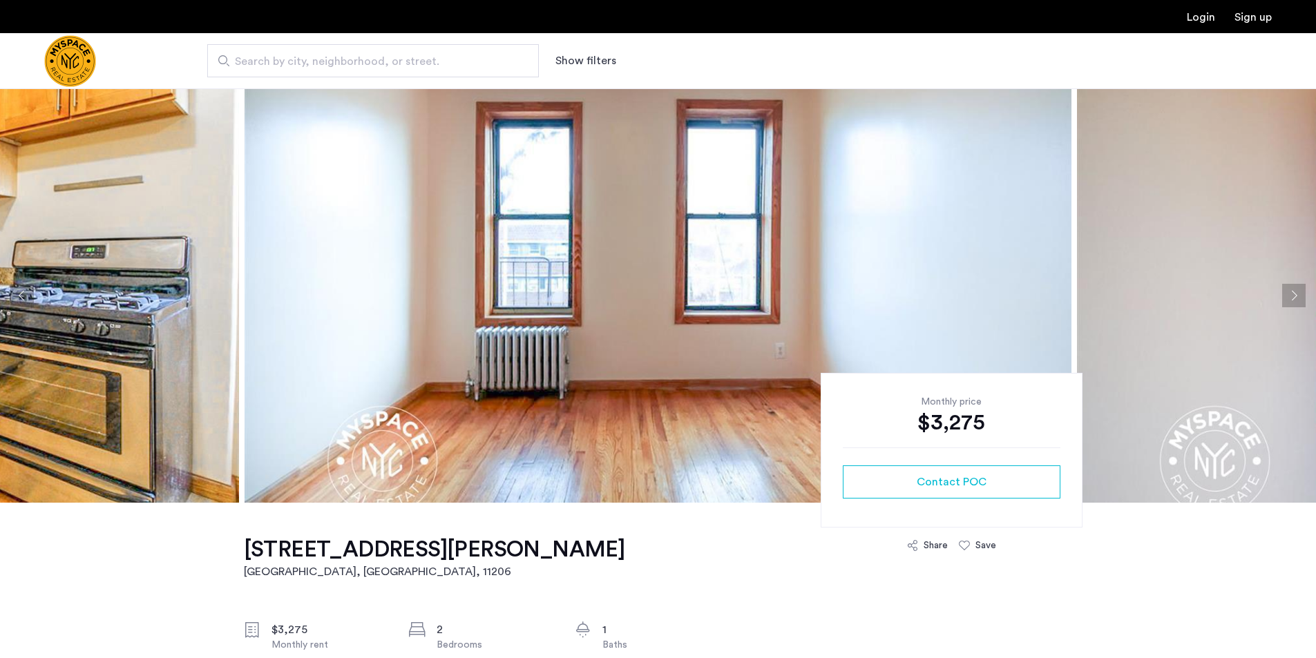
click at [19, 301] on button "Previous apartment" at bounding box center [21, 295] width 23 height 23
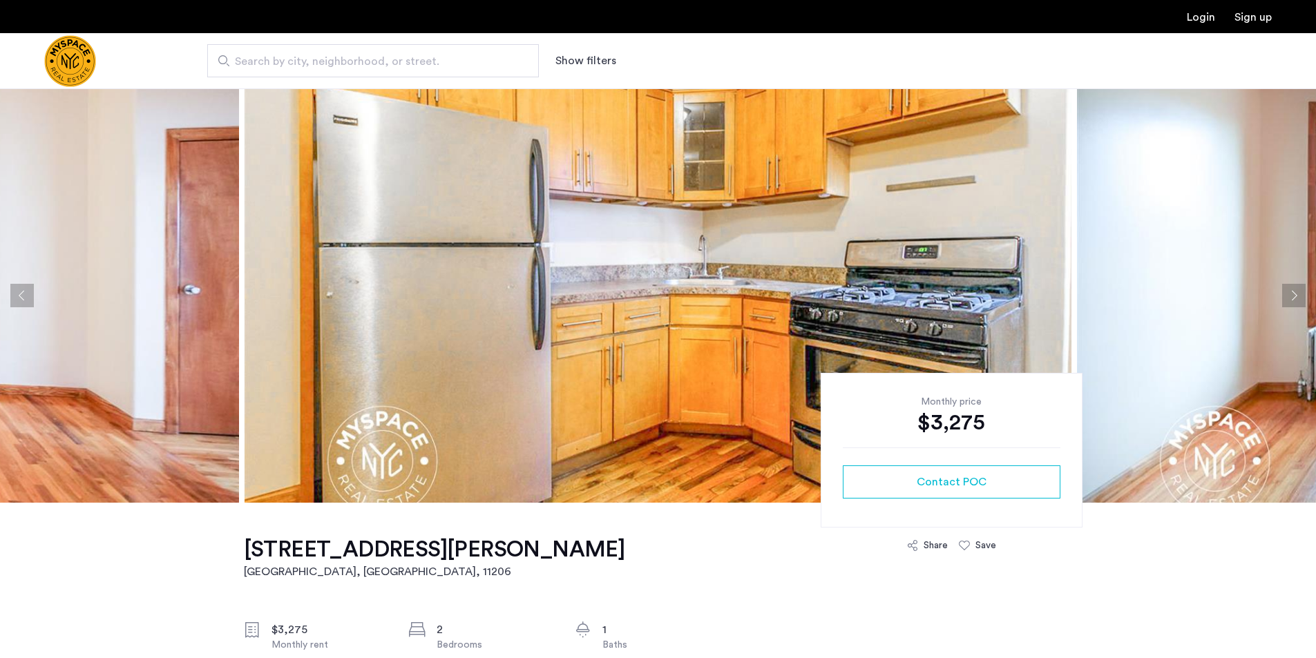
click at [19, 301] on button "Previous apartment" at bounding box center [21, 295] width 23 height 23
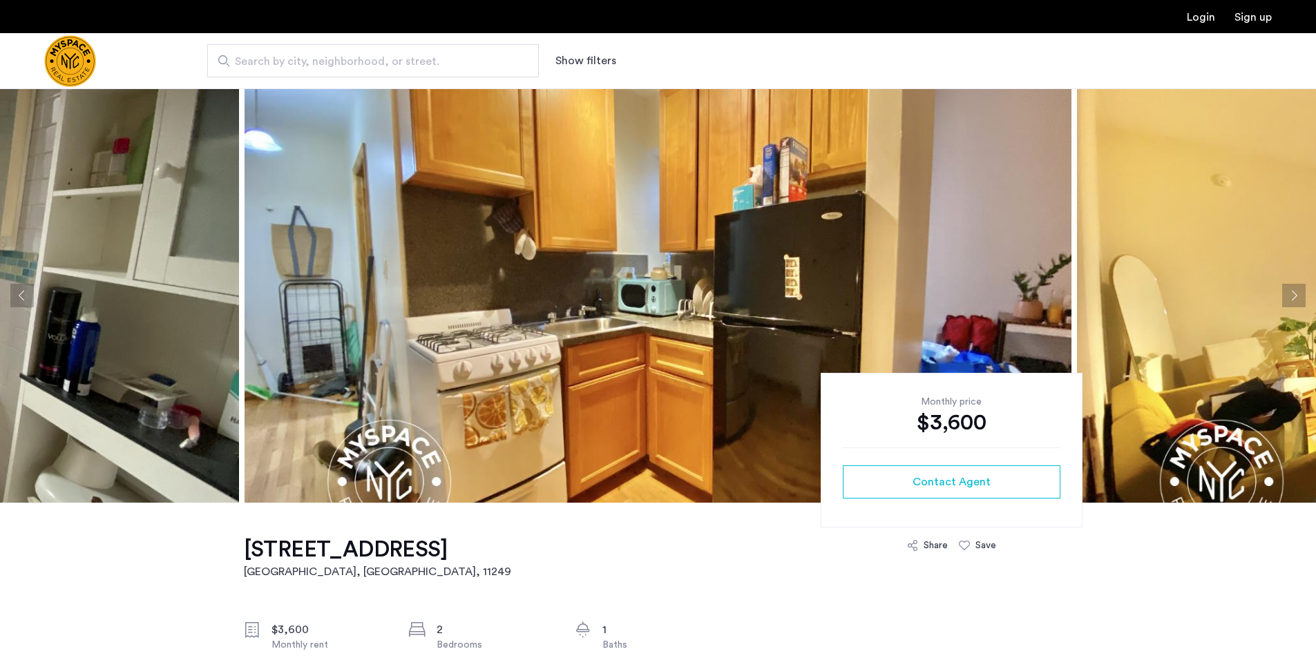
click at [467, 325] on img at bounding box center [658, 295] width 827 height 415
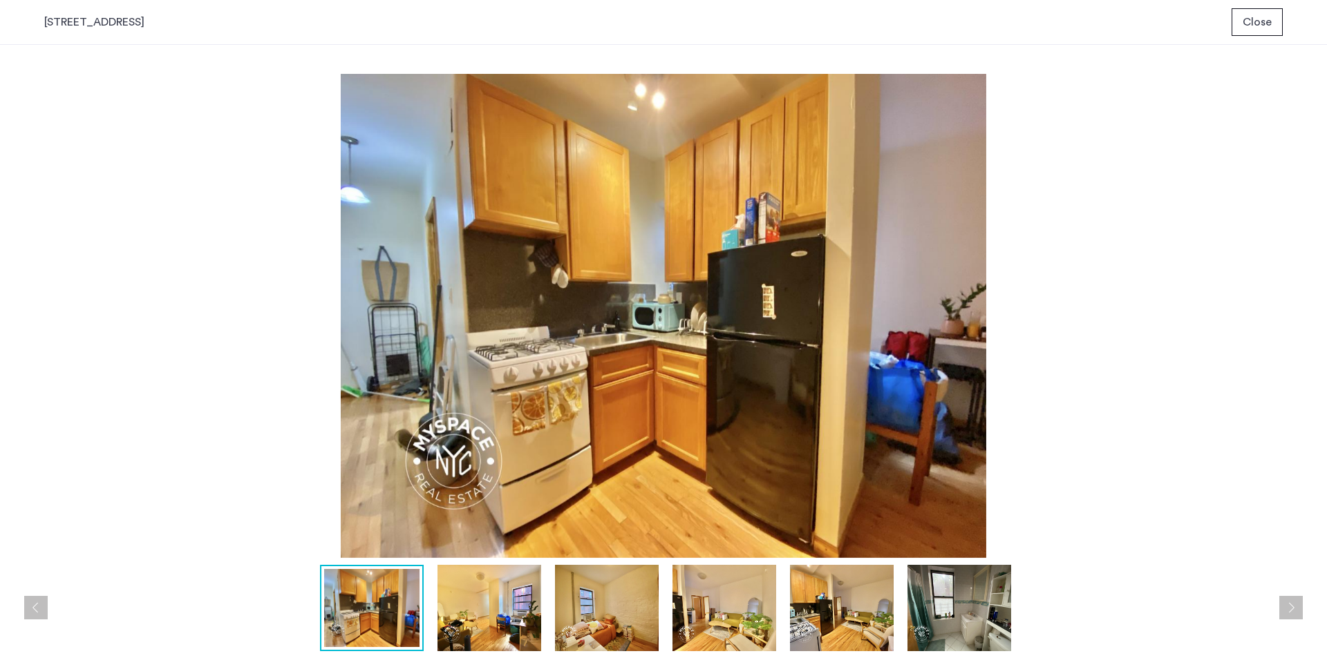
click at [477, 612] on img at bounding box center [489, 608] width 104 height 86
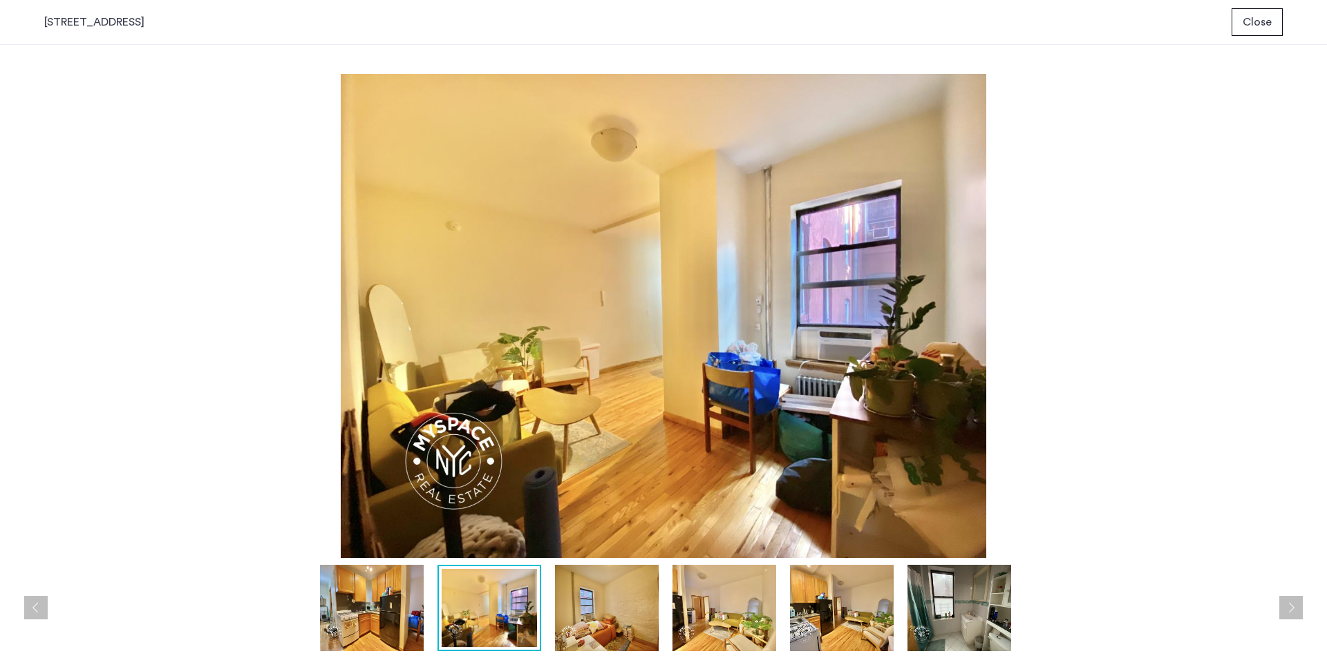
click at [598, 607] on img at bounding box center [607, 608] width 104 height 86
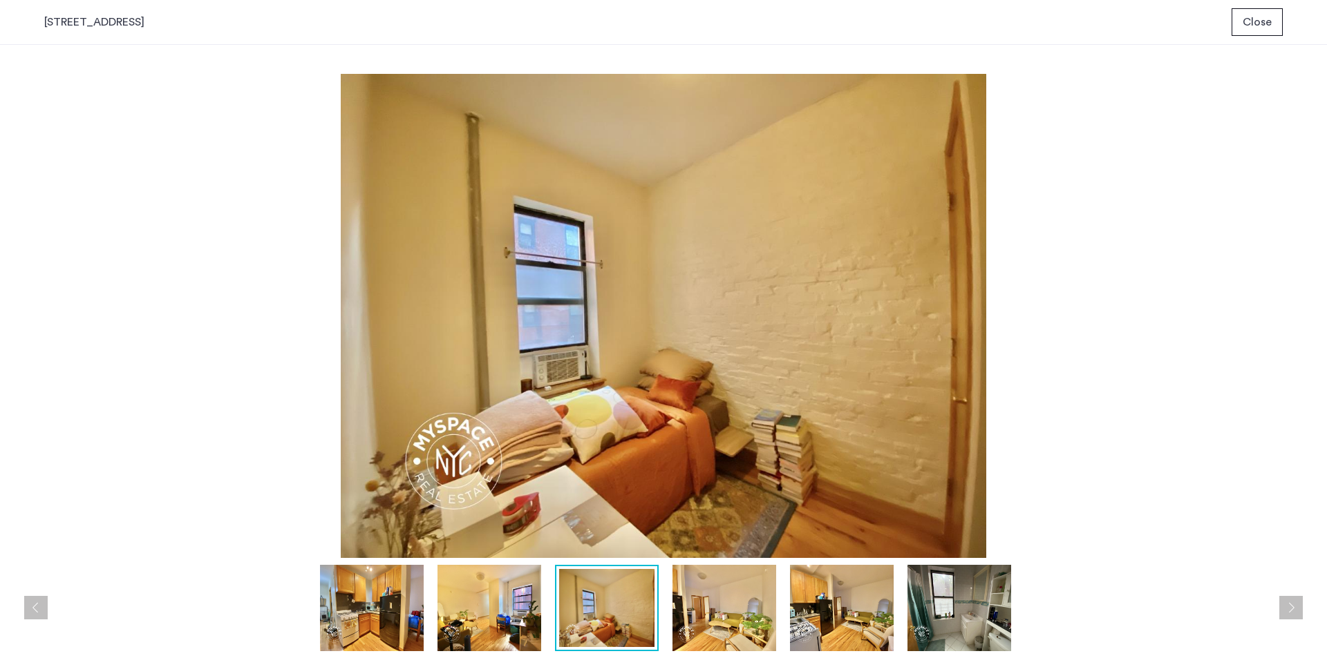
click at [765, 612] on img at bounding box center [724, 608] width 104 height 86
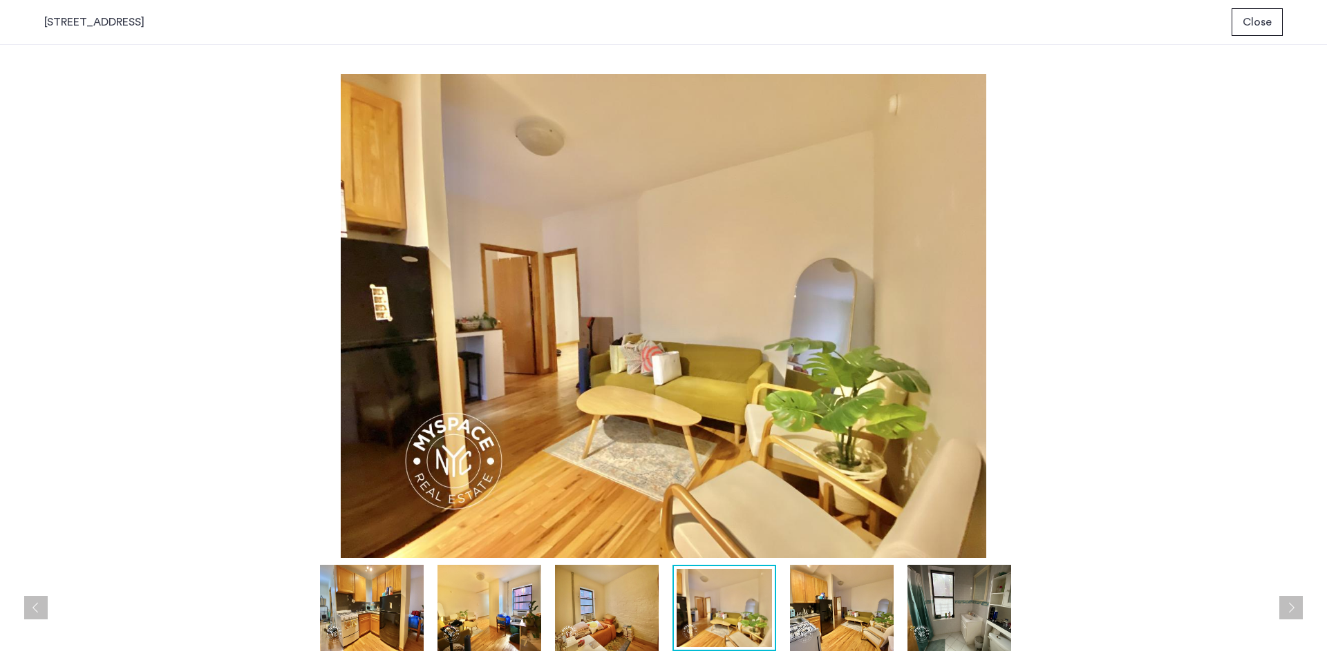
click at [829, 624] on img at bounding box center [842, 608] width 104 height 86
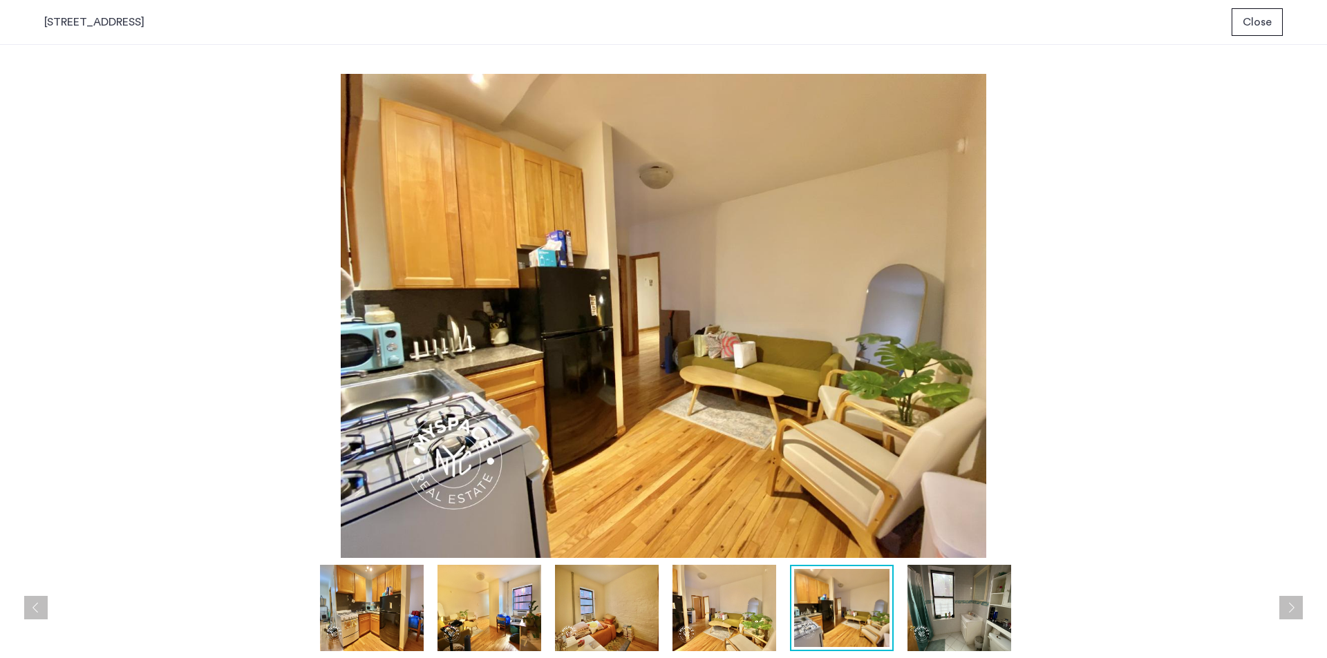
click at [929, 621] on img at bounding box center [959, 608] width 104 height 86
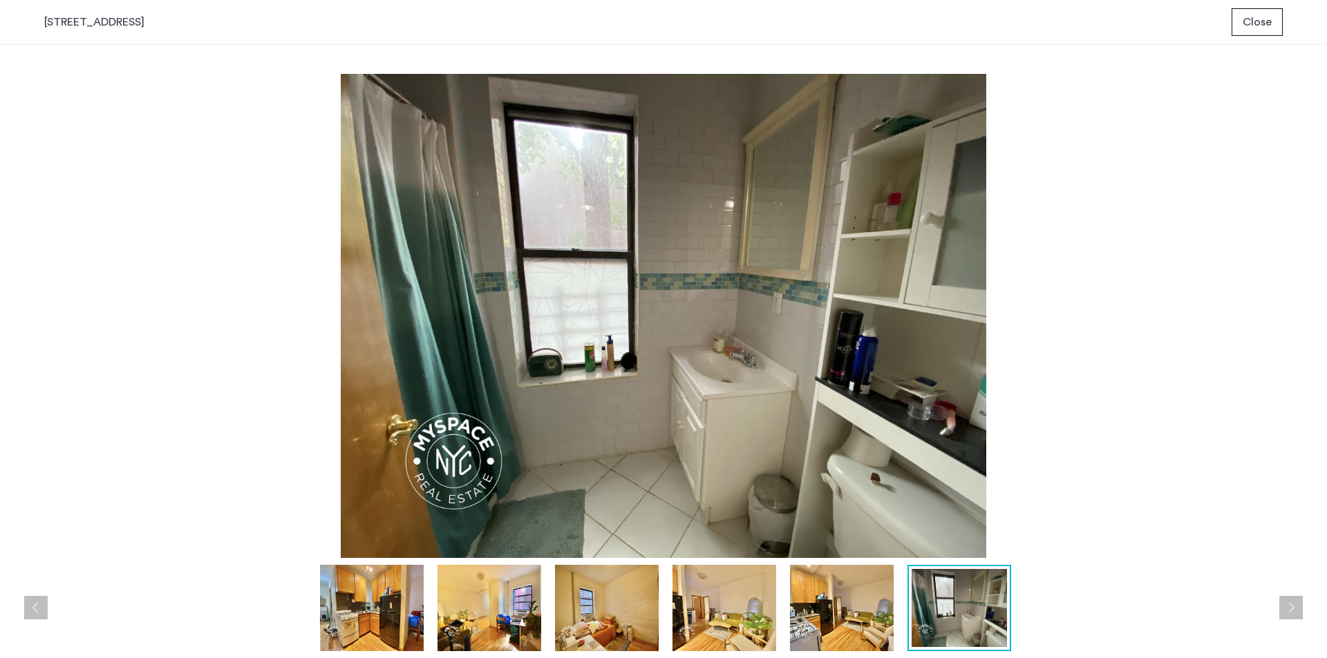
click at [1152, 223] on img at bounding box center [663, 316] width 1238 height 484
click at [1247, 16] on span "Close" at bounding box center [1256, 22] width 29 height 17
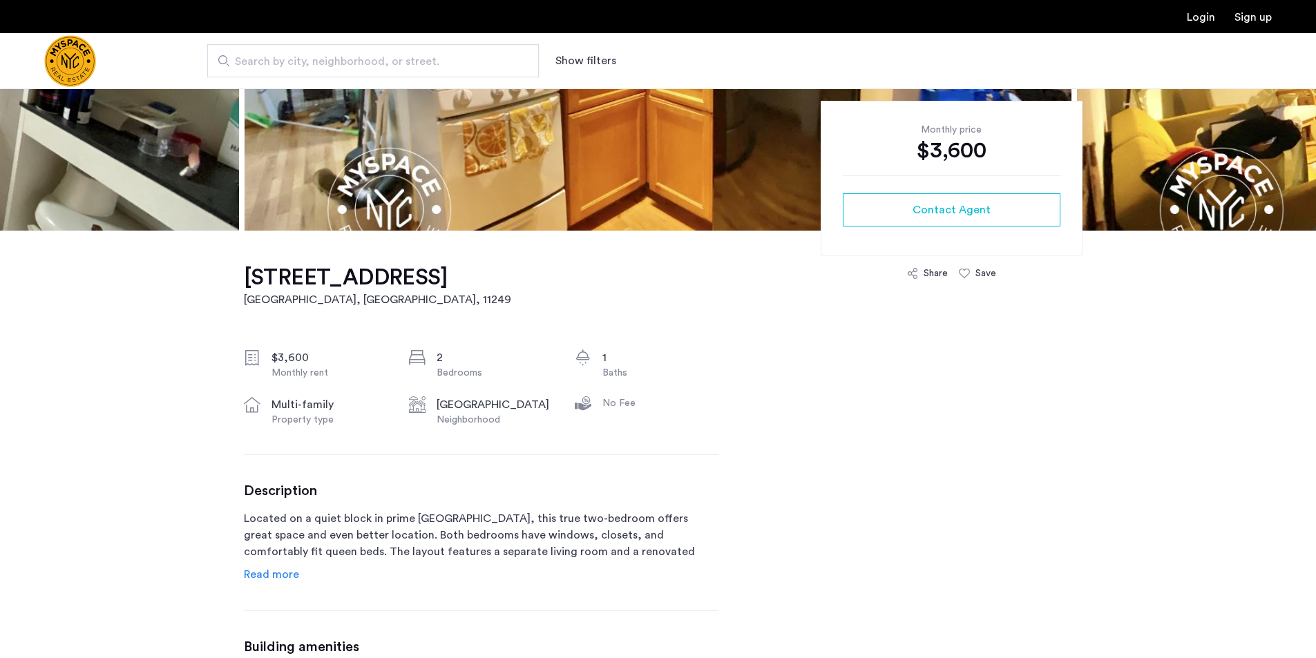
scroll to position [345, 0]
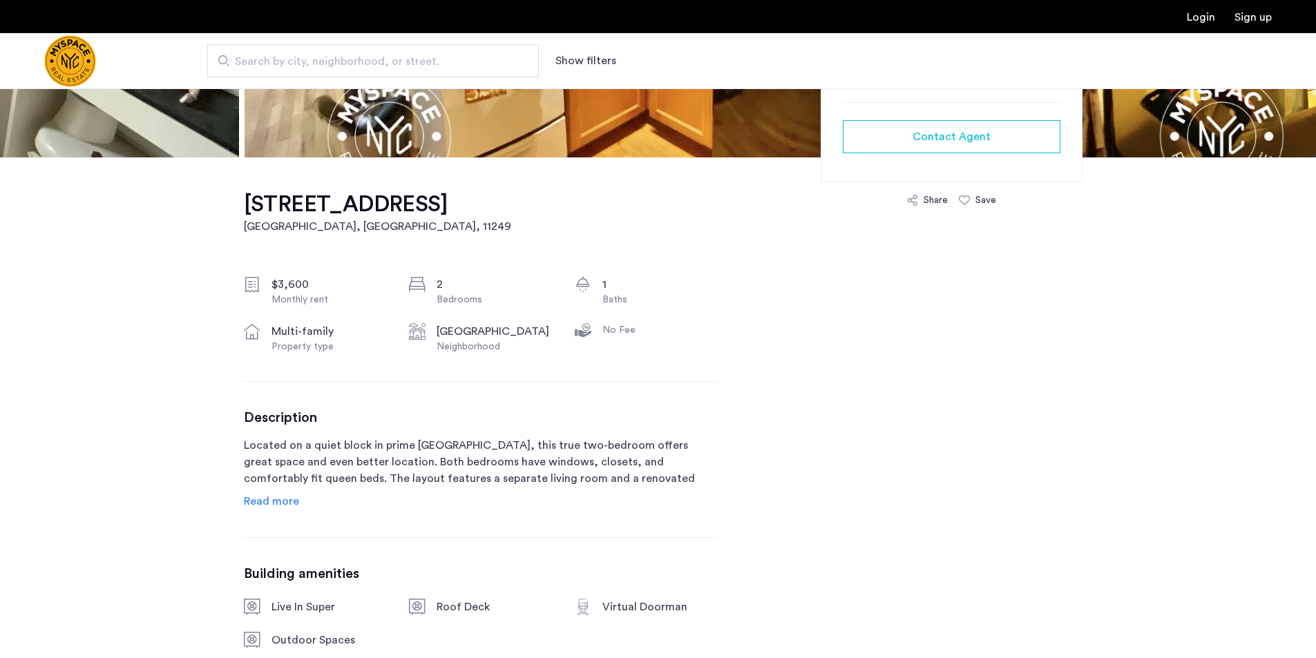
click at [274, 501] on span "Read more" at bounding box center [271, 501] width 55 height 11
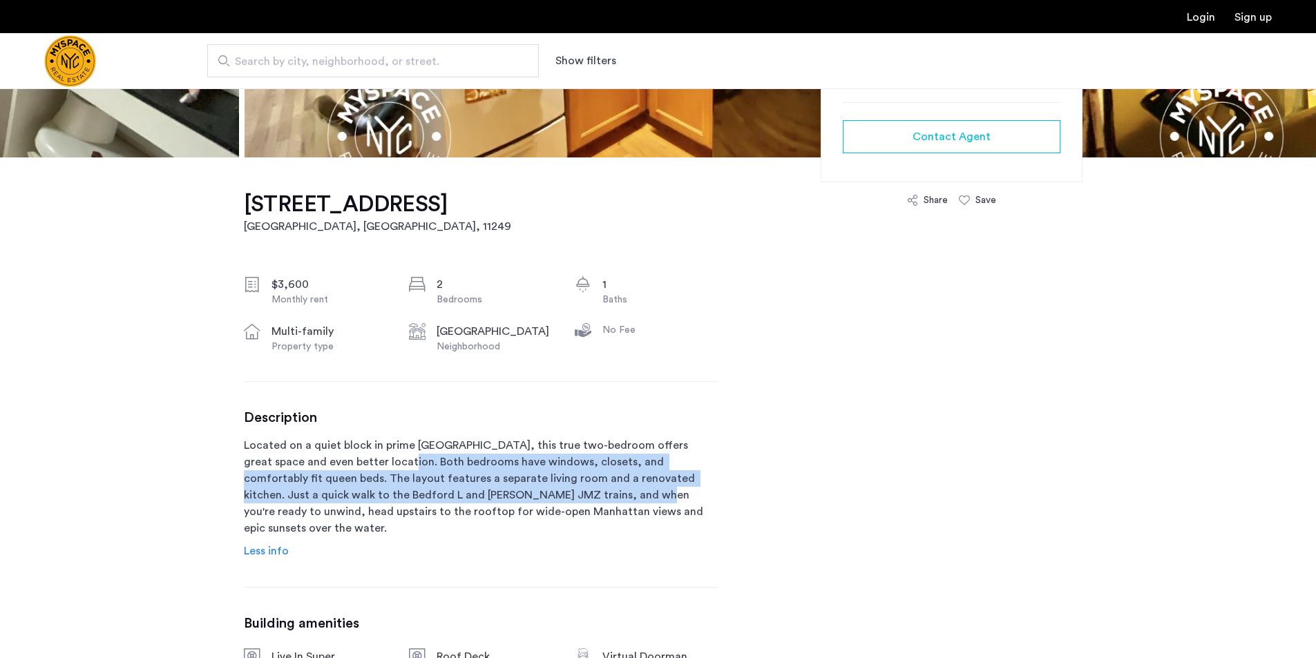
drag, startPoint x: 348, startPoint y: 464, endPoint x: 516, endPoint y: 502, distance: 172.8
click at [516, 502] on p "Located on a quiet block in prime Williamsburg, this true two-bedroom offers gr…" at bounding box center [481, 487] width 475 height 100
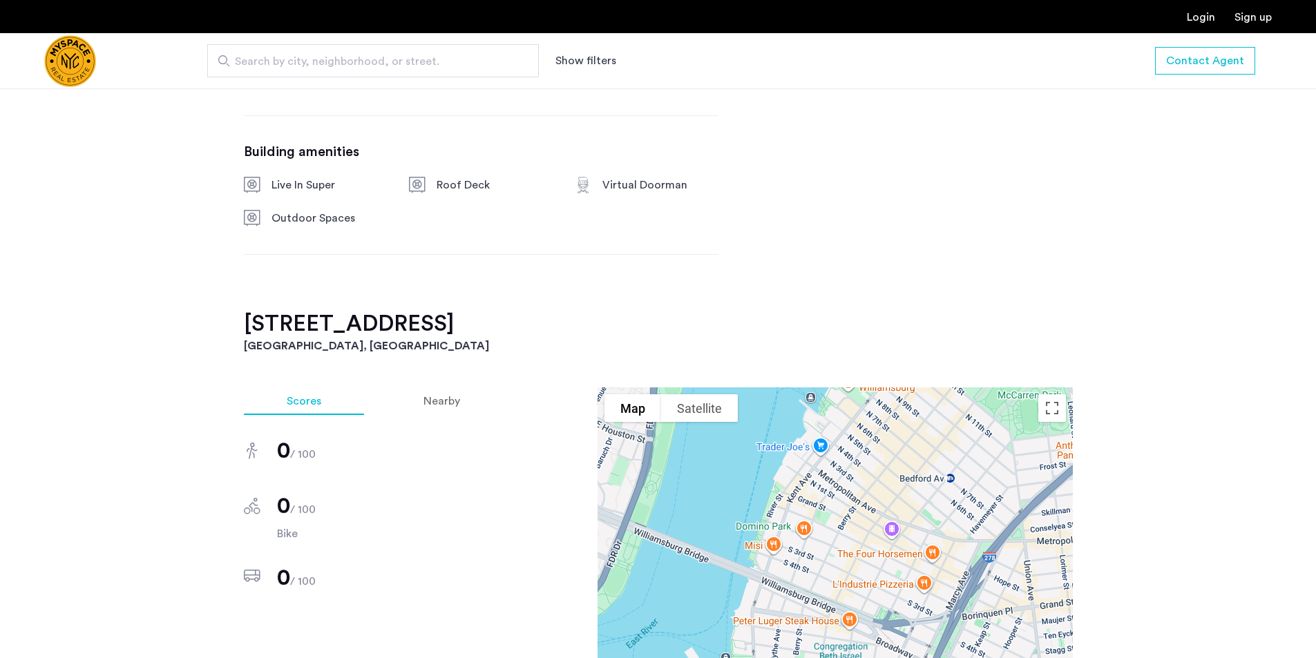
scroll to position [691, 0]
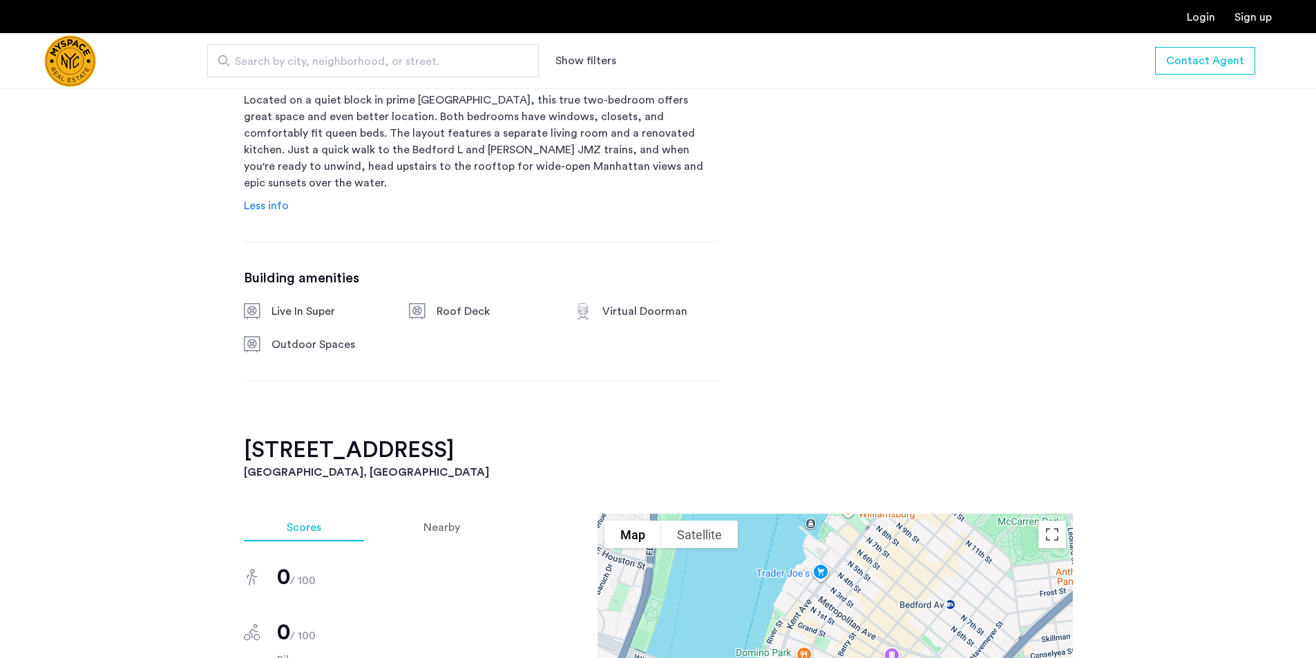
click at [457, 214] on div "117 S 4th St, Unit BL Brooklyn, NY , 11249 $3,600 Monthly rent 2 Bedrooms 1 Bat…" at bounding box center [481, 124] width 475 height 625
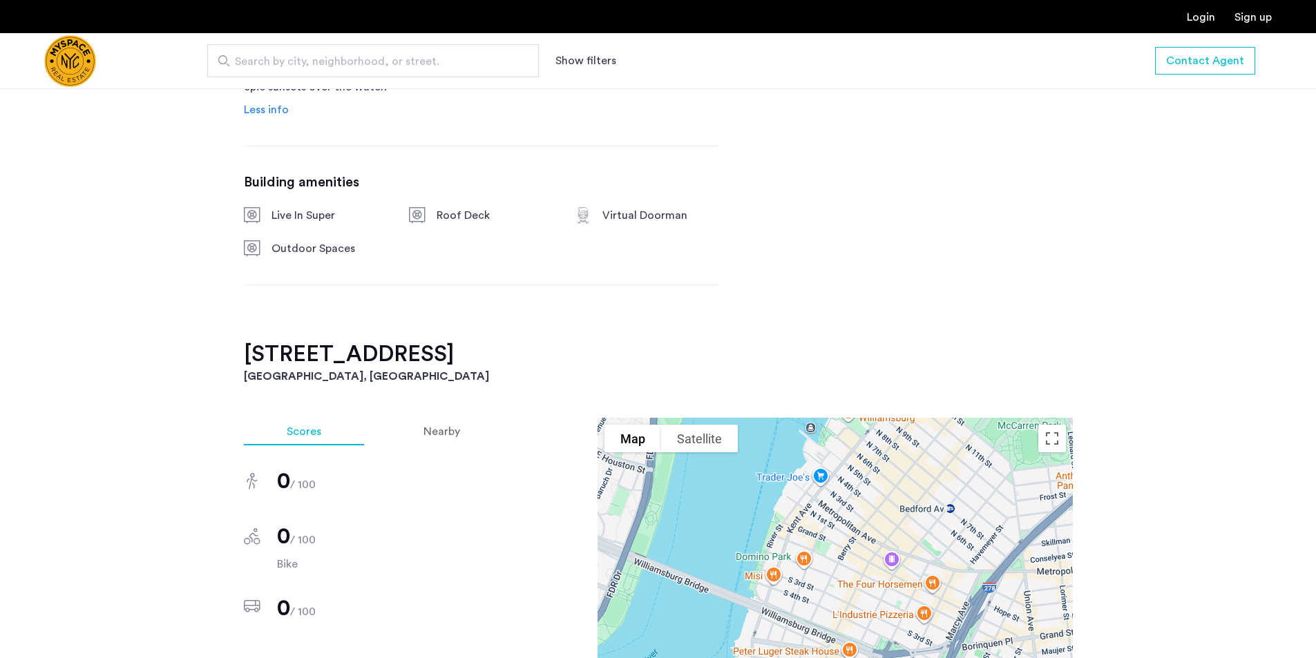
scroll to position [898, 0]
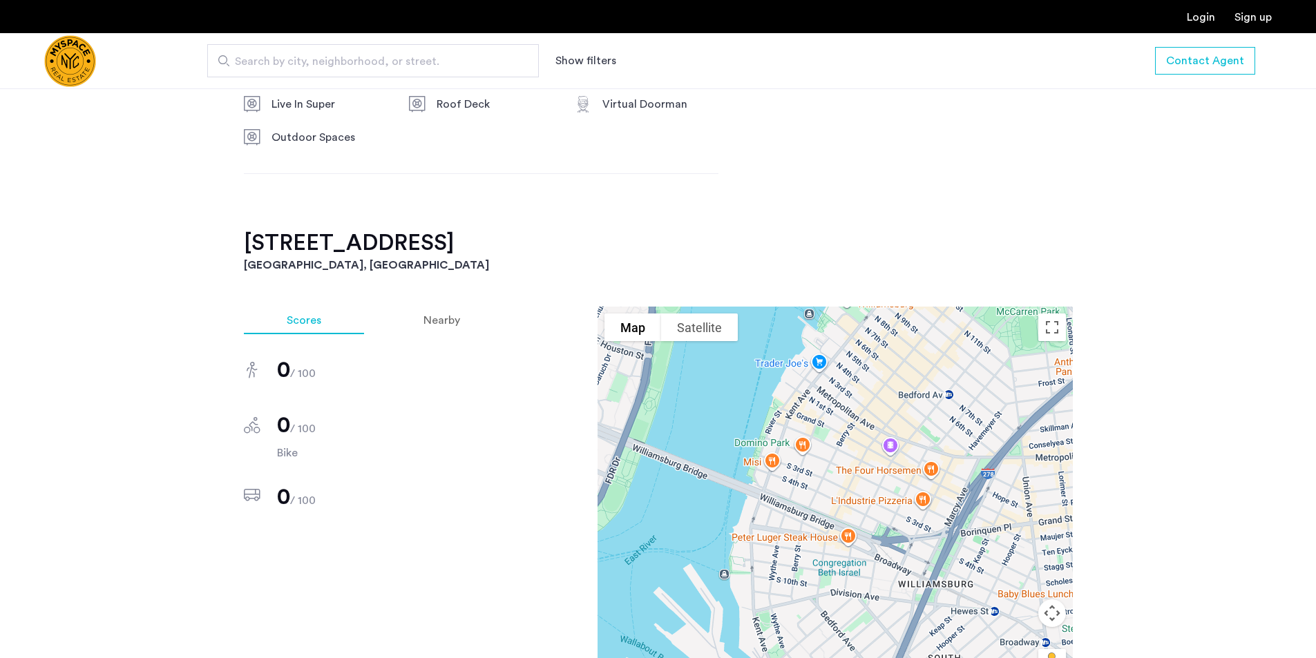
drag, startPoint x: 910, startPoint y: 458, endPoint x: 890, endPoint y: 434, distance: 31.4
click at [890, 434] on div at bounding box center [835, 500] width 475 height 387
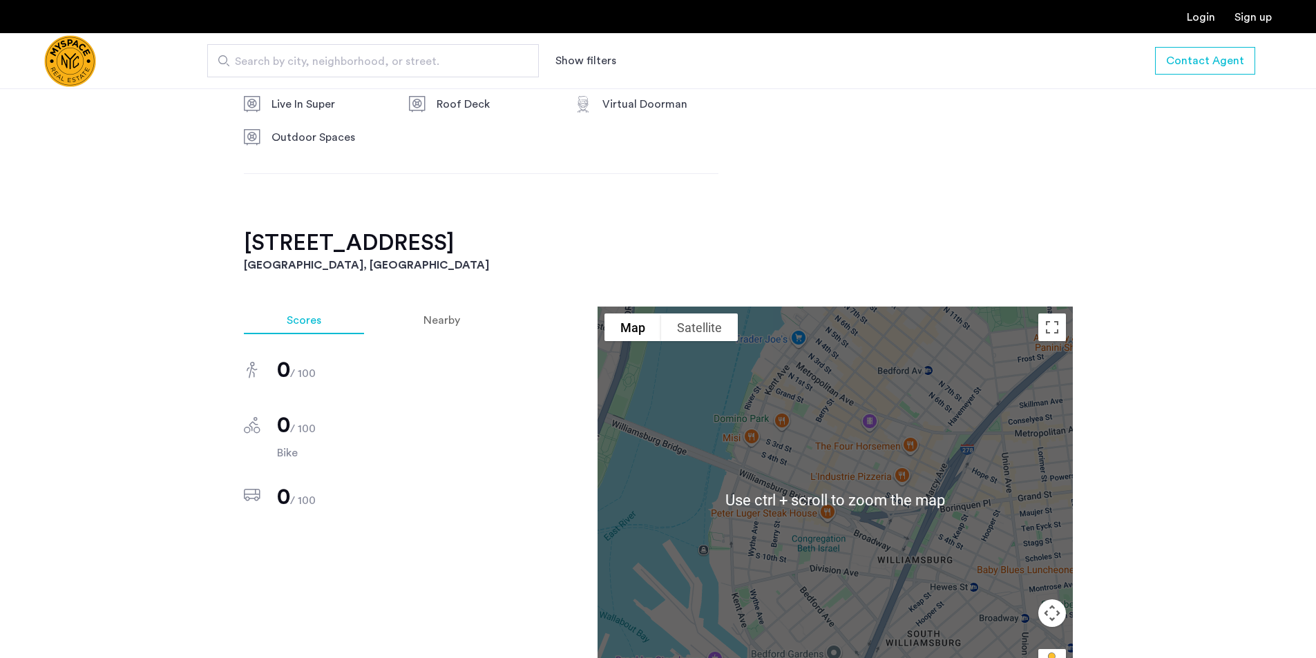
click at [965, 522] on div at bounding box center [835, 500] width 475 height 387
drag, startPoint x: 965, startPoint y: 515, endPoint x: 922, endPoint y: 489, distance: 50.0
click at [922, 489] on div at bounding box center [835, 500] width 475 height 387
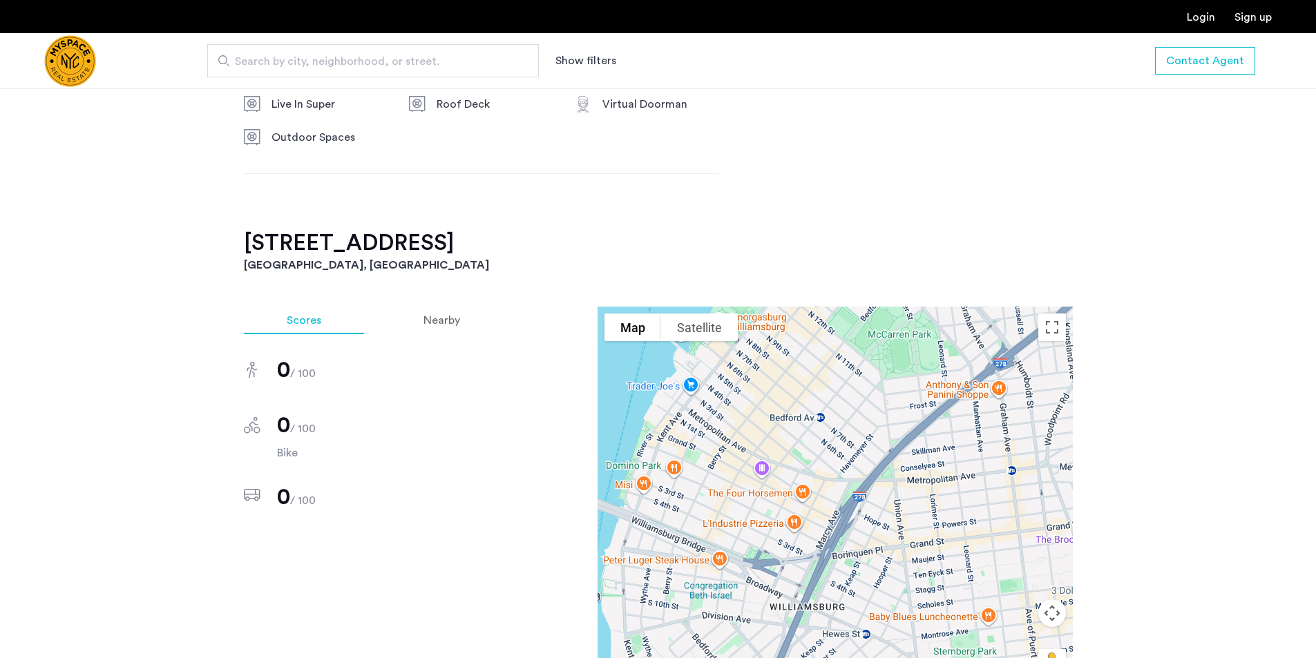
drag, startPoint x: 922, startPoint y: 489, endPoint x: 862, endPoint y: 574, distance: 104.7
click at [862, 574] on div at bounding box center [835, 500] width 475 height 387
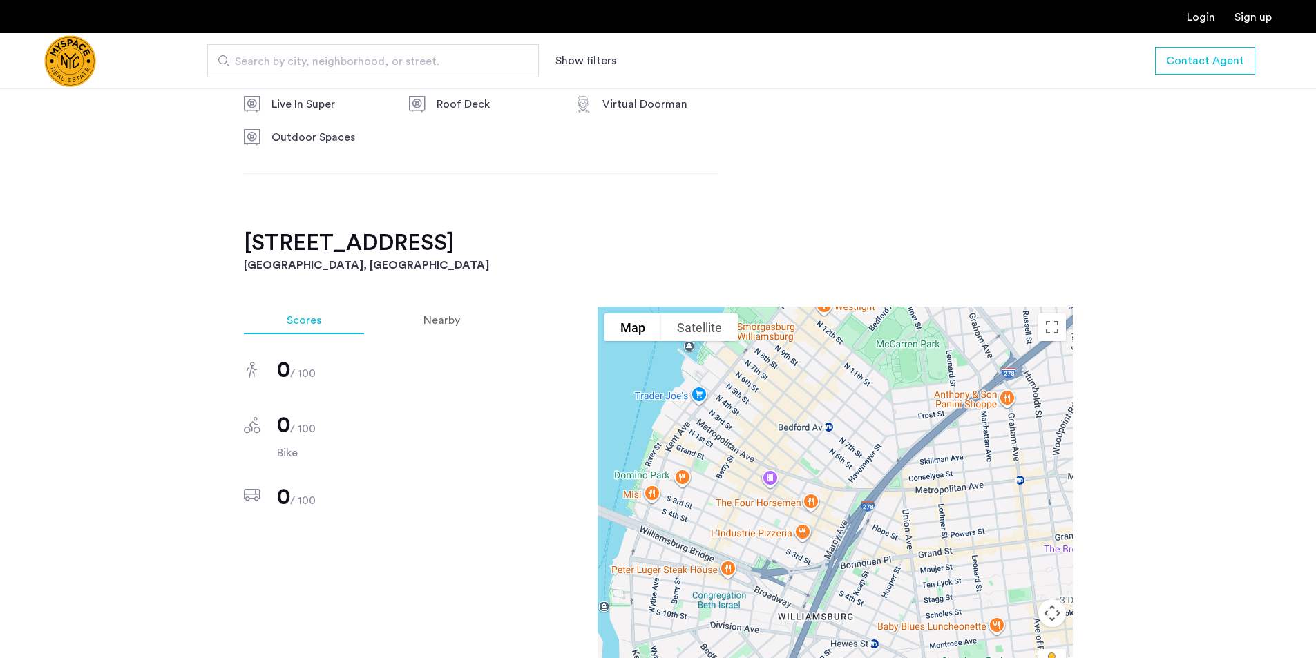
drag, startPoint x: 799, startPoint y: 513, endPoint x: 834, endPoint y: 517, distance: 34.7
click at [834, 517] on div at bounding box center [835, 500] width 475 height 387
